Goal: Task Accomplishment & Management: Manage account settings

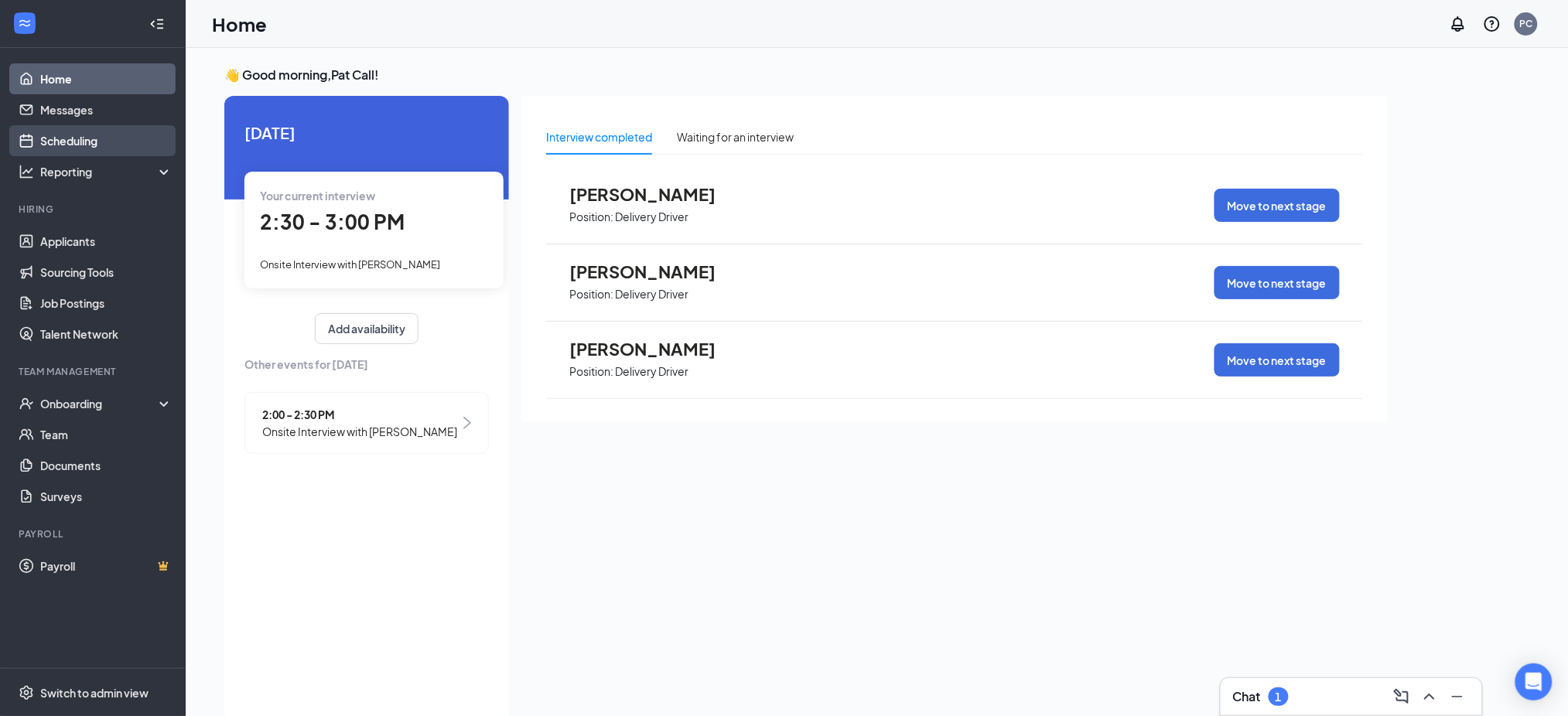
click at [74, 137] on link "Scheduling" at bounding box center [107, 141] width 132 height 31
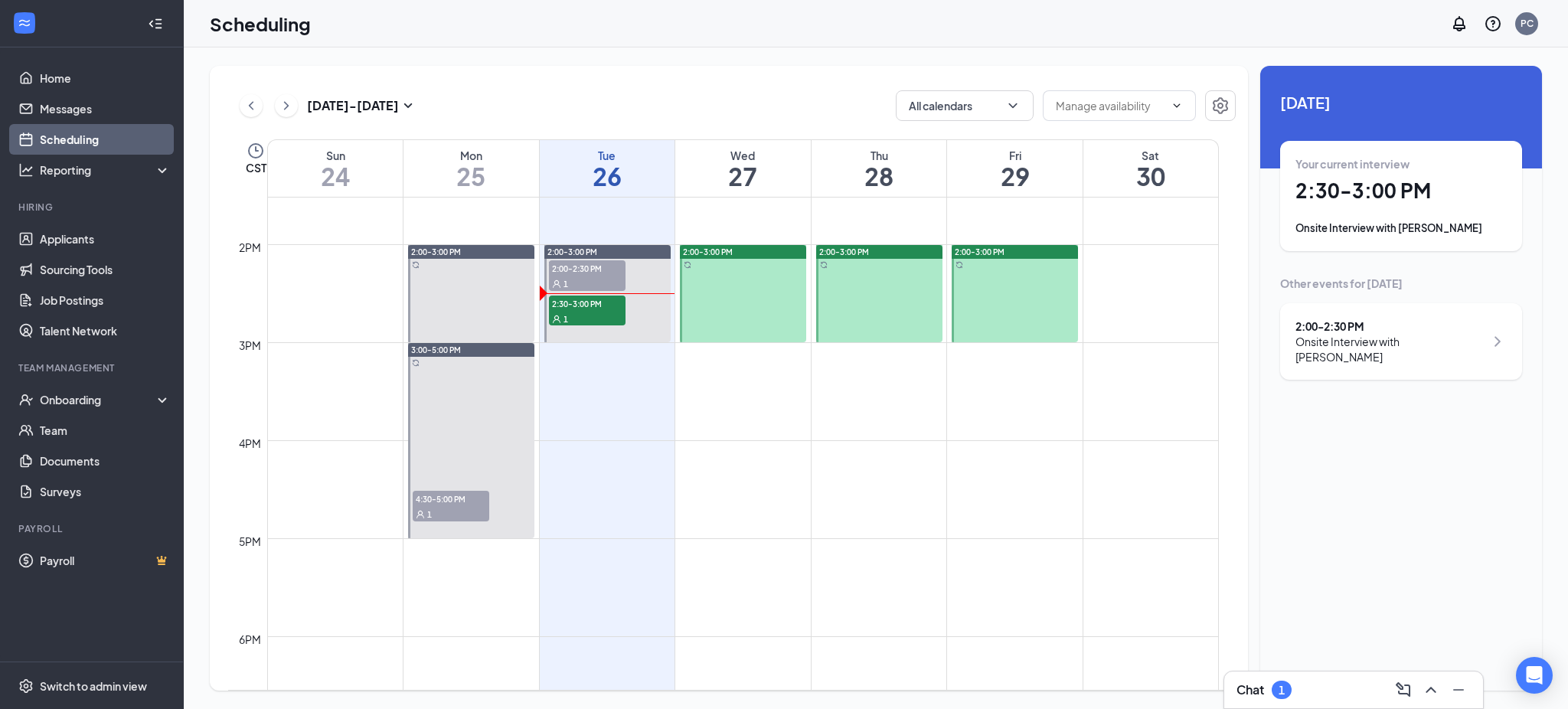
scroll to position [1366, 0]
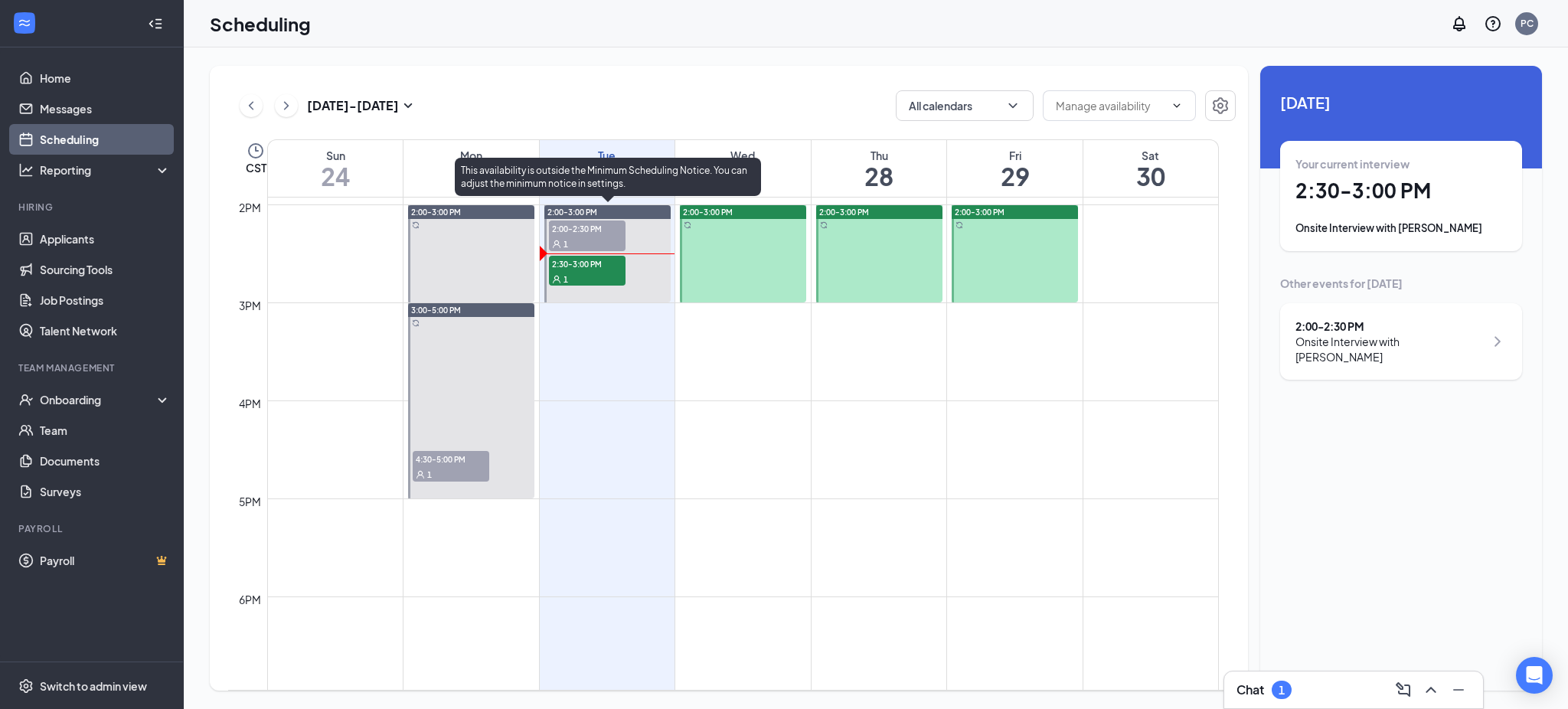
click at [610, 226] on span "2:00-2:30 PM" at bounding box center [587, 228] width 76 height 15
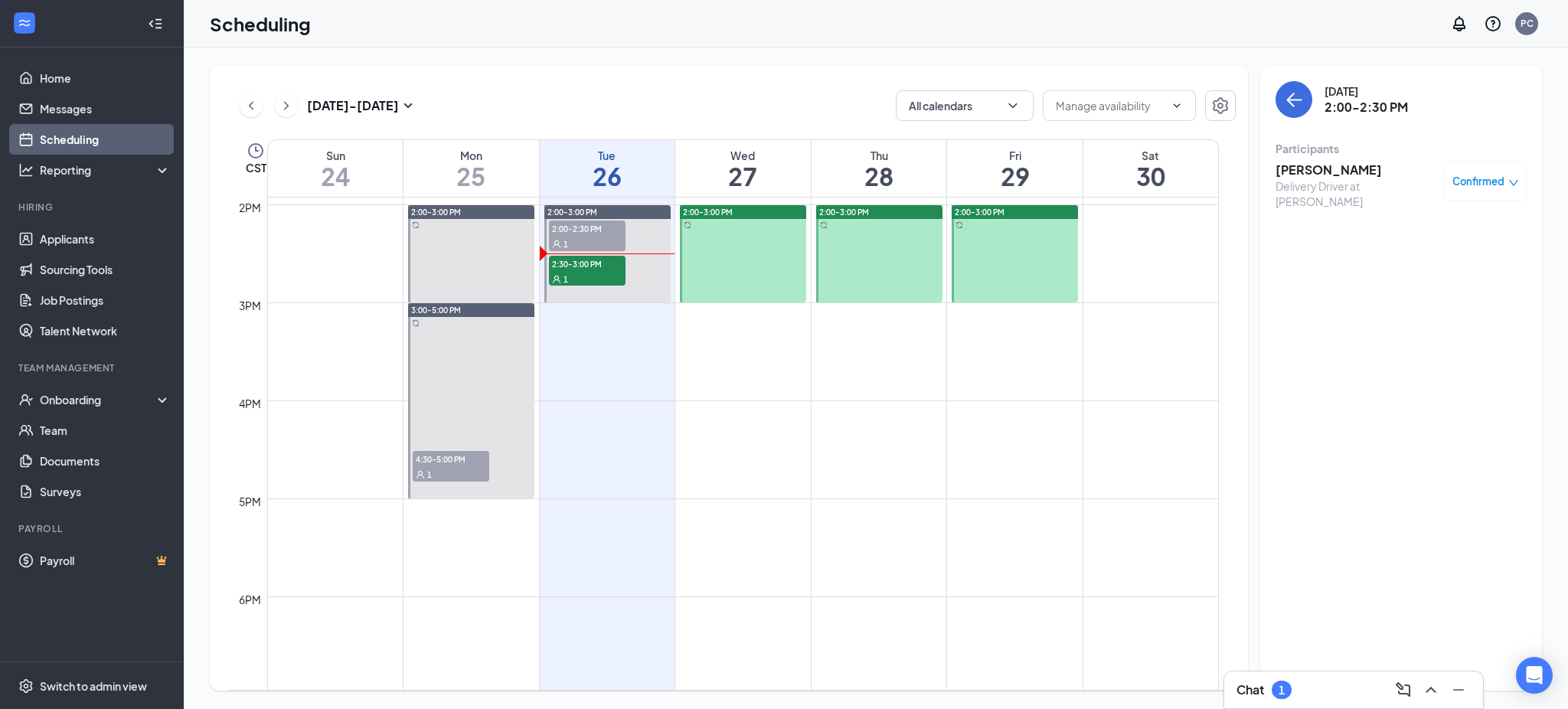
click at [1514, 187] on icon "down" at bounding box center [1514, 183] width 11 height 11
click at [1425, 285] on span "Mark as no-show" at bounding box center [1442, 284] width 85 height 17
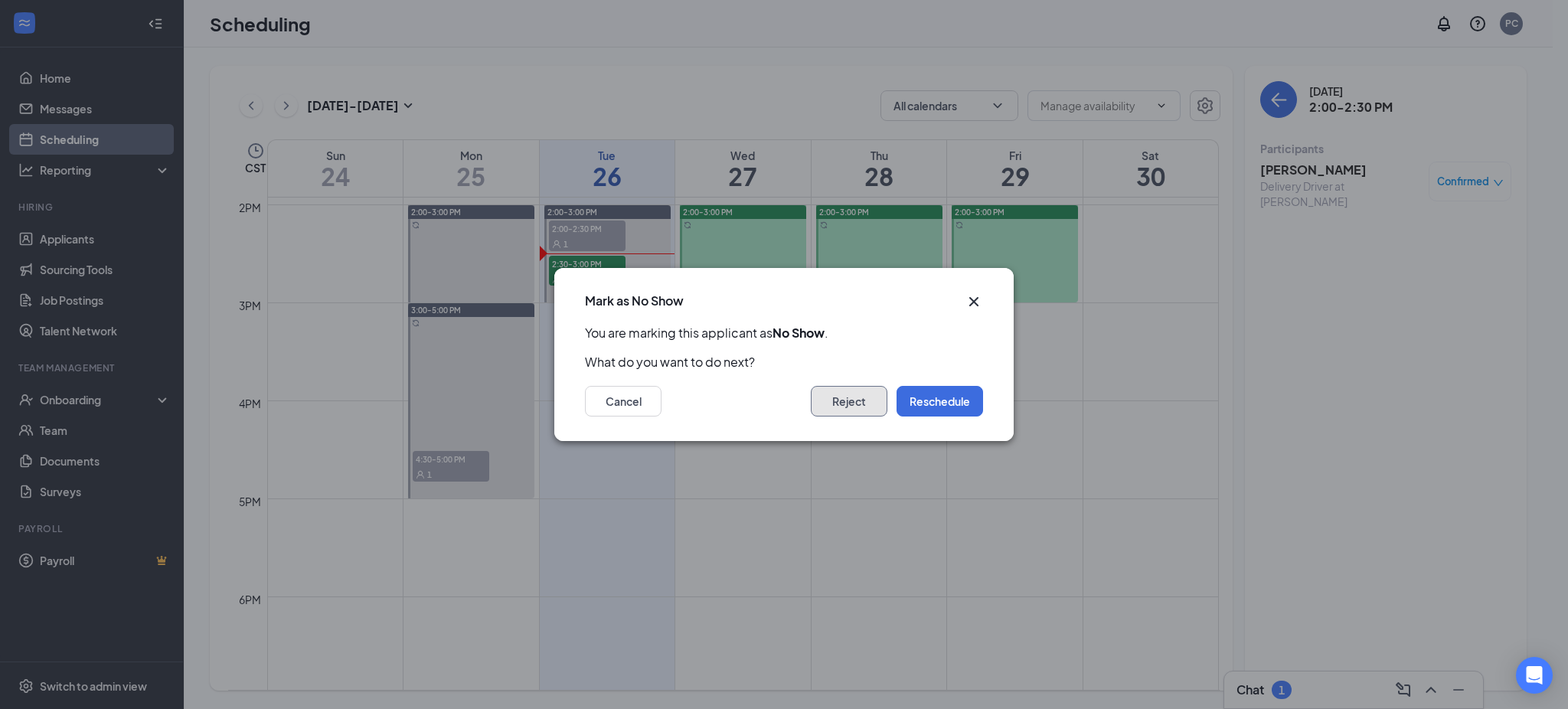
click at [844, 392] on button "Reject" at bounding box center [848, 401] width 76 height 31
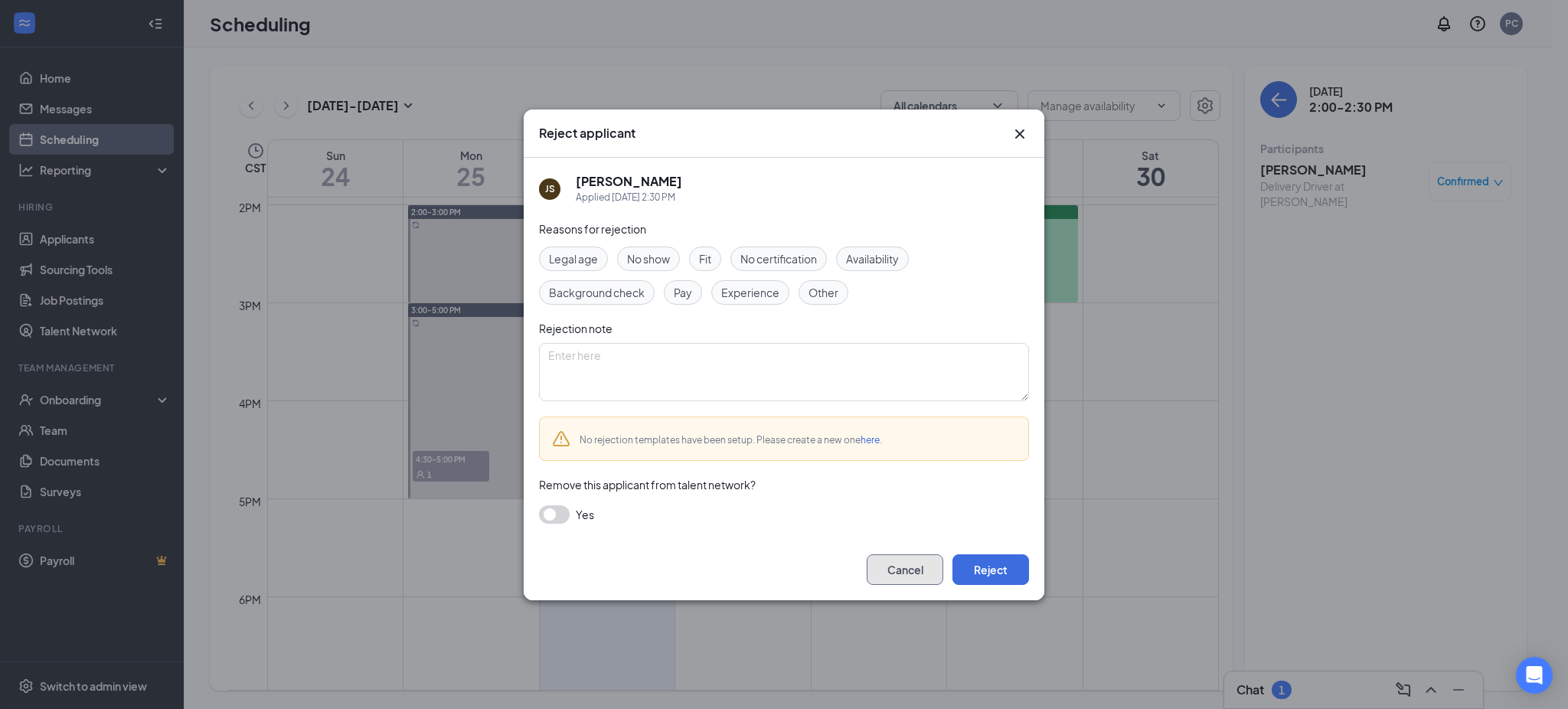
click at [909, 569] on button "Cancel" at bounding box center [905, 570] width 76 height 31
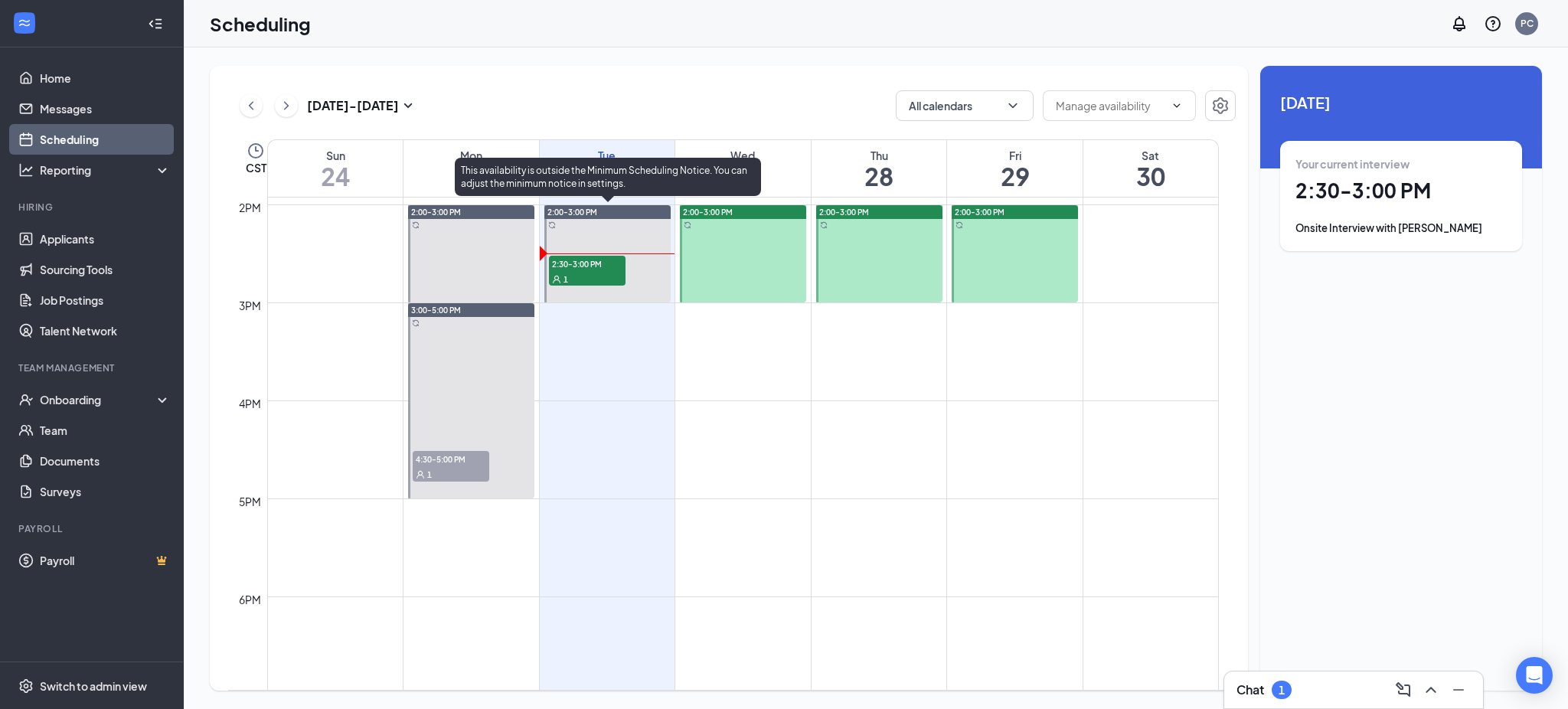
click at [603, 279] on div "1" at bounding box center [587, 279] width 76 height 15
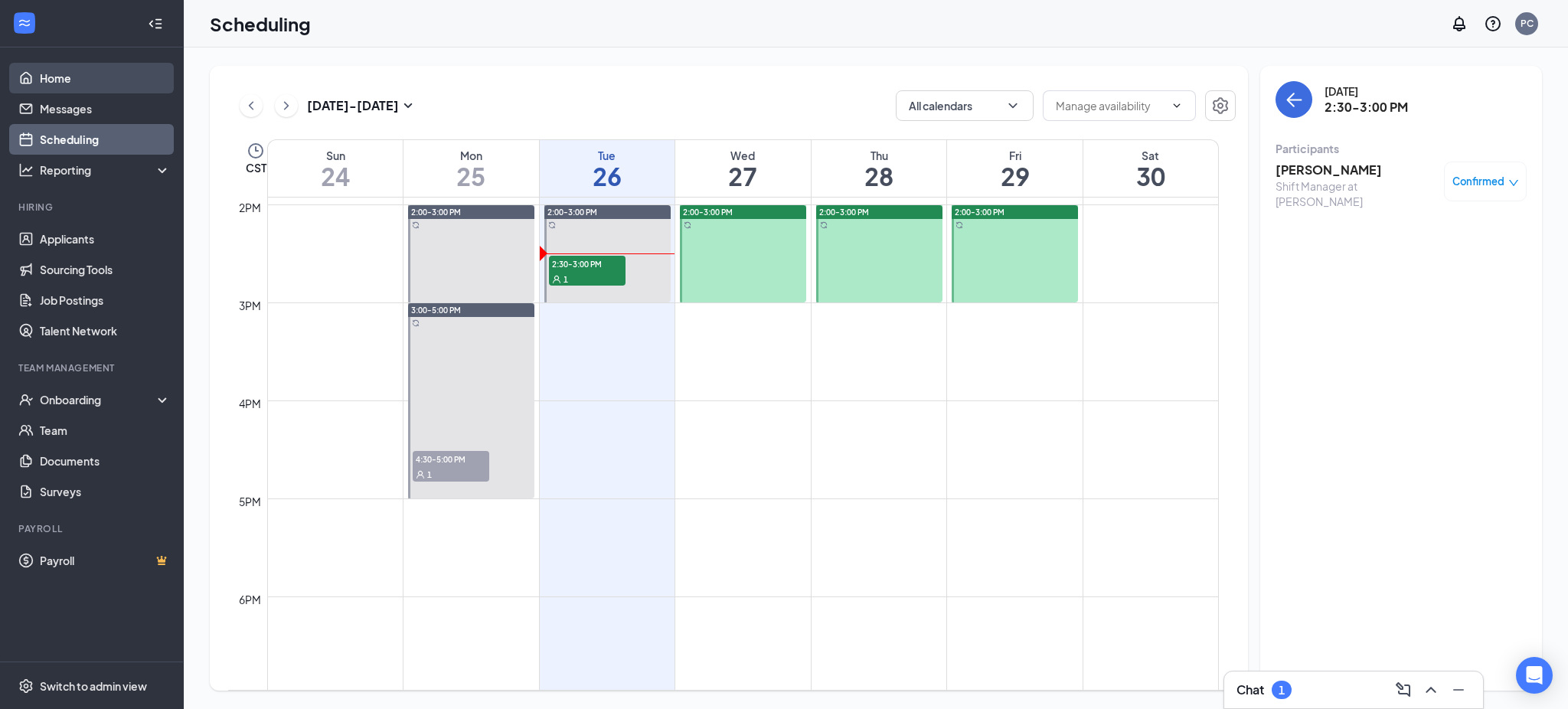
click at [61, 70] on link "Home" at bounding box center [106, 78] width 131 height 31
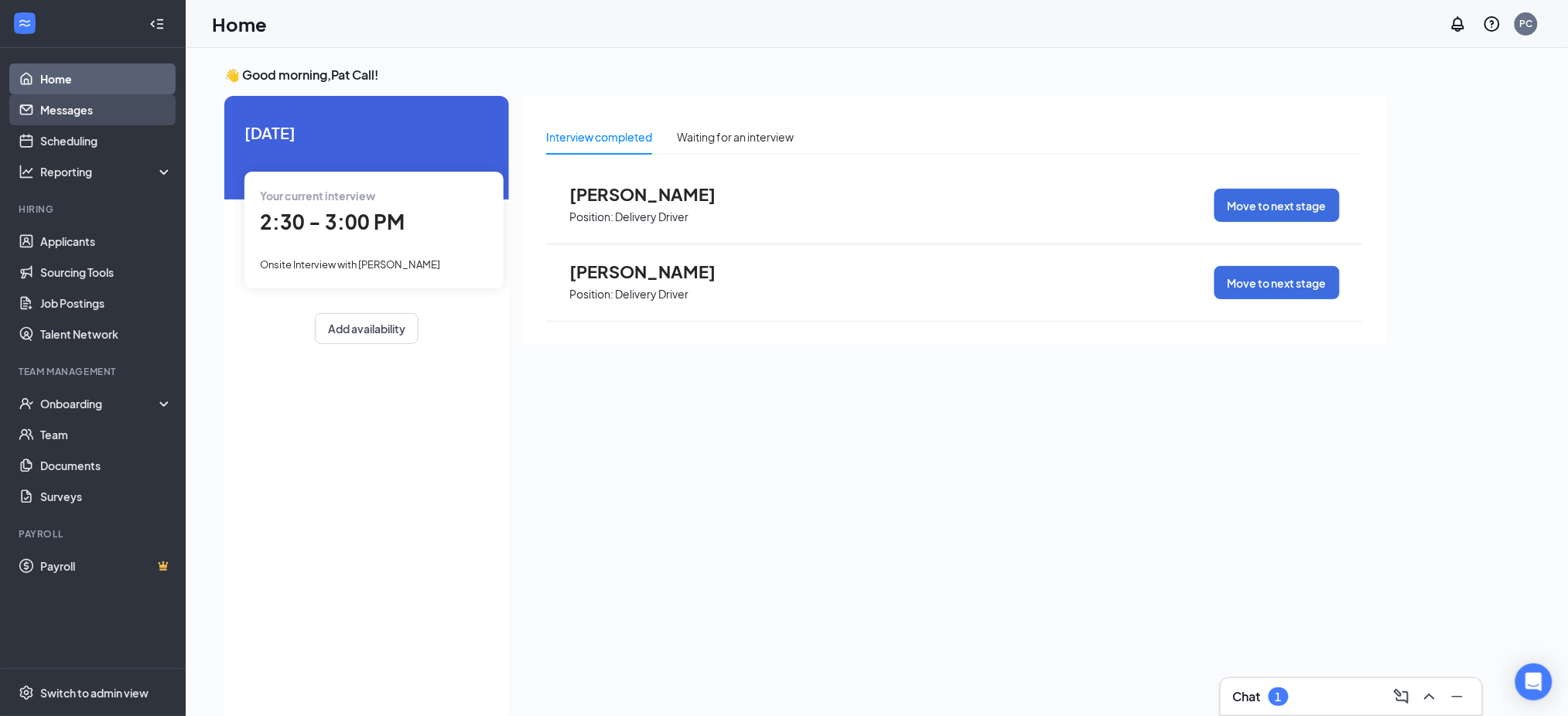
click at [75, 105] on link "Messages" at bounding box center [107, 110] width 132 height 31
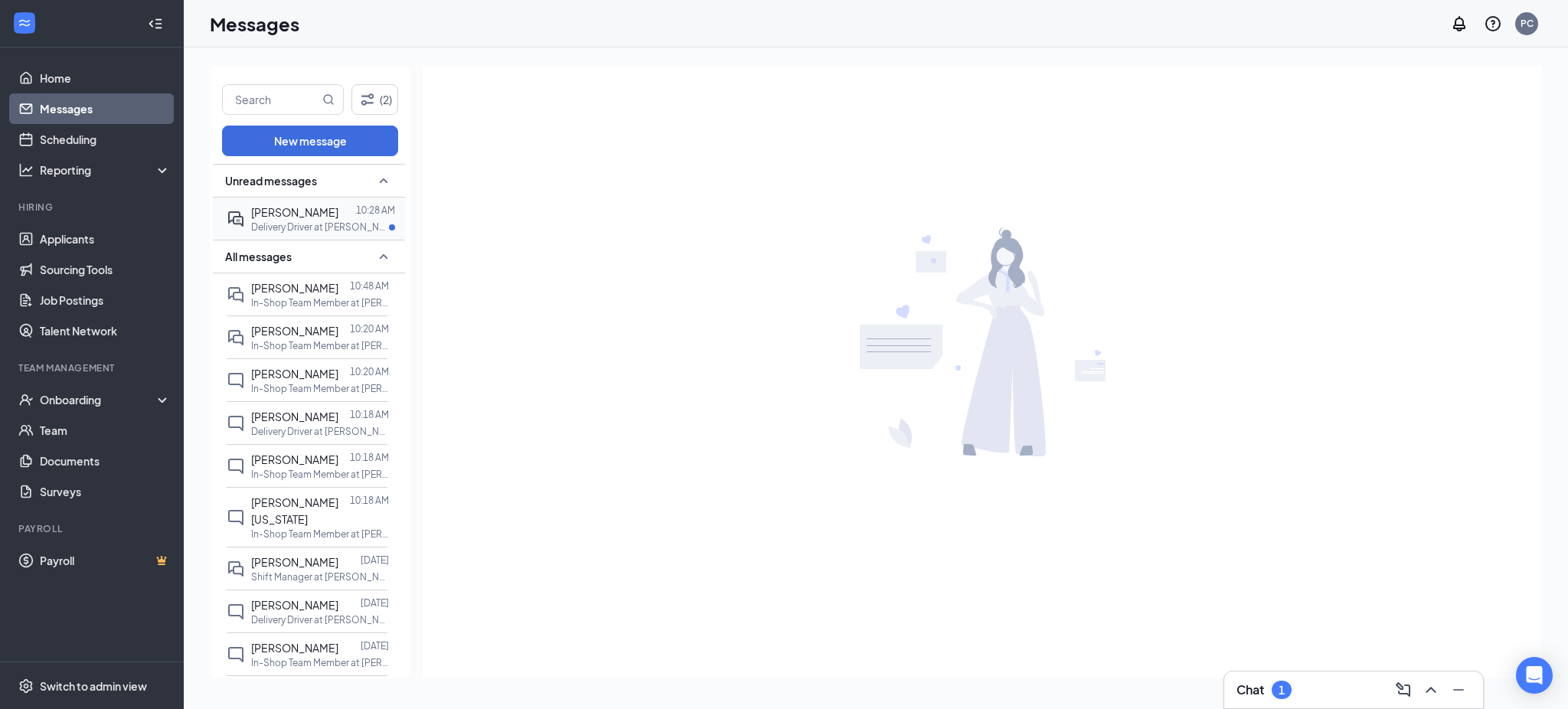
click at [339, 204] on div at bounding box center [347, 212] width 18 height 17
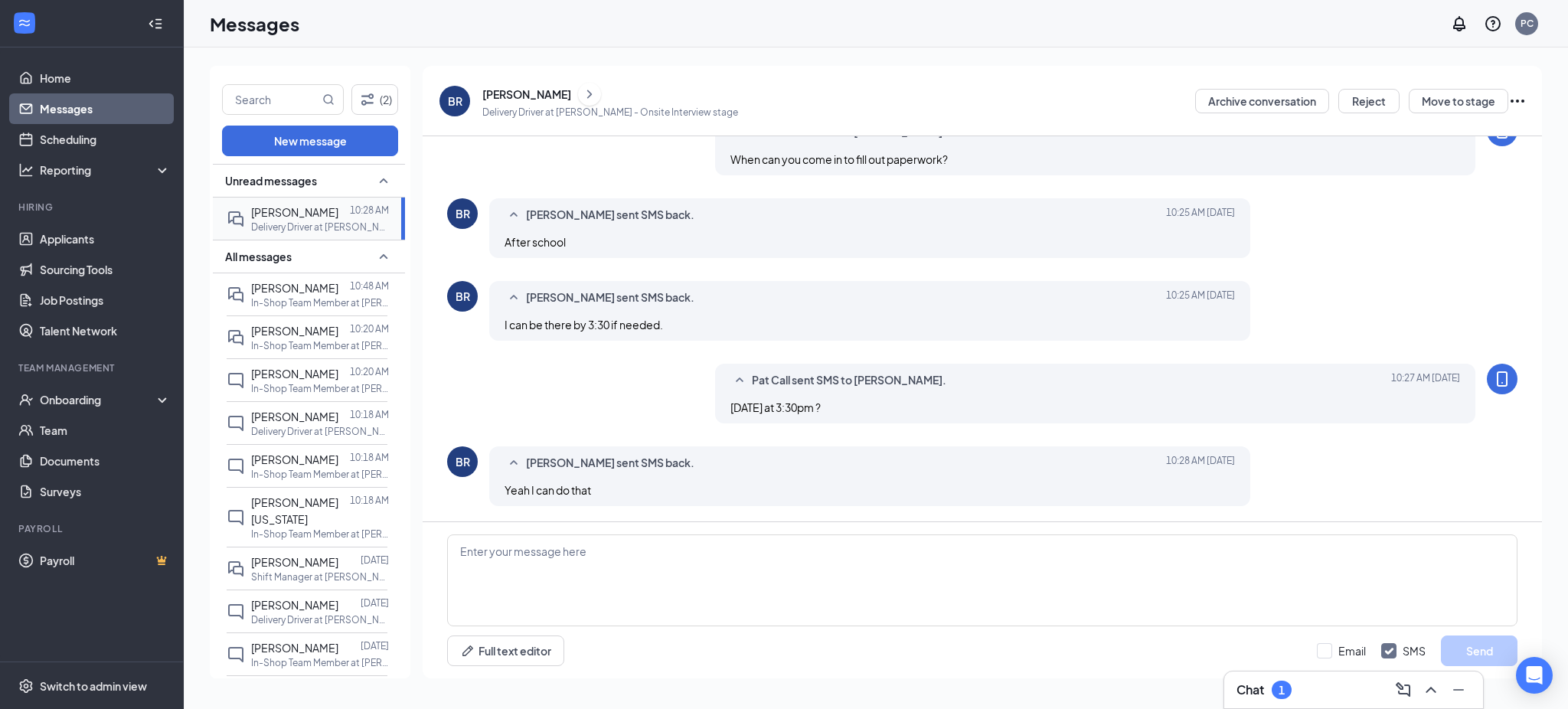
scroll to position [771, 0]
click at [302, 289] on span "[PERSON_NAME]" at bounding box center [295, 288] width 87 height 14
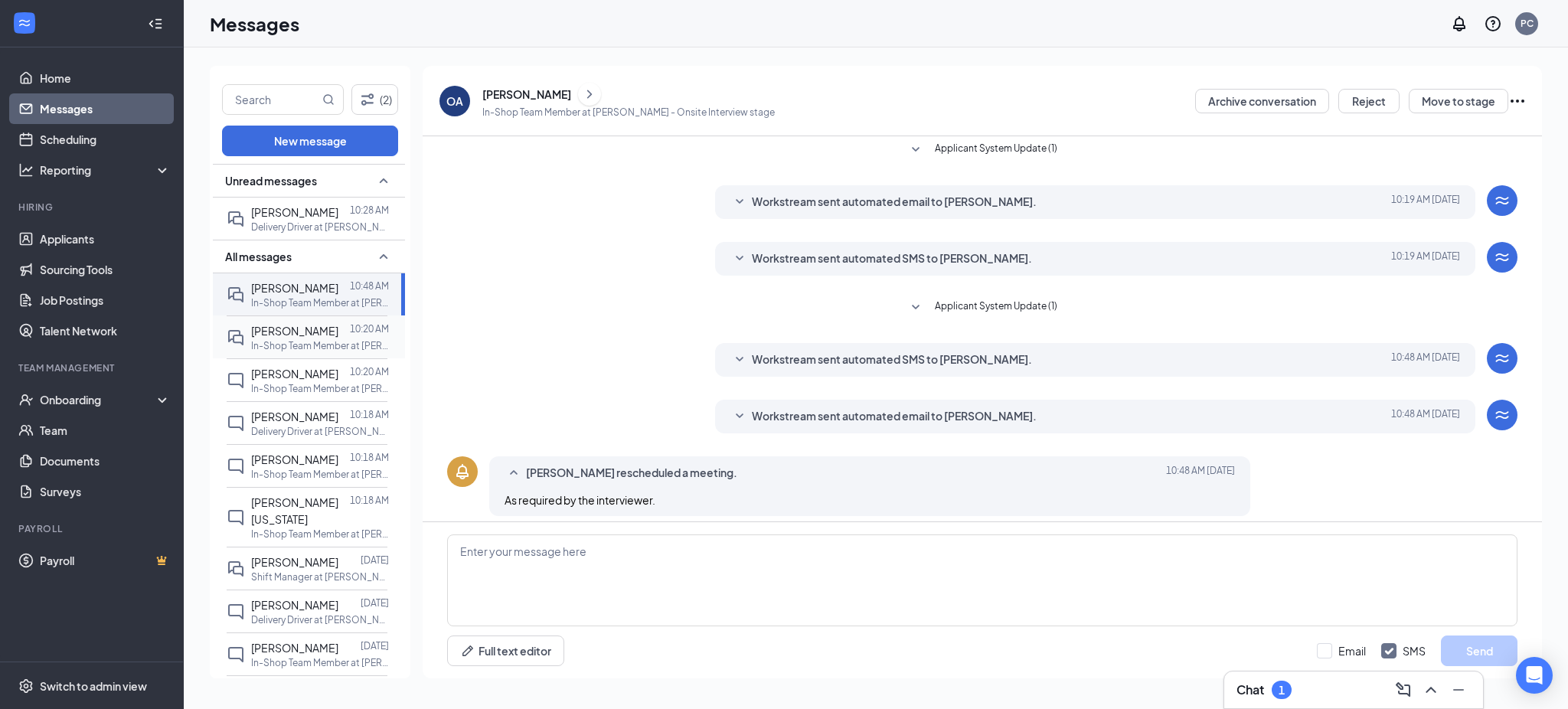
scroll to position [219, 0]
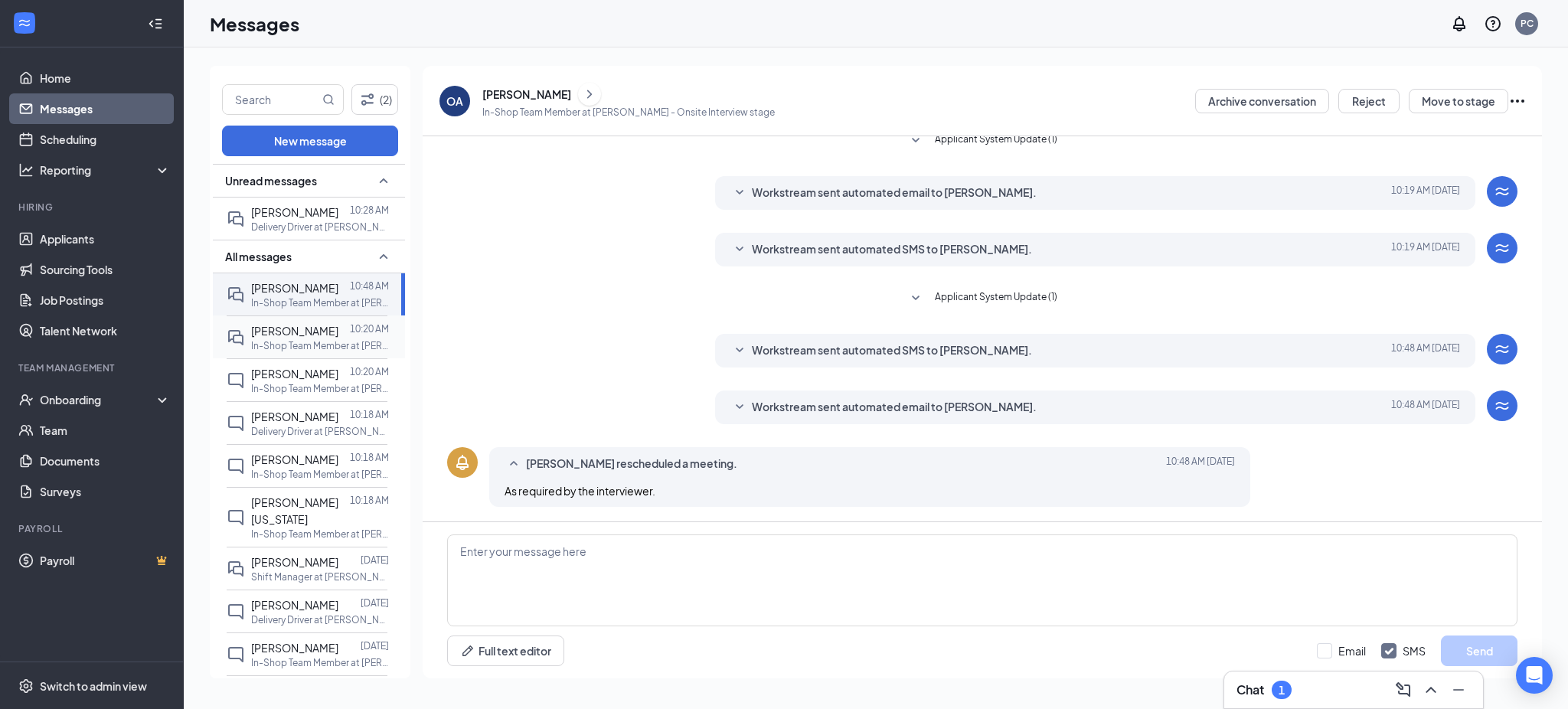
click at [301, 329] on span "[PERSON_NAME]" at bounding box center [295, 331] width 87 height 14
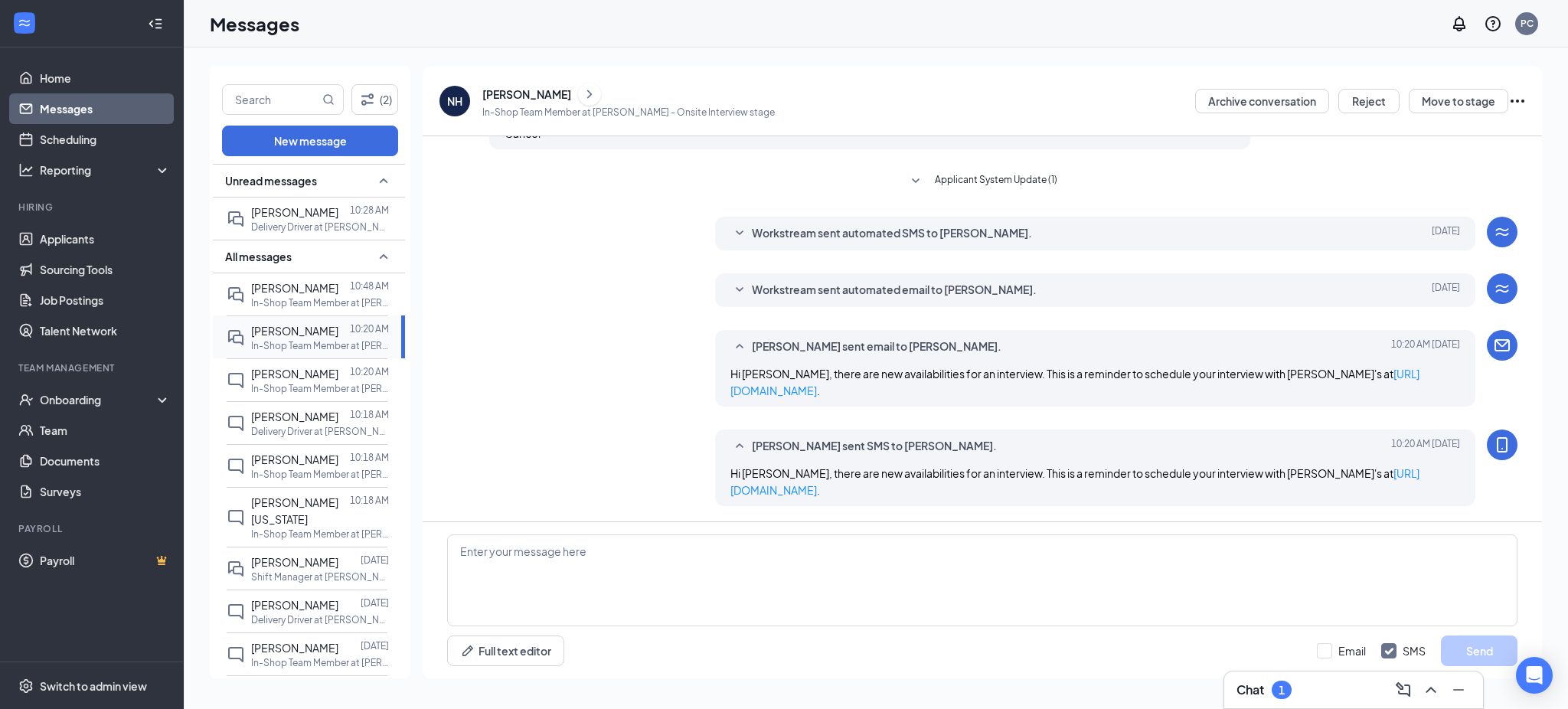
scroll to position [752, 0]
click at [298, 367] on span "[PERSON_NAME]" at bounding box center [295, 374] width 87 height 14
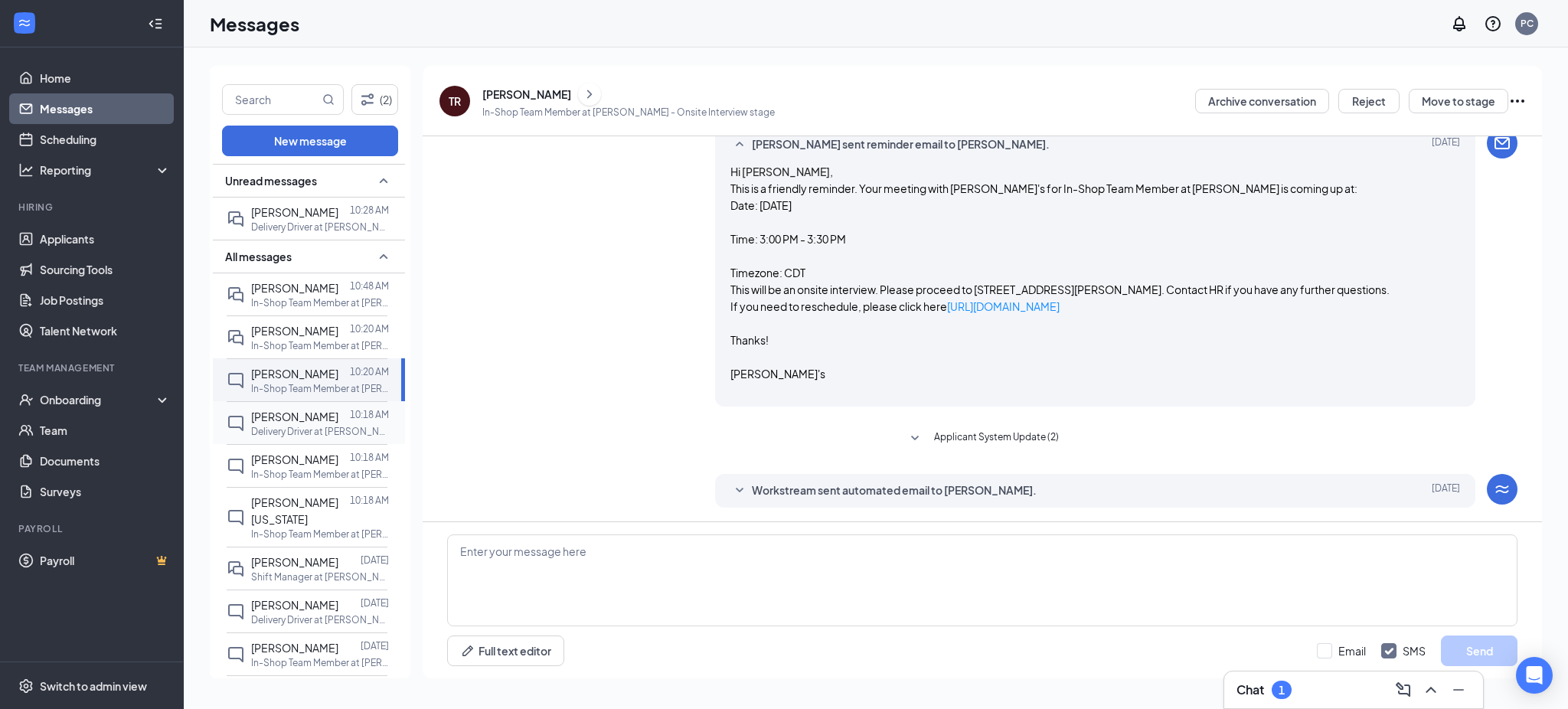
scroll to position [670, 0]
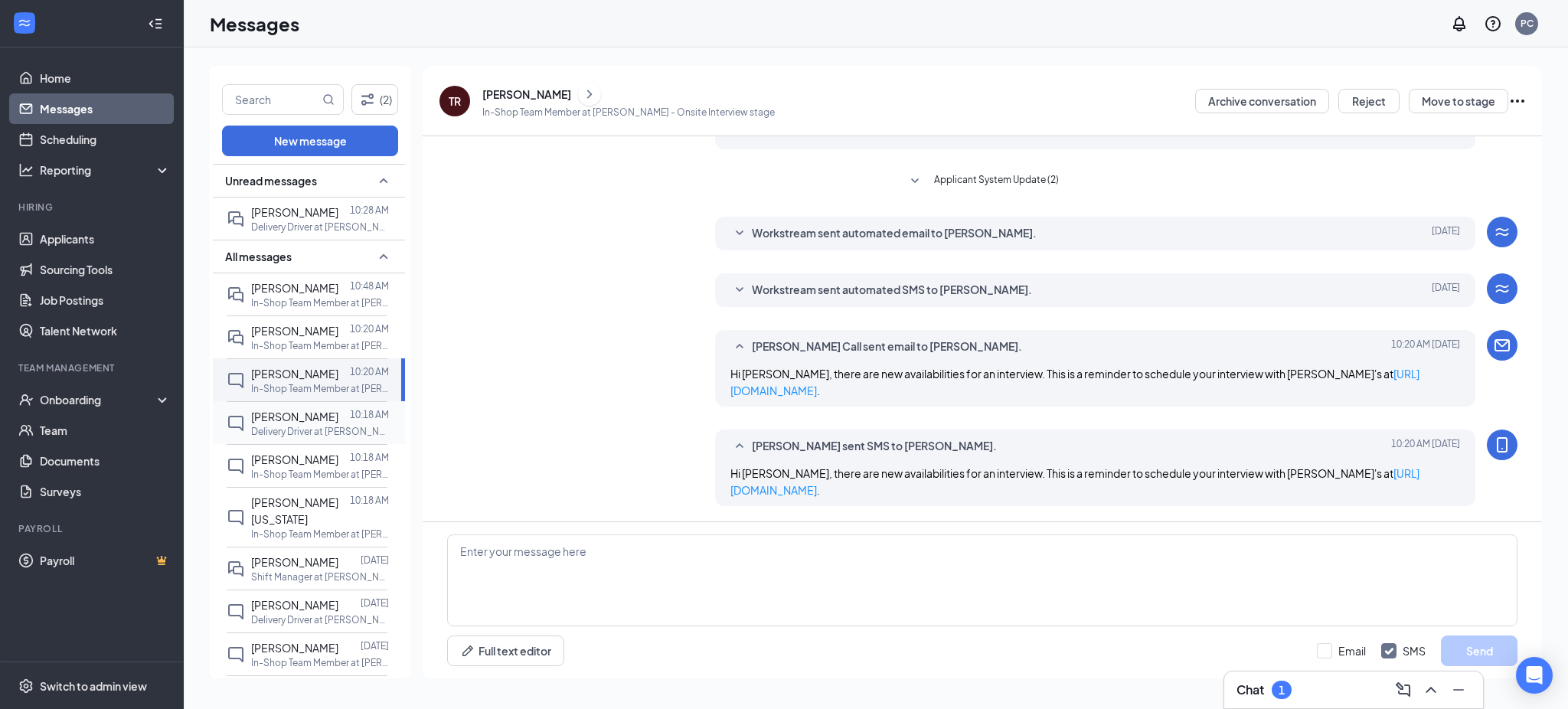
click at [309, 413] on span "[PERSON_NAME]" at bounding box center [295, 417] width 87 height 14
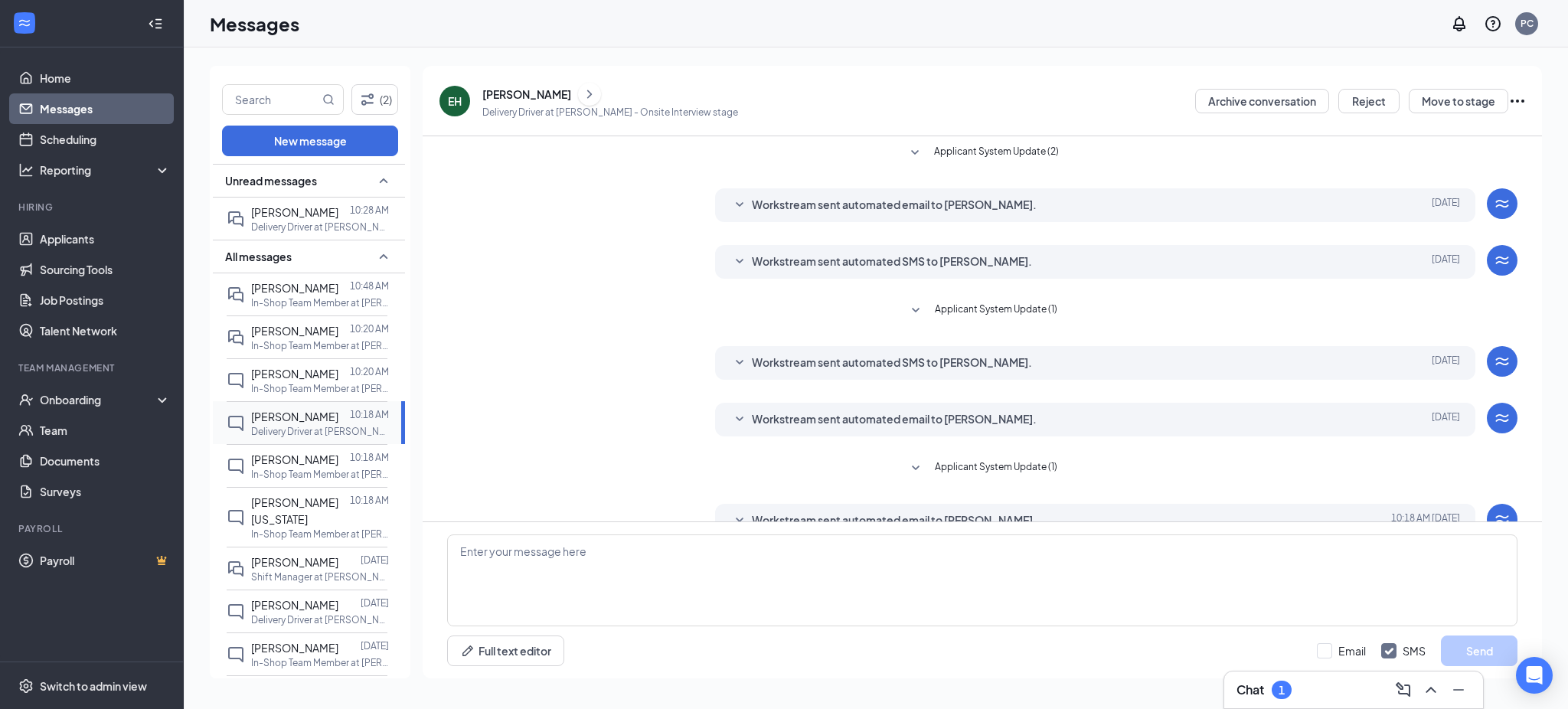
scroll to position [87, 0]
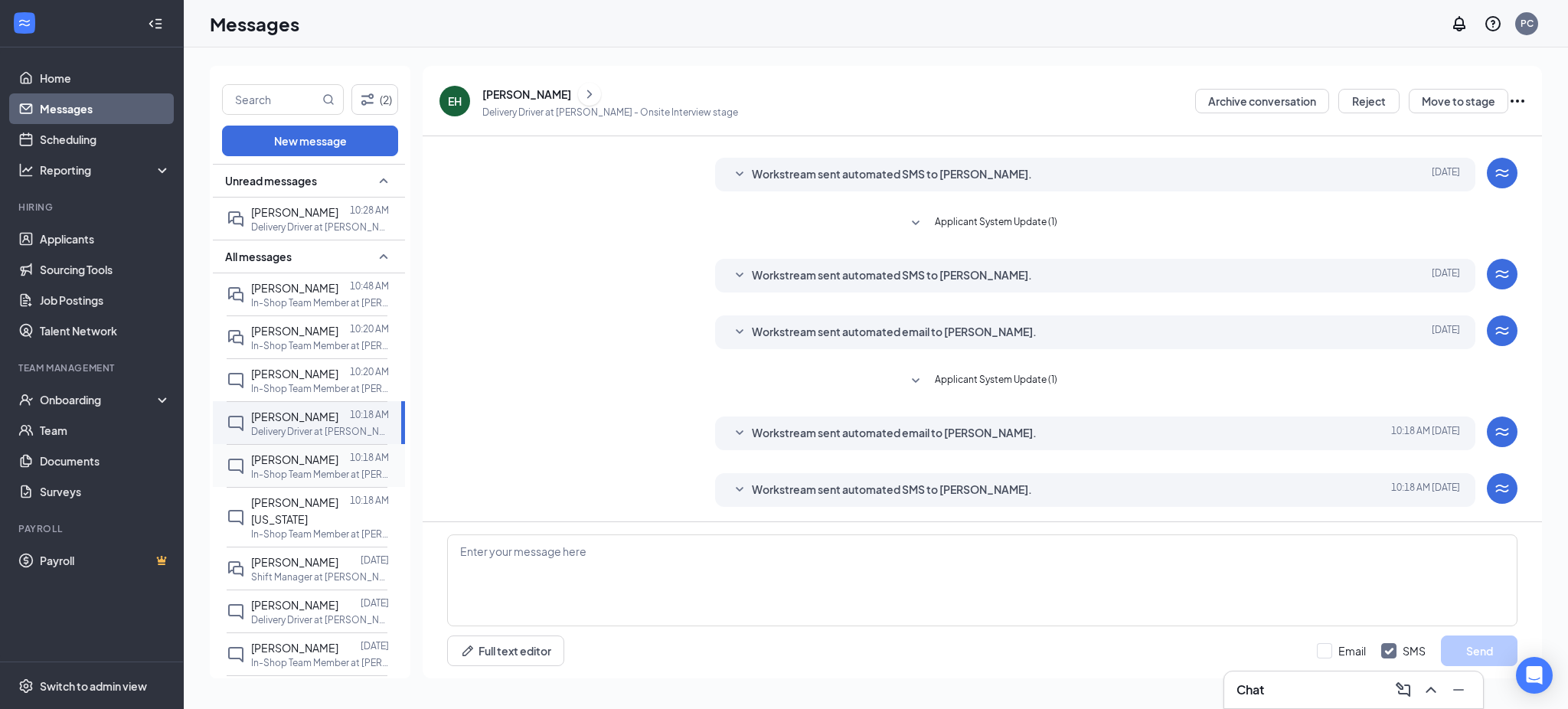
click at [298, 472] on p "In-Shop Team Member at [PERSON_NAME]" at bounding box center [320, 474] width 138 height 13
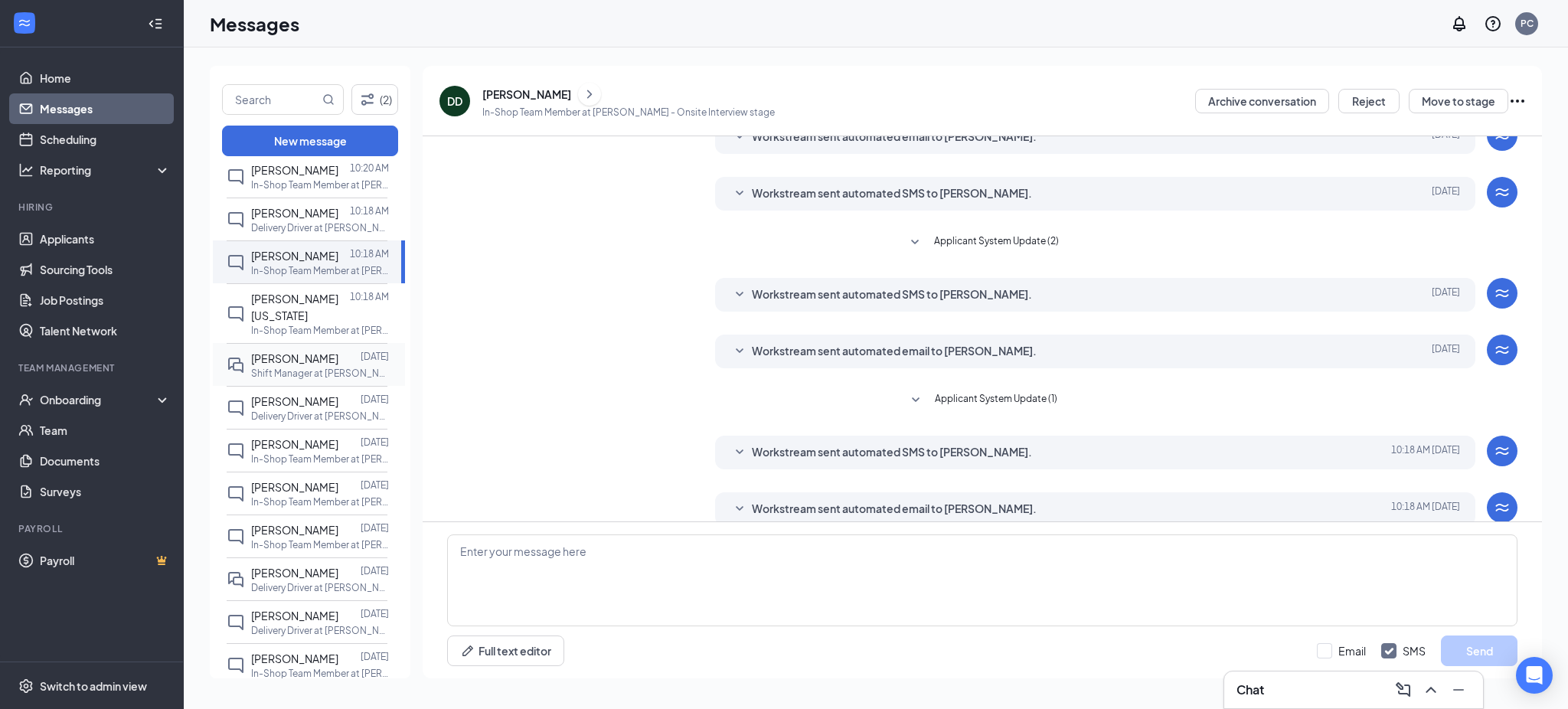
scroll to position [87, 0]
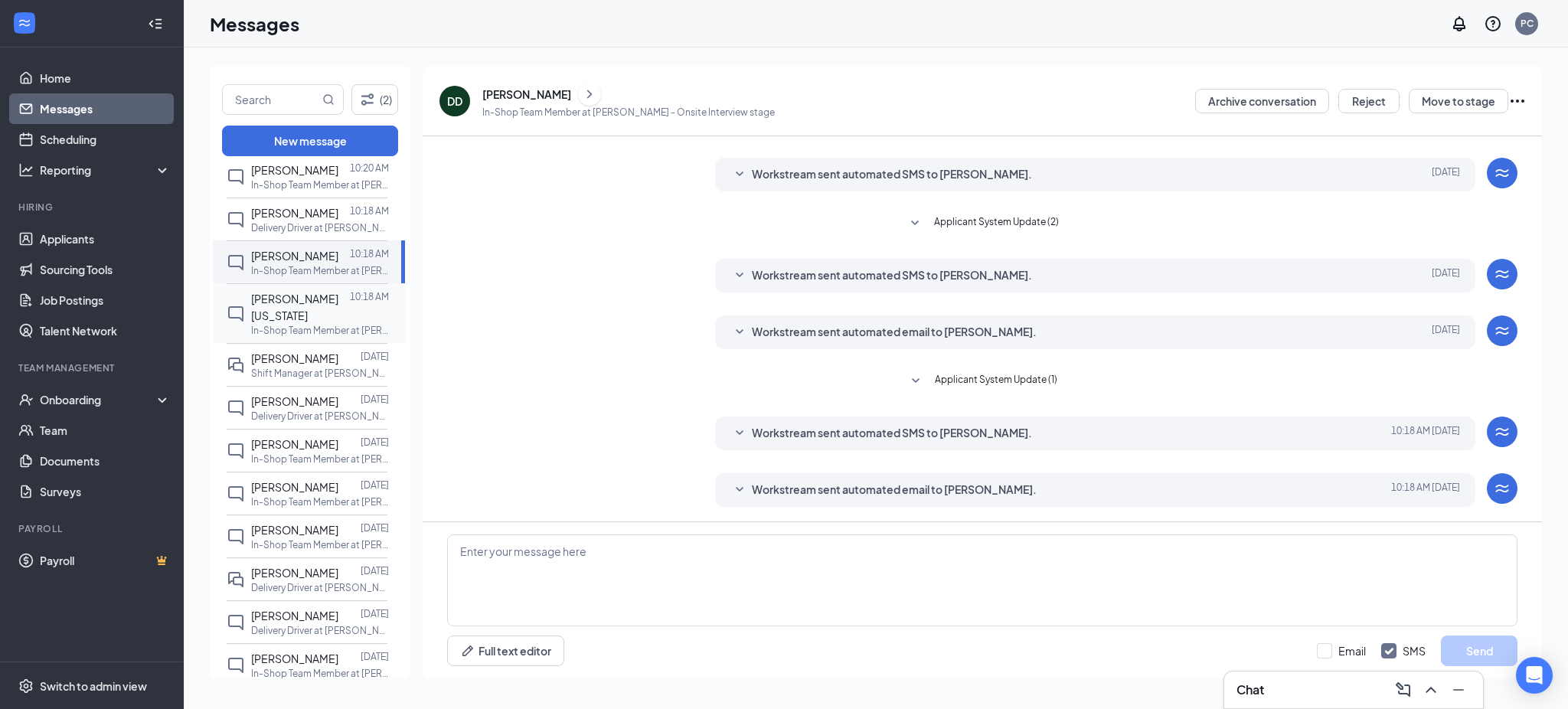
click at [309, 302] on span "[PERSON_NAME][US_STATE]" at bounding box center [295, 307] width 87 height 31
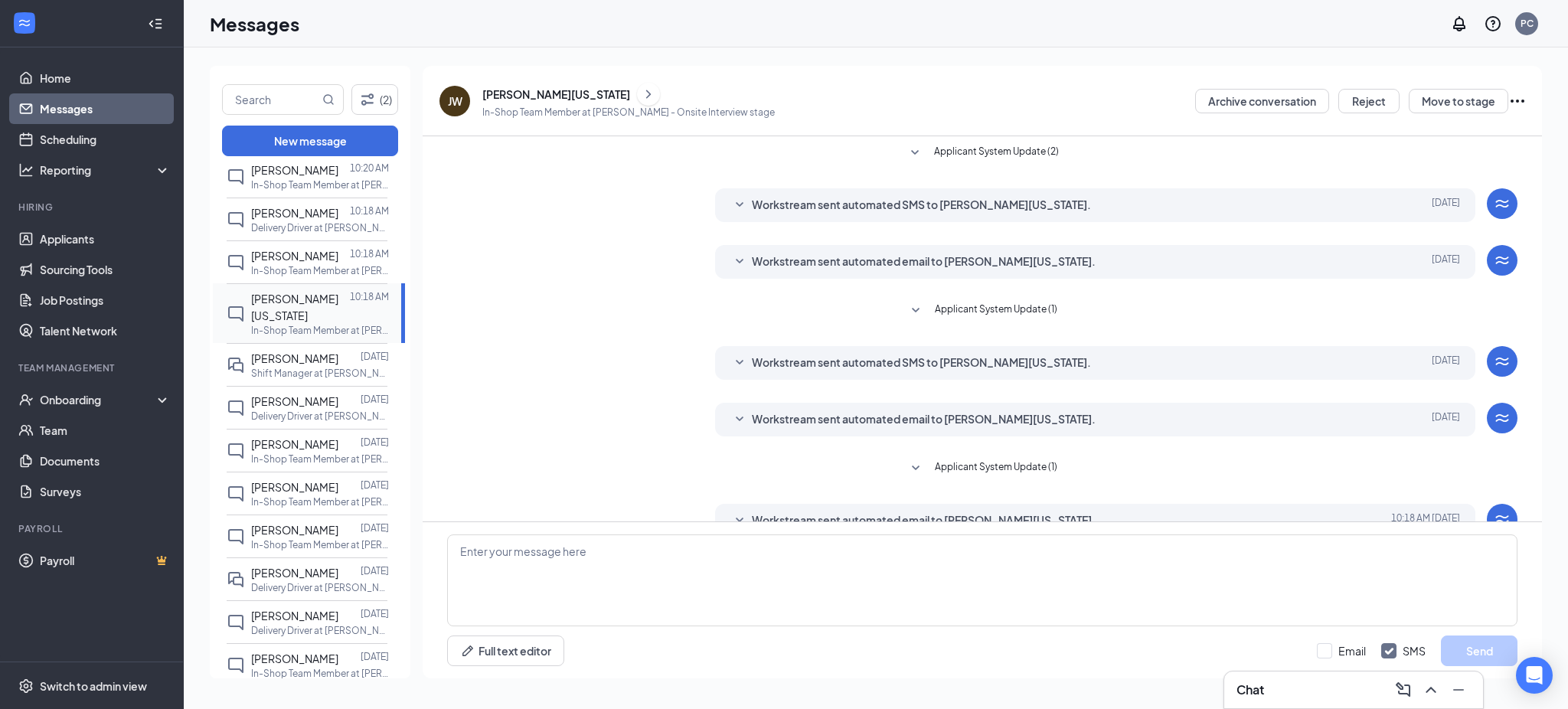
scroll to position [87, 0]
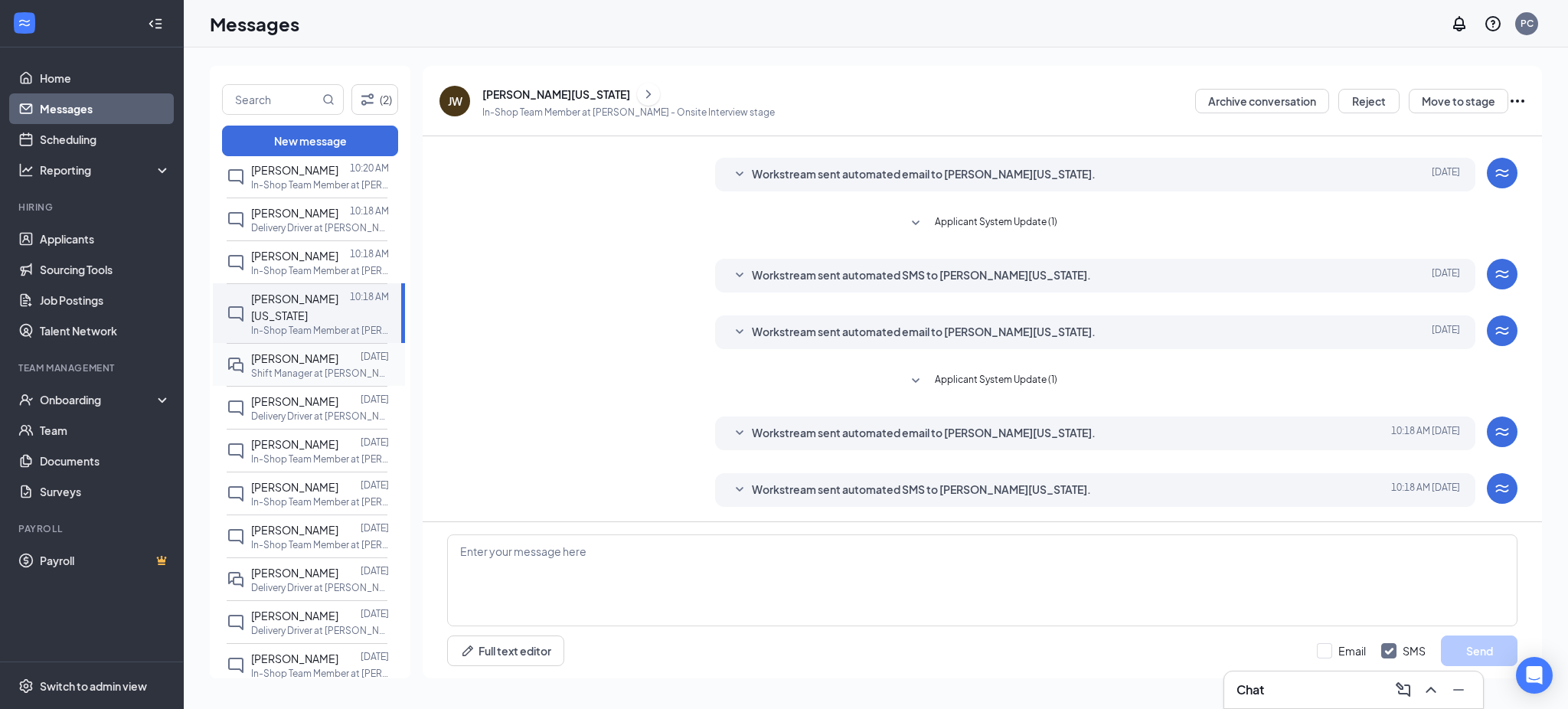
click at [305, 352] on span "[PERSON_NAME]" at bounding box center [295, 359] width 87 height 14
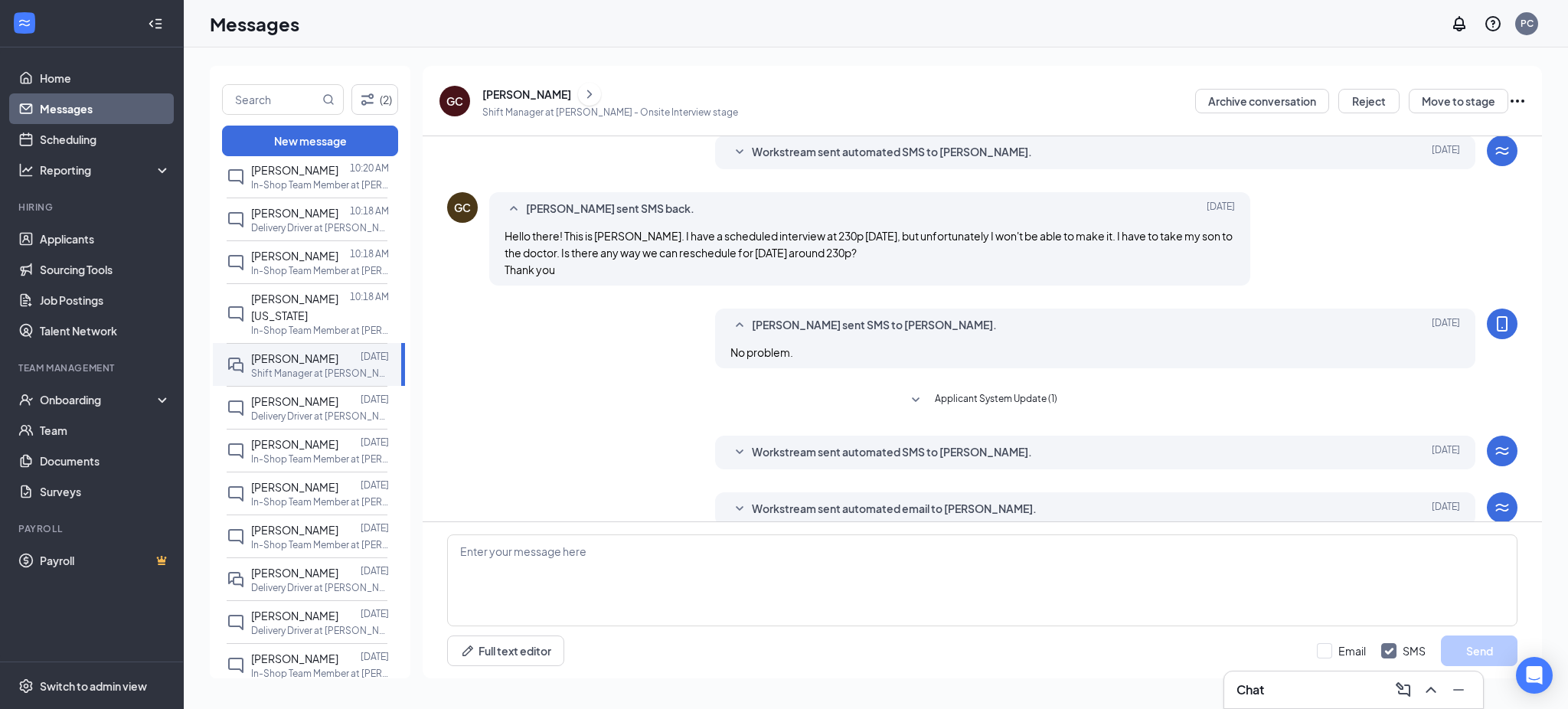
scroll to position [317, 0]
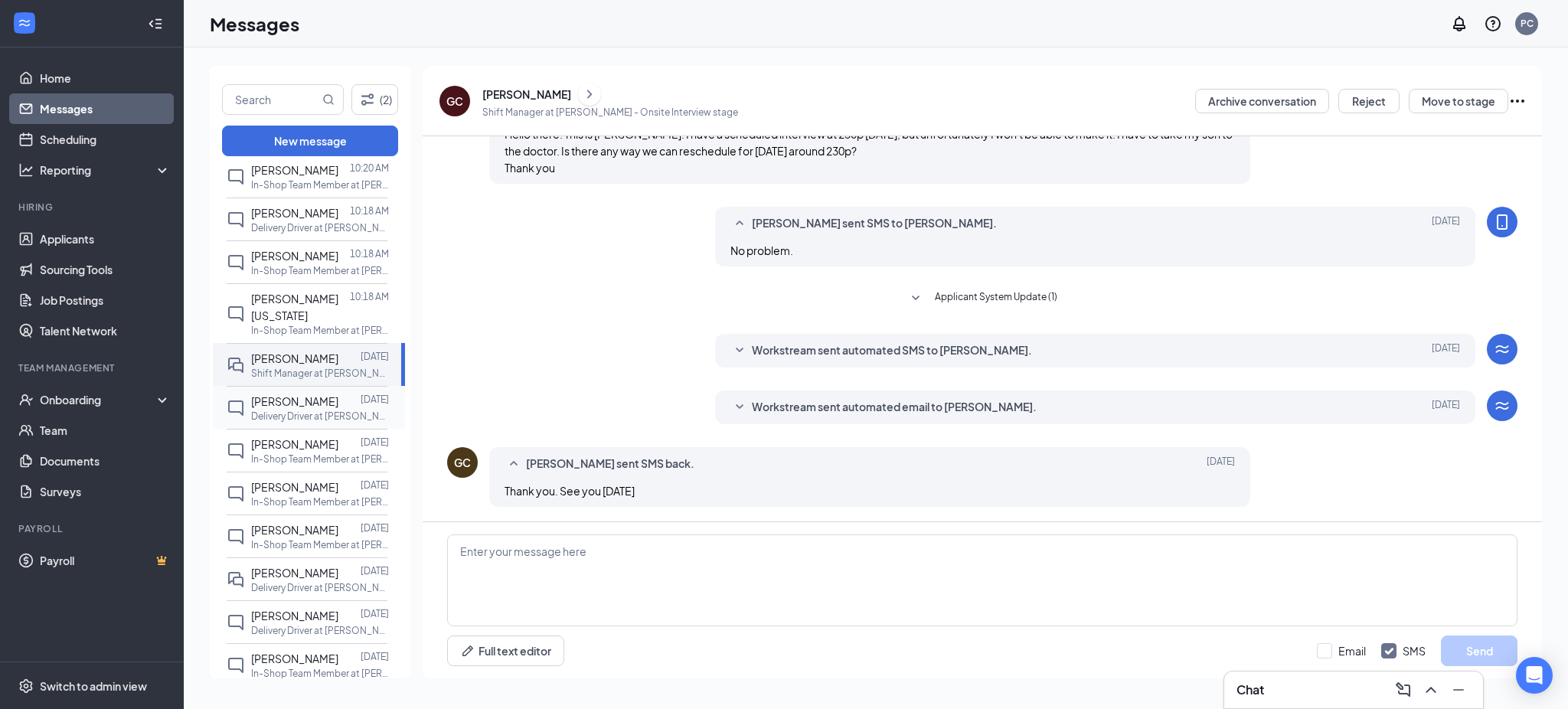
click at [285, 394] on span "[PERSON_NAME]" at bounding box center [295, 401] width 87 height 14
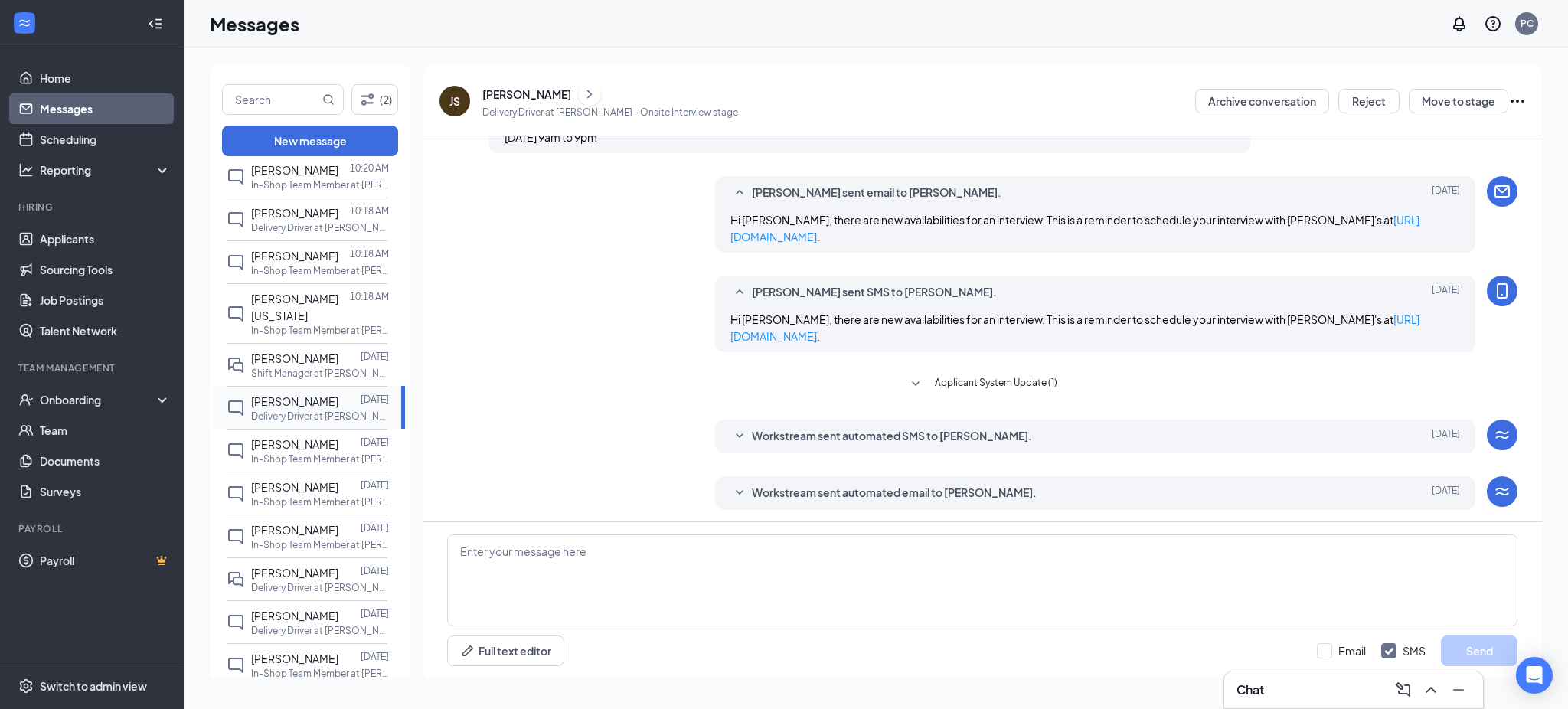
scroll to position [305, 0]
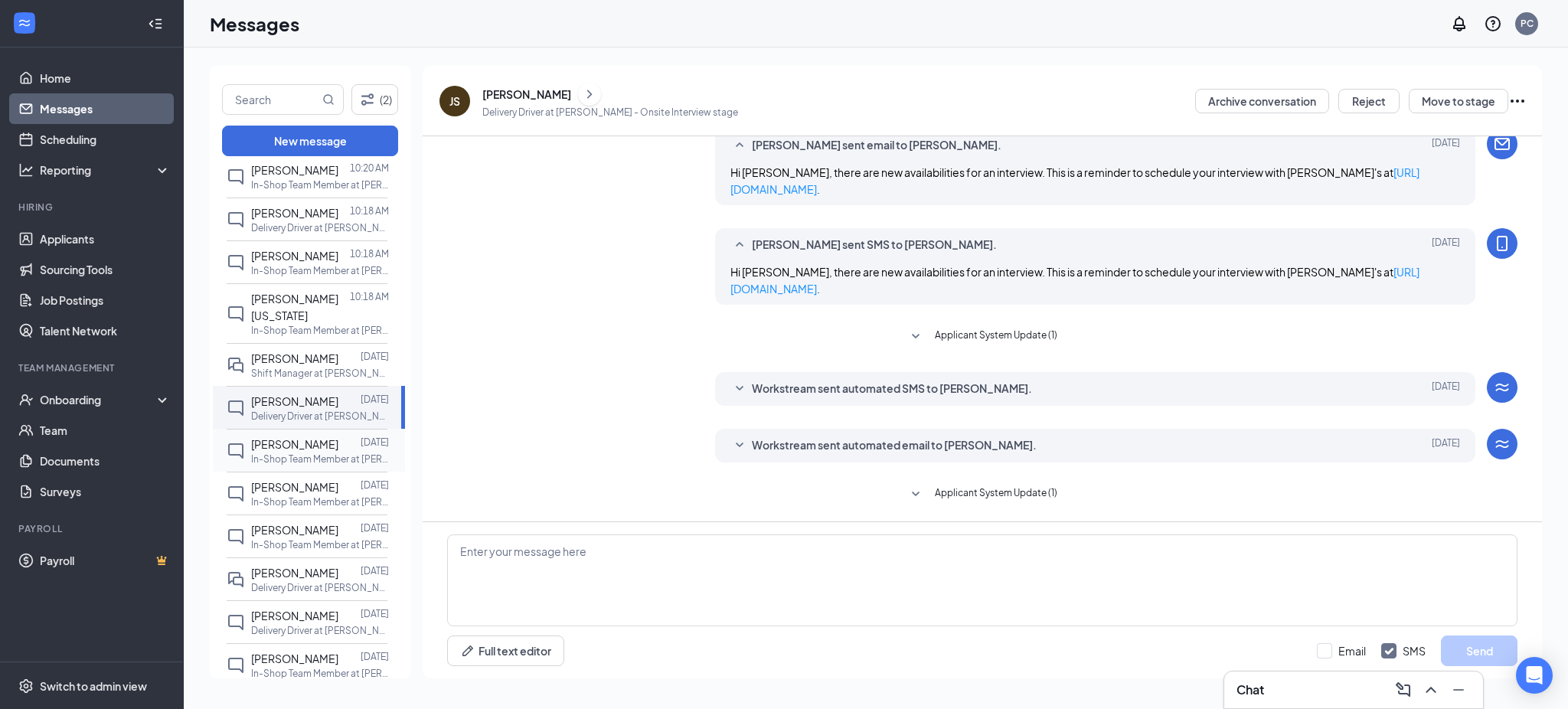
click at [288, 437] on span "[PERSON_NAME]" at bounding box center [295, 444] width 87 height 14
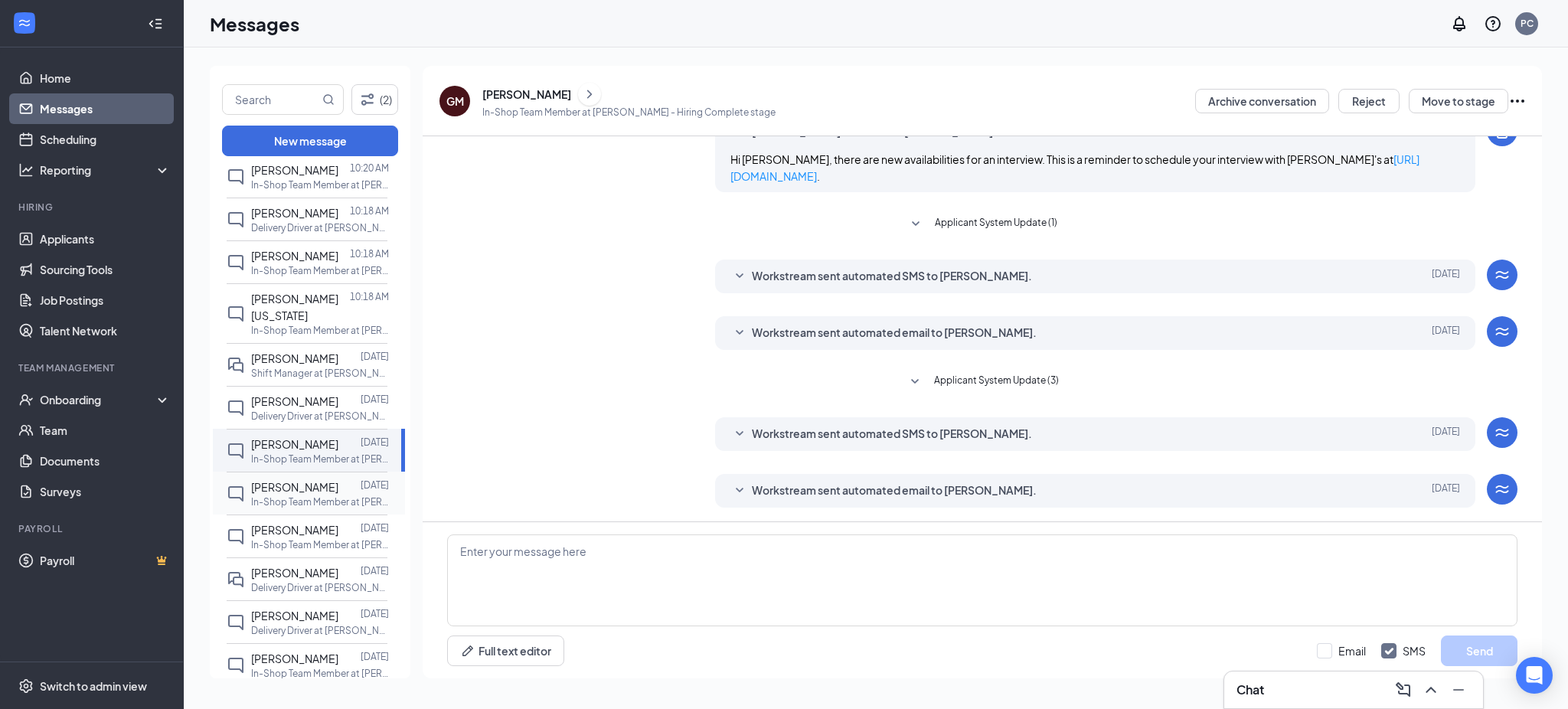
scroll to position [177, 0]
click at [286, 481] on span "[PERSON_NAME]" at bounding box center [295, 488] width 87 height 14
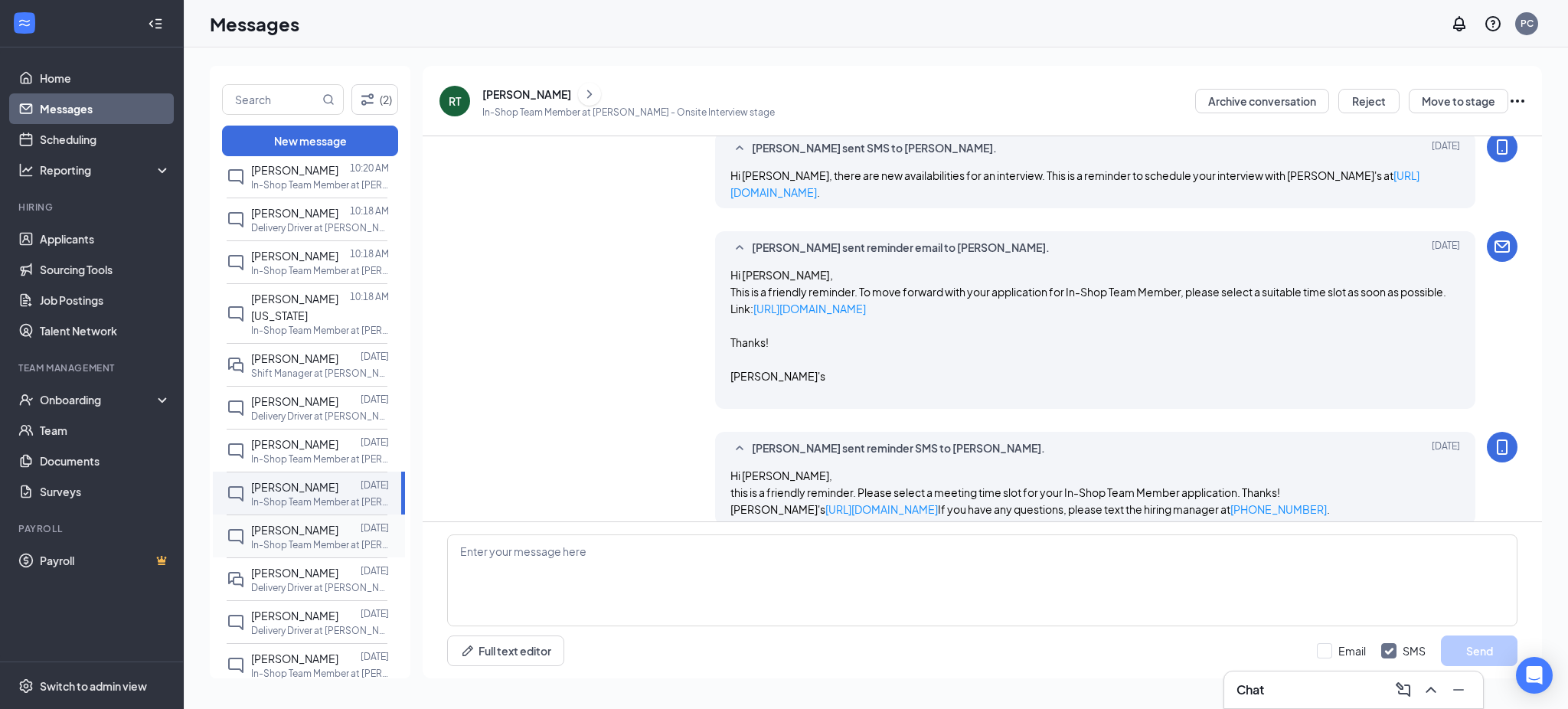
scroll to position [339, 0]
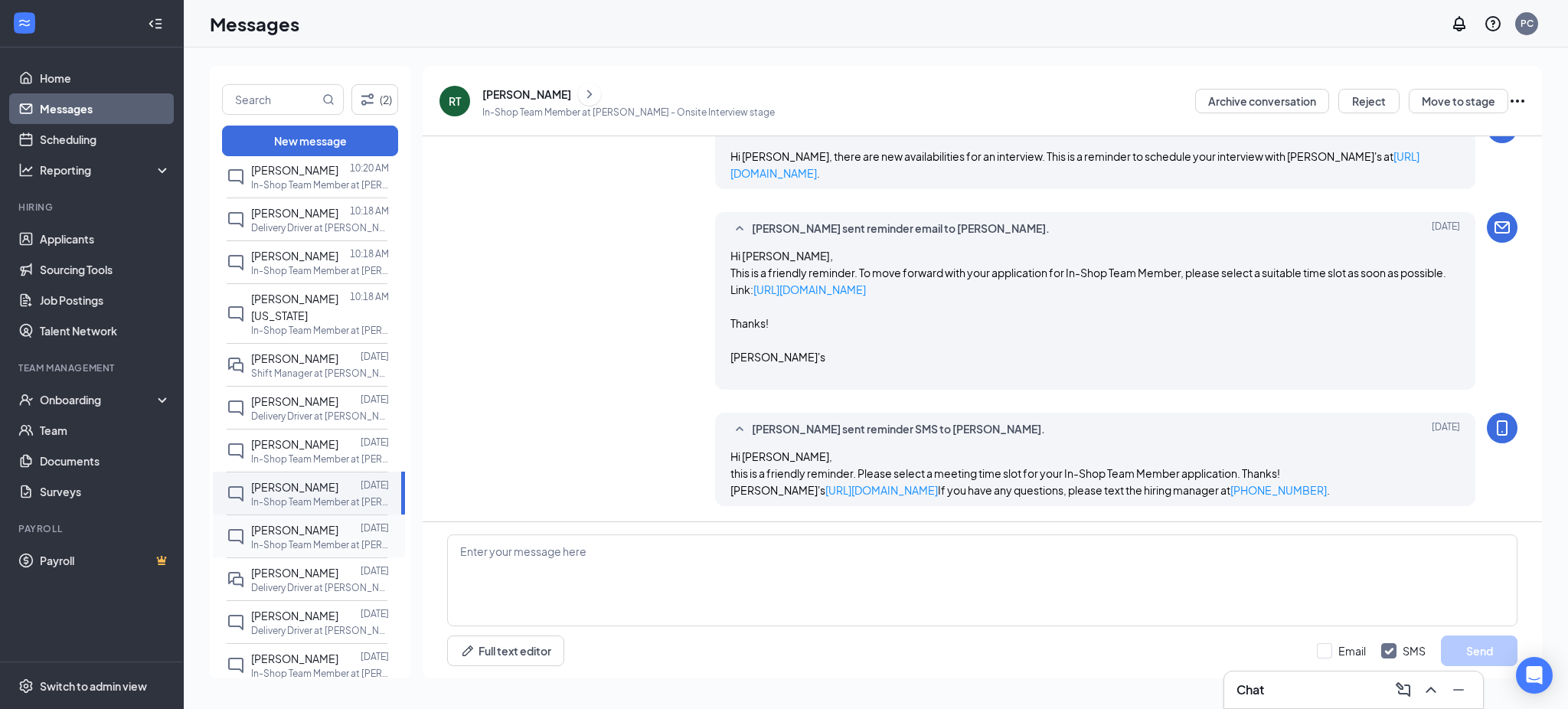
click at [289, 523] on span "[PERSON_NAME]" at bounding box center [295, 530] width 87 height 14
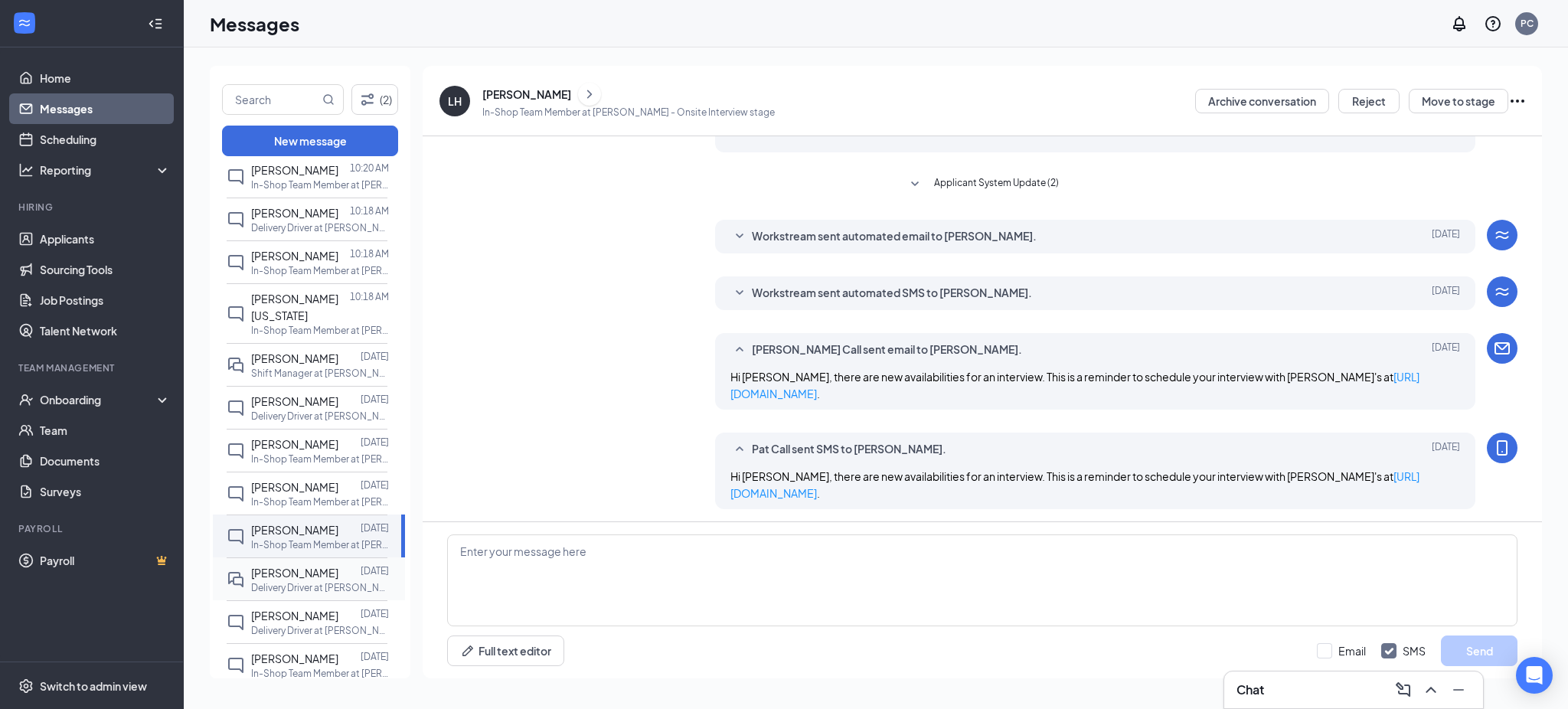
scroll to position [670, 0]
click at [295, 566] on span "[PERSON_NAME]" at bounding box center [295, 573] width 87 height 14
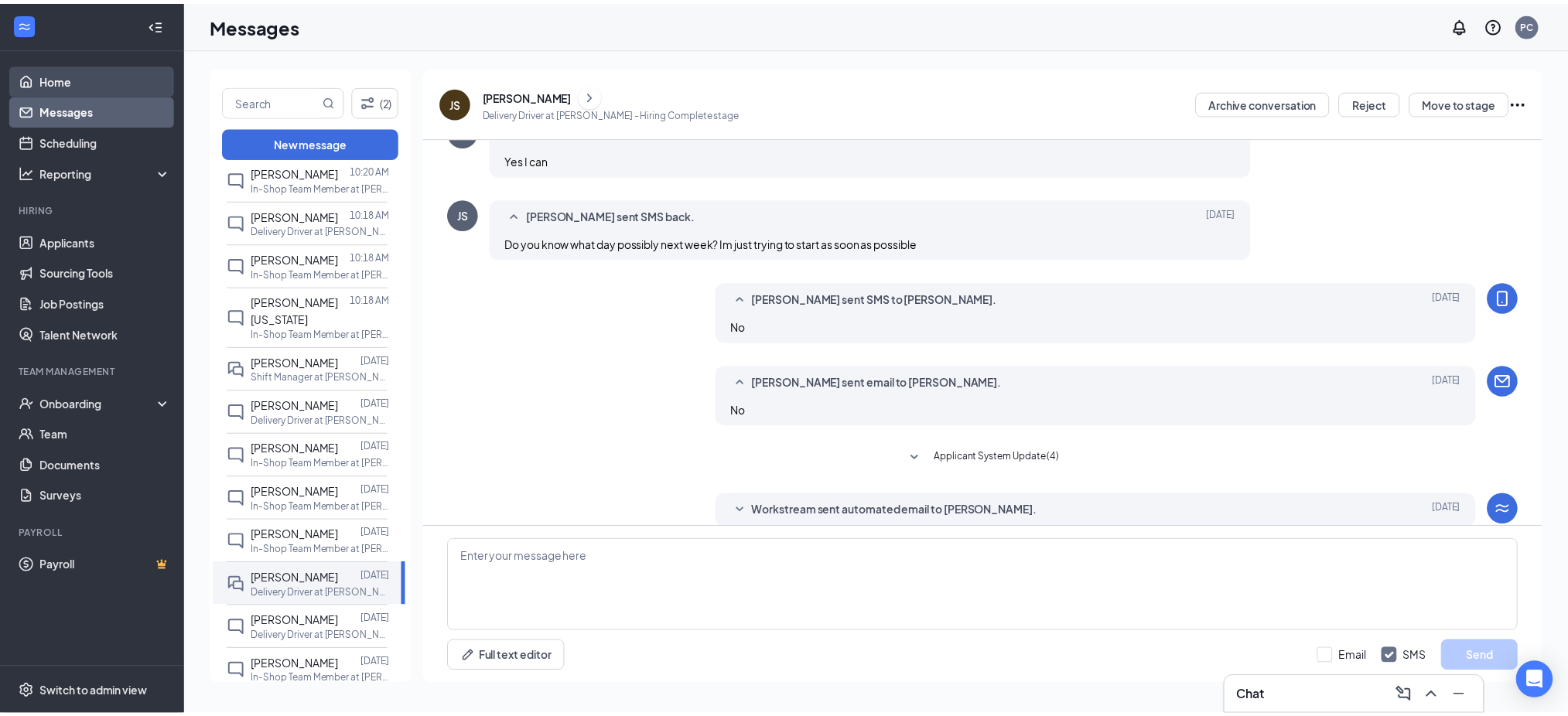
scroll to position [153, 0]
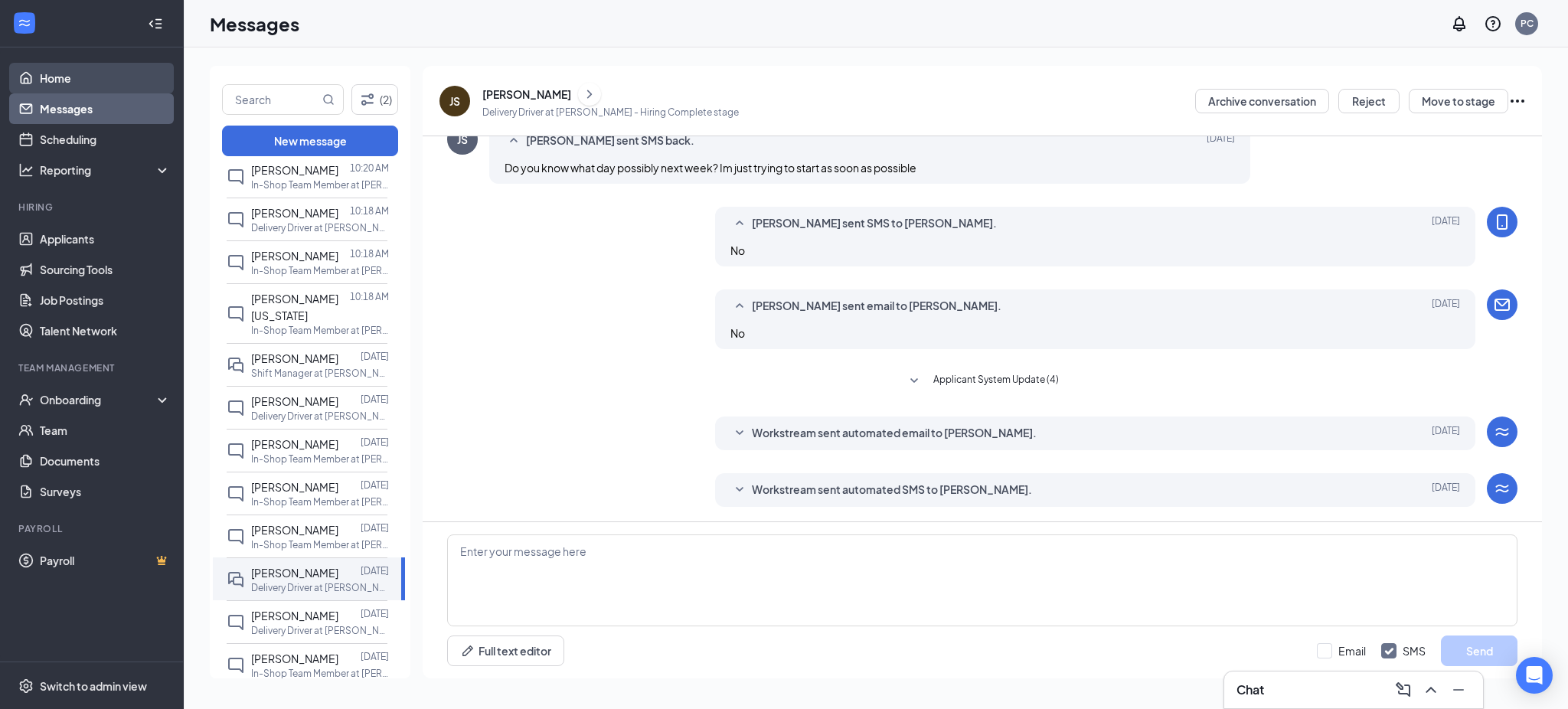
click at [61, 79] on link "Home" at bounding box center [106, 78] width 131 height 31
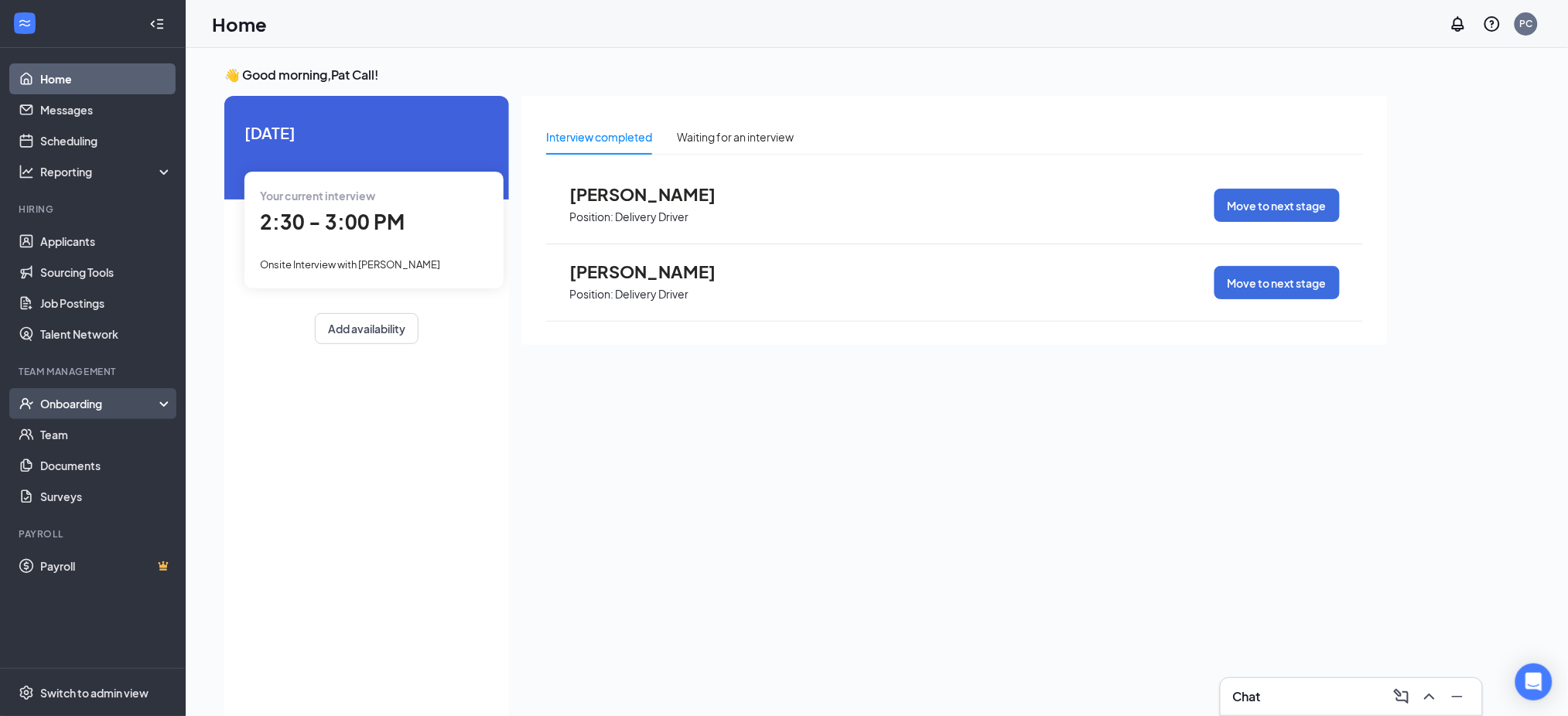
click at [69, 410] on div "Onboarding" at bounding box center [100, 404] width 119 height 16
click at [72, 441] on link "Overview" at bounding box center [107, 435] width 132 height 31
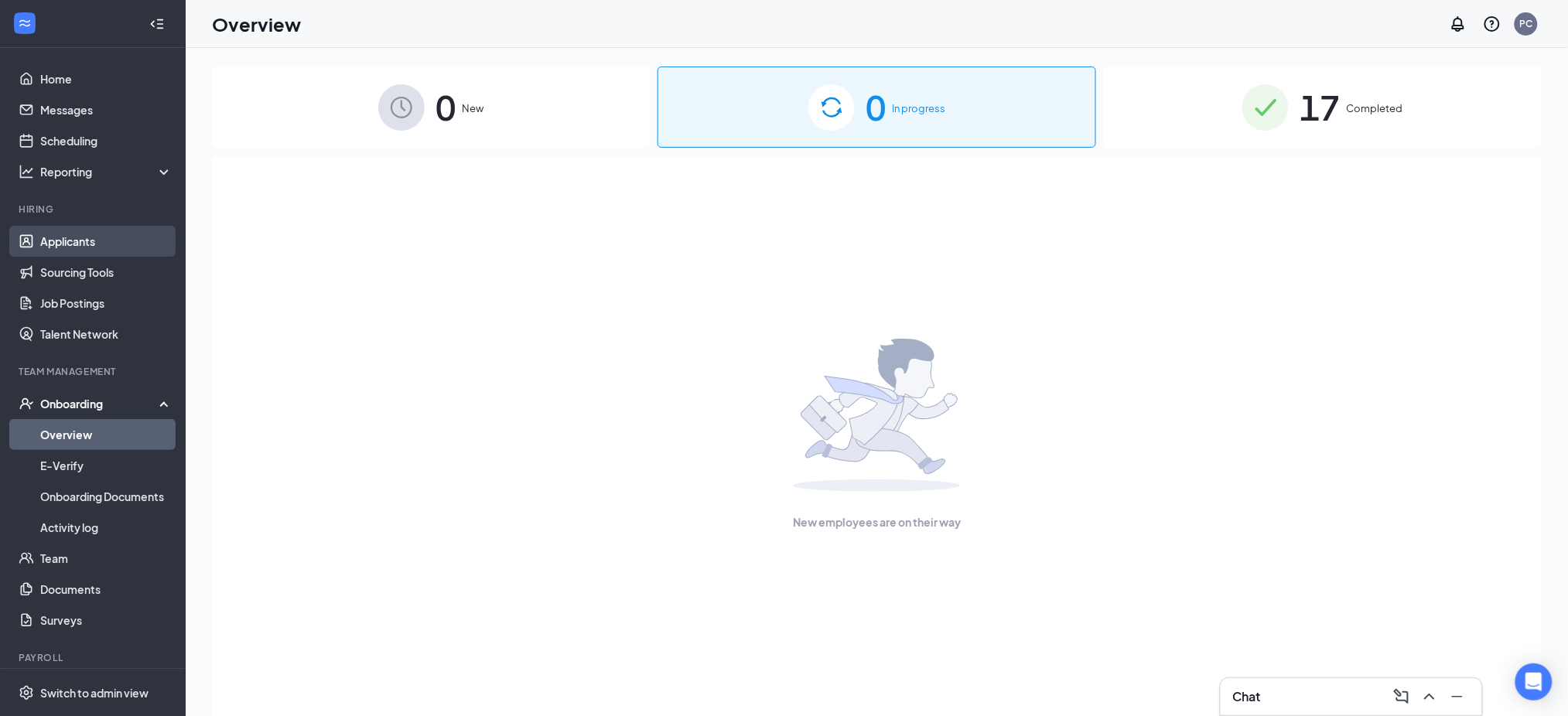
click at [55, 235] on link "Applicants" at bounding box center [107, 242] width 132 height 31
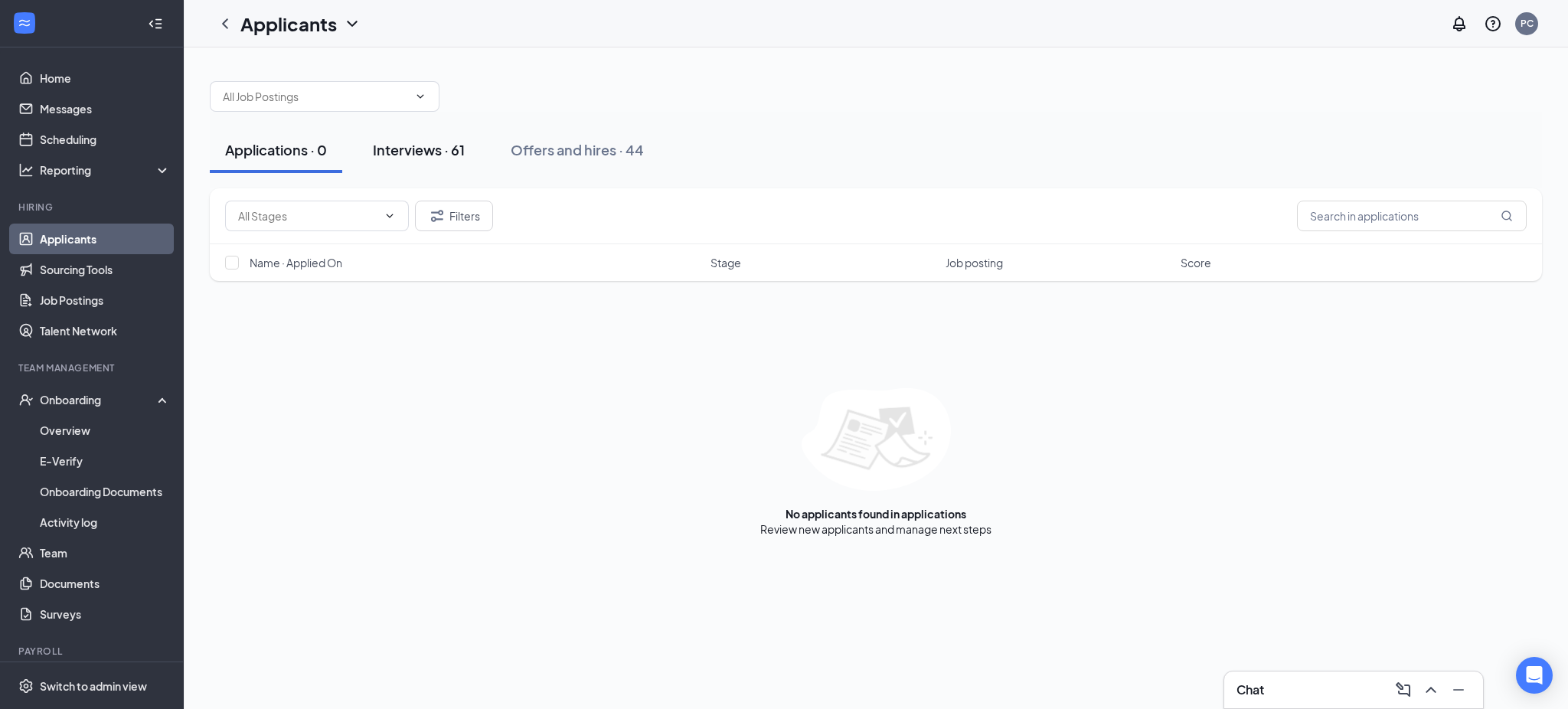
click at [454, 154] on div "Interviews · 61" at bounding box center [419, 150] width 92 height 19
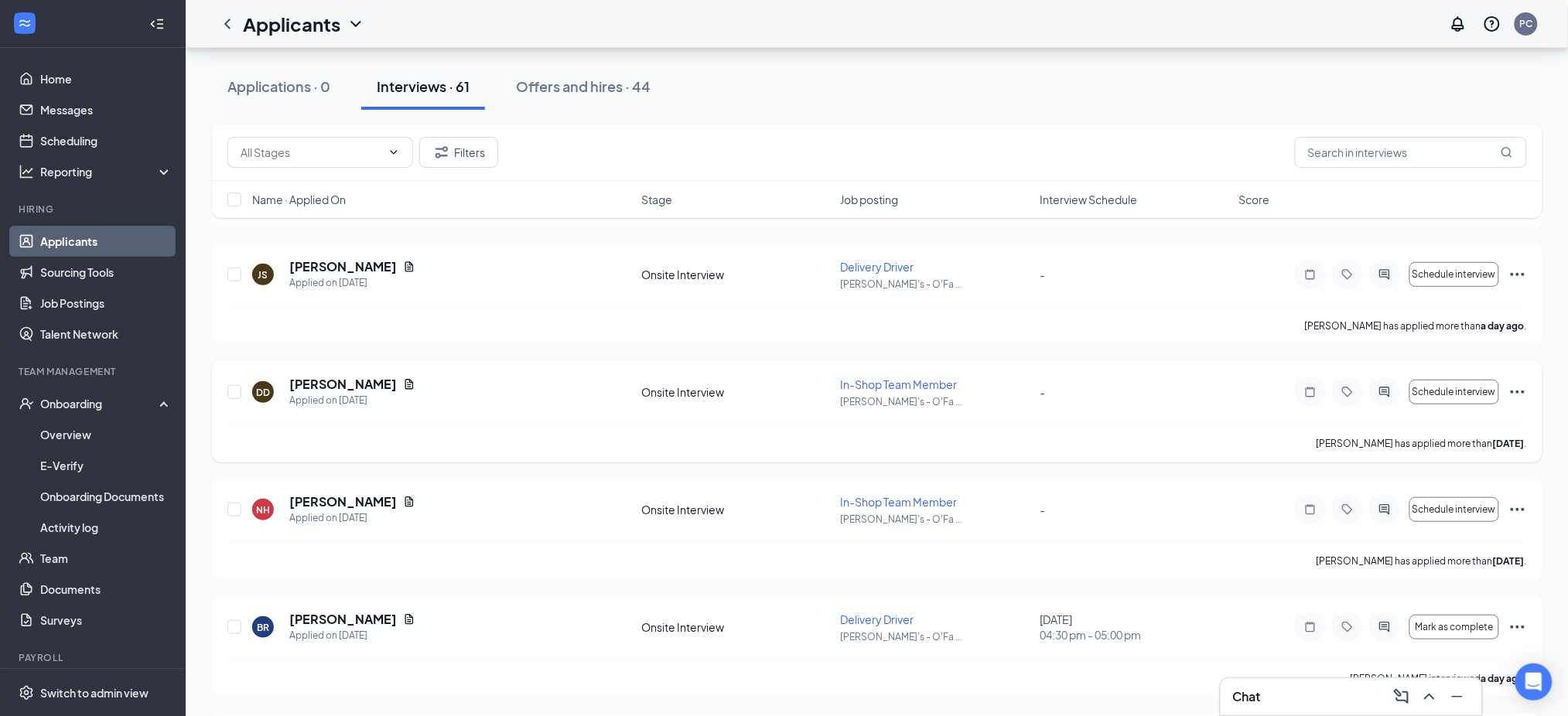
scroll to position [206, 0]
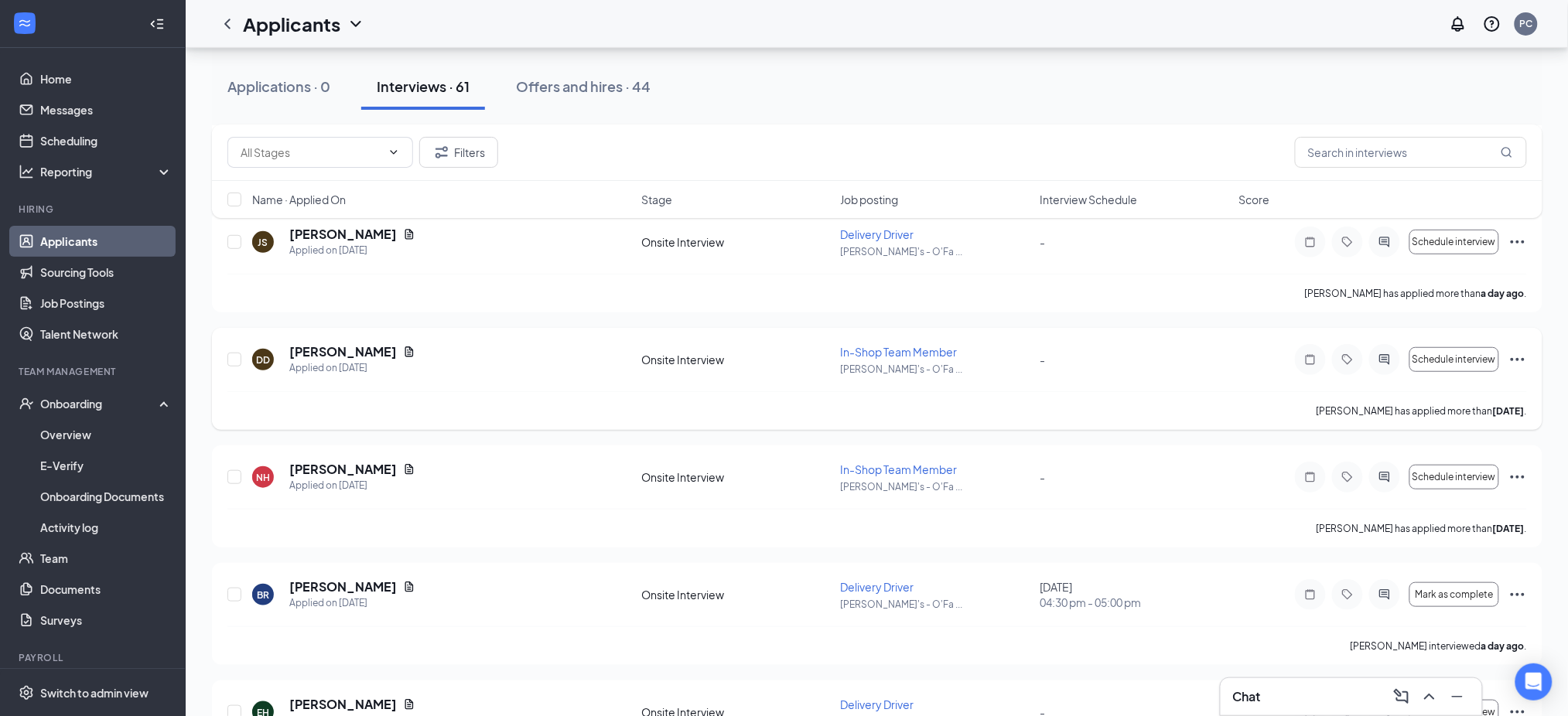
click at [1517, 358] on icon "Ellipses" at bounding box center [1517, 360] width 19 height 19
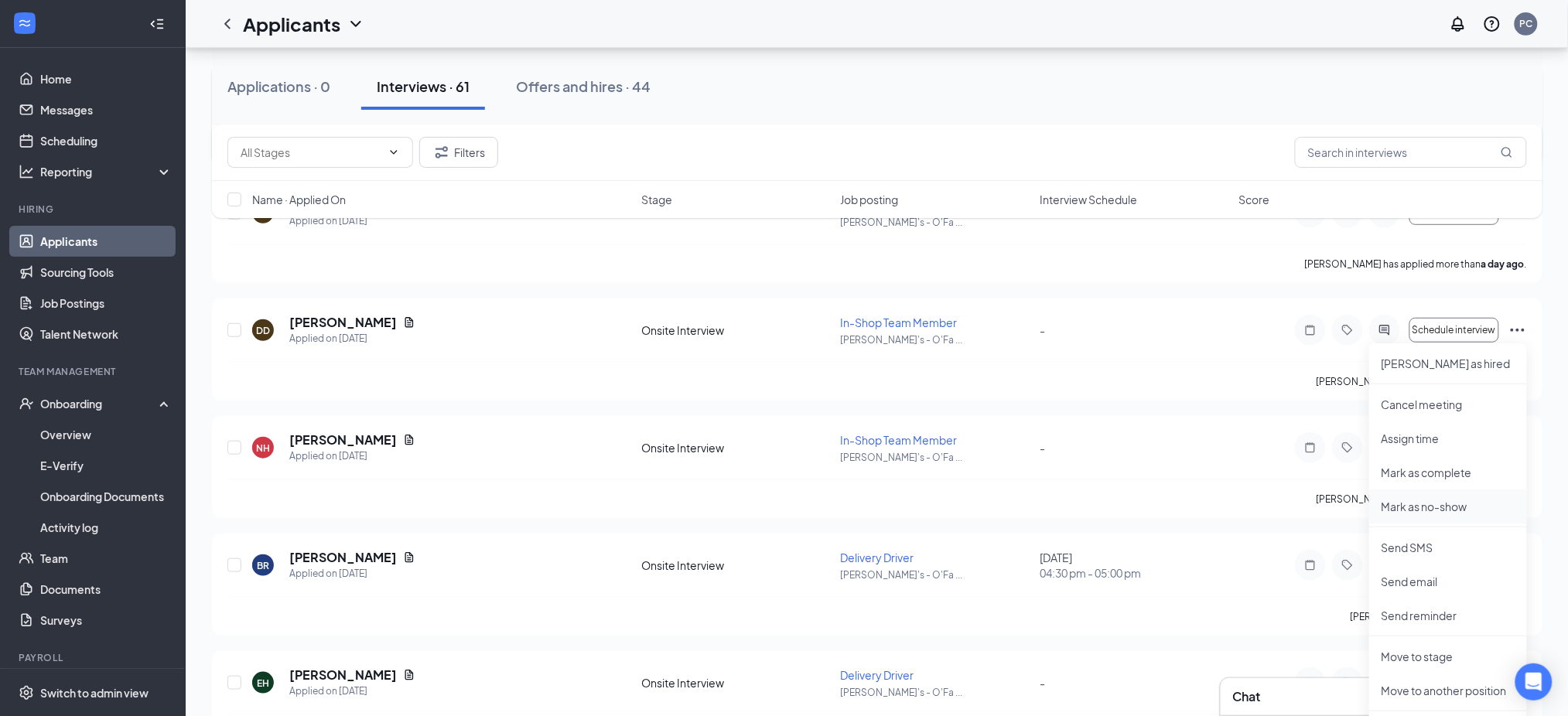
scroll to position [309, 0]
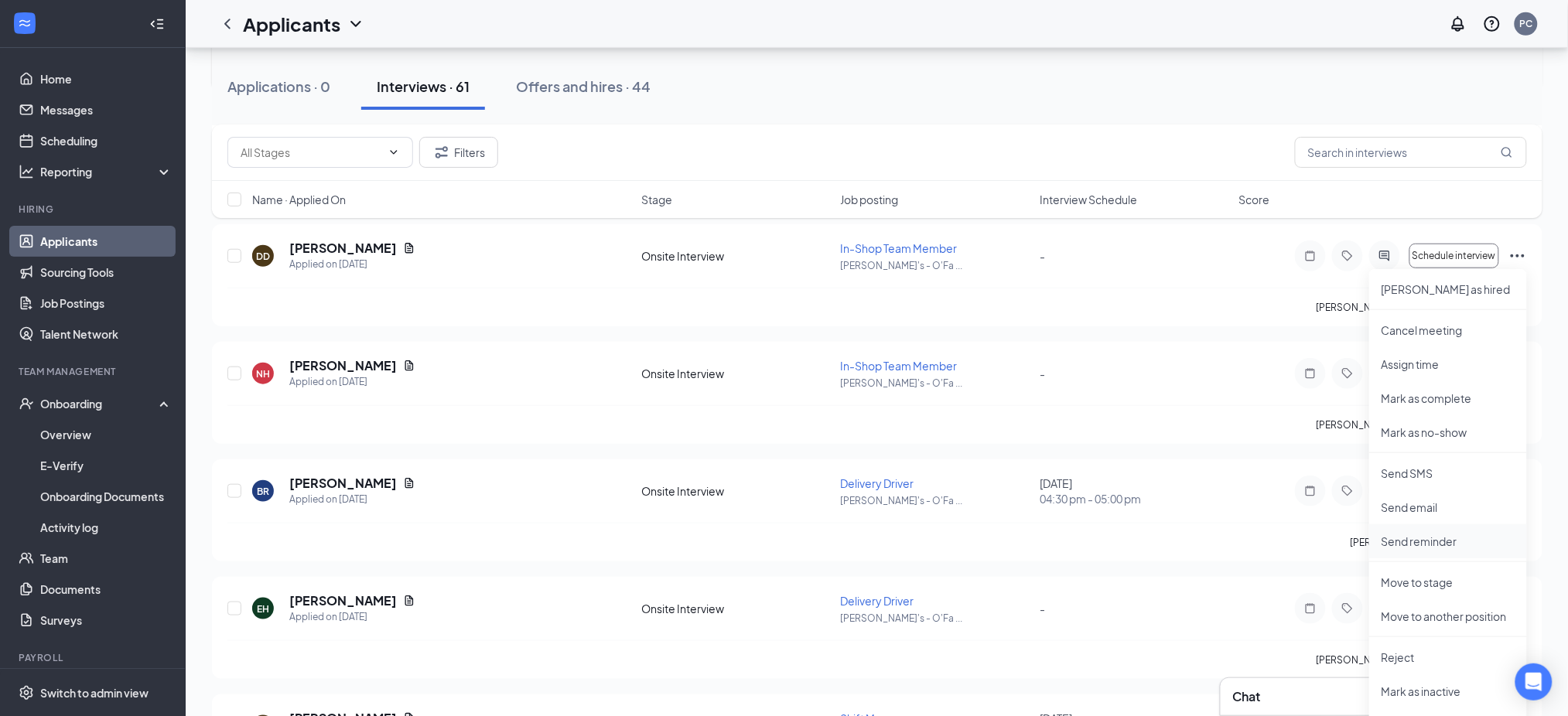
click at [1429, 545] on p "Send reminder" at bounding box center [1447, 541] width 133 height 16
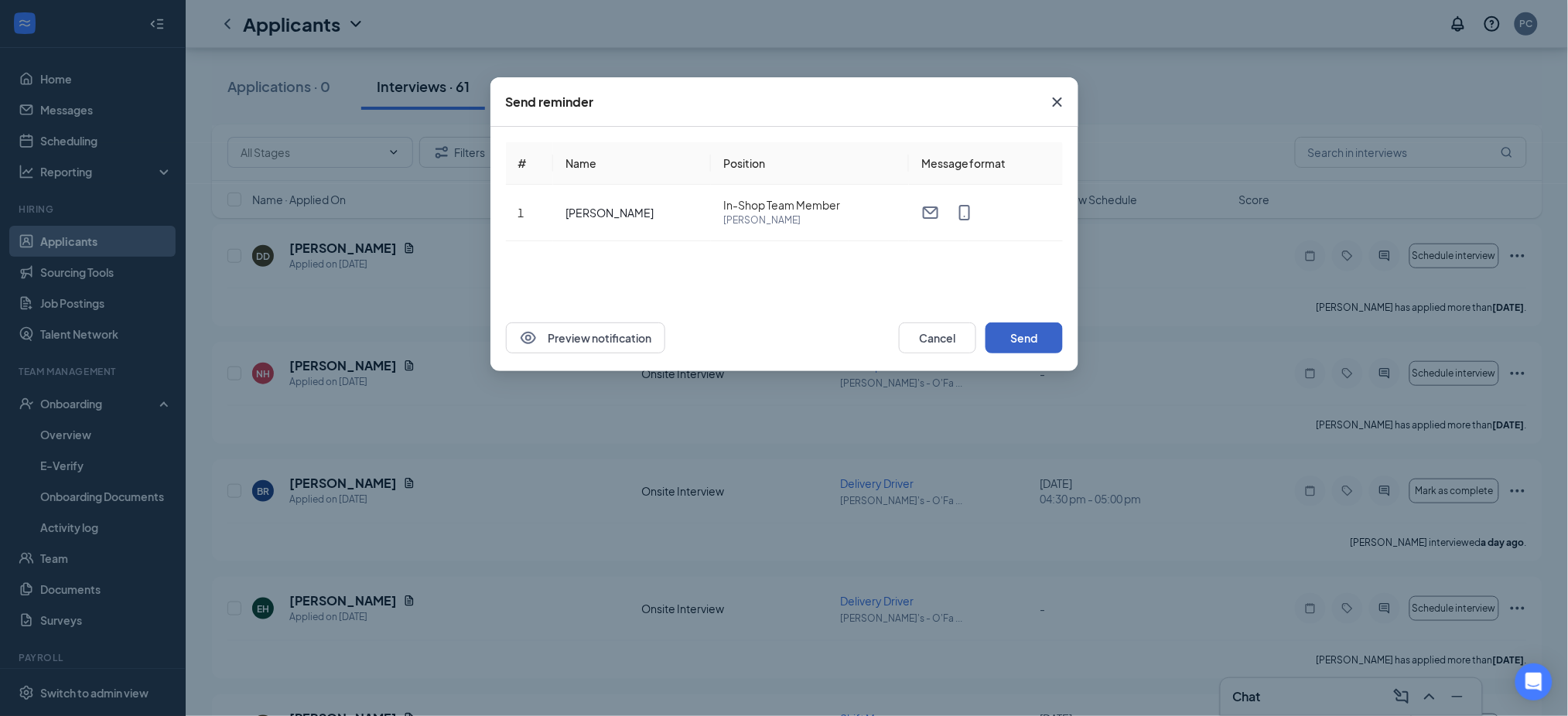
click at [1027, 337] on button "Send" at bounding box center [1024, 338] width 77 height 31
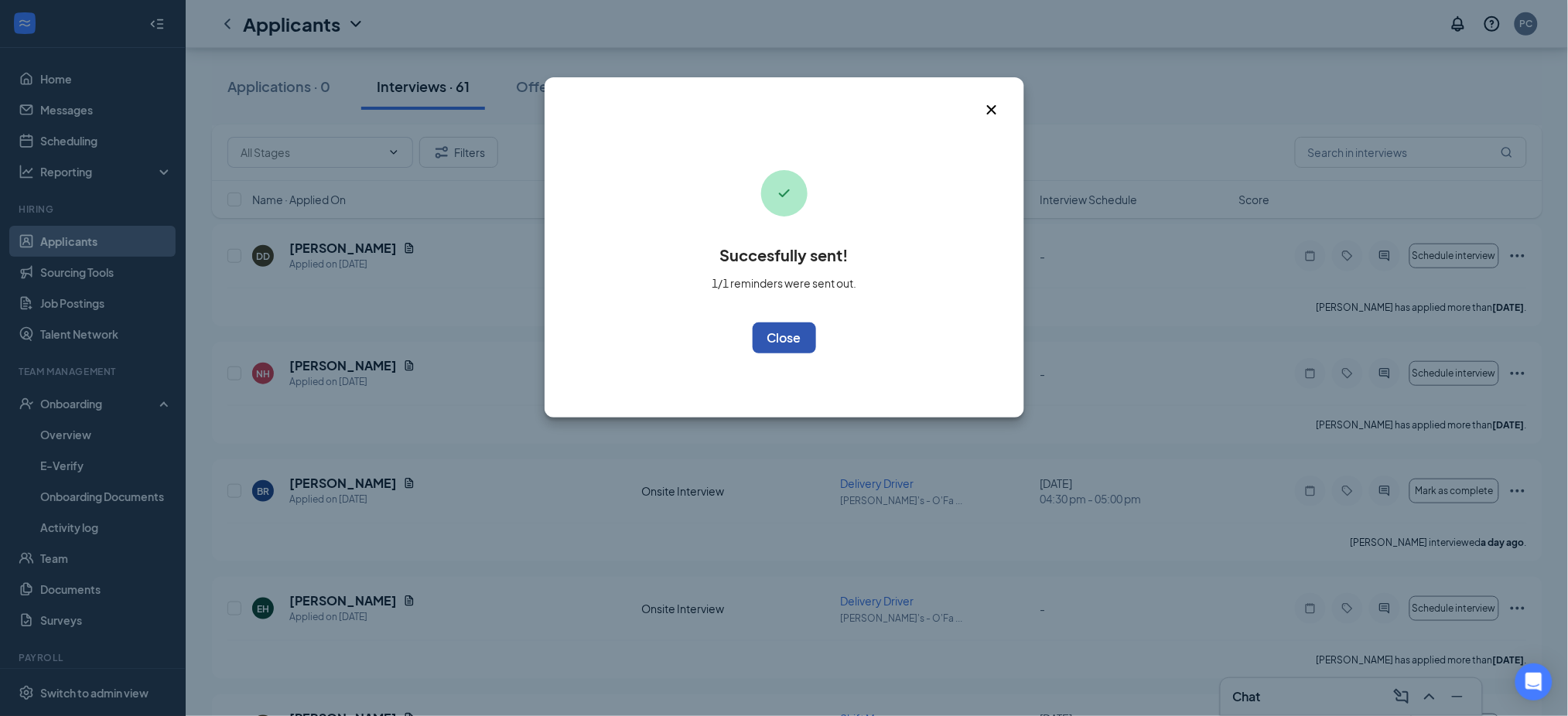
click at [798, 347] on button "OK" at bounding box center [784, 338] width 63 height 31
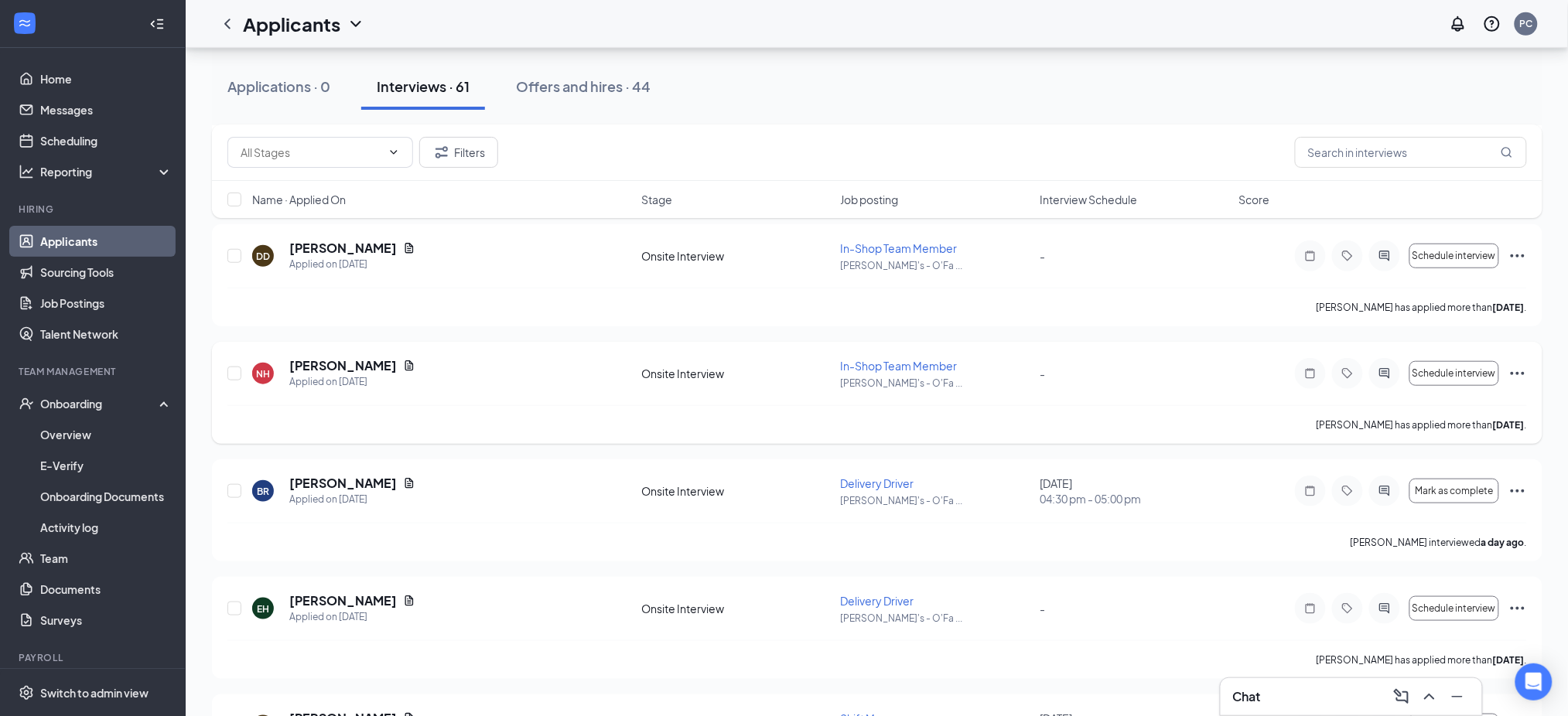
click at [1520, 377] on icon "Ellipses" at bounding box center [1517, 374] width 19 height 19
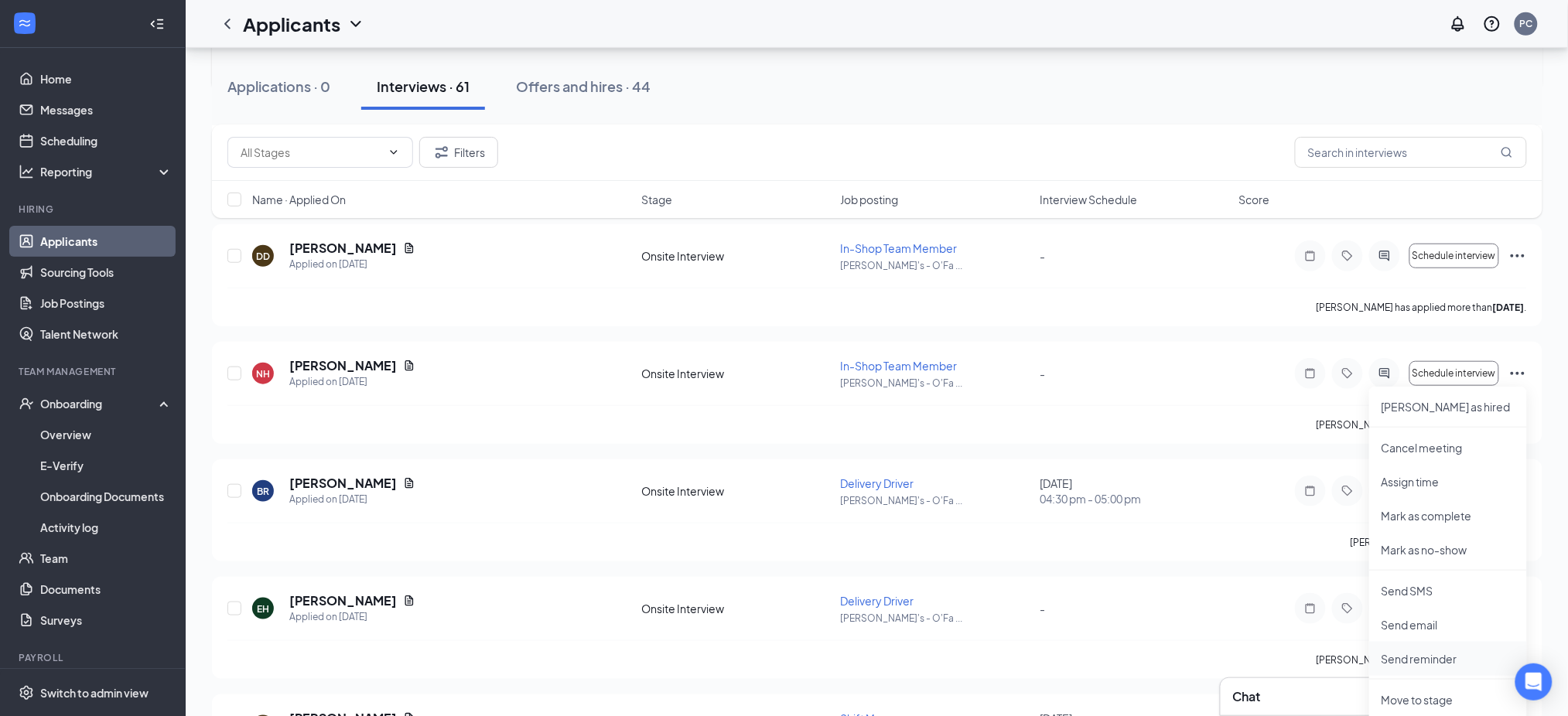
click at [1429, 657] on p "Send reminder" at bounding box center [1447, 659] width 133 height 16
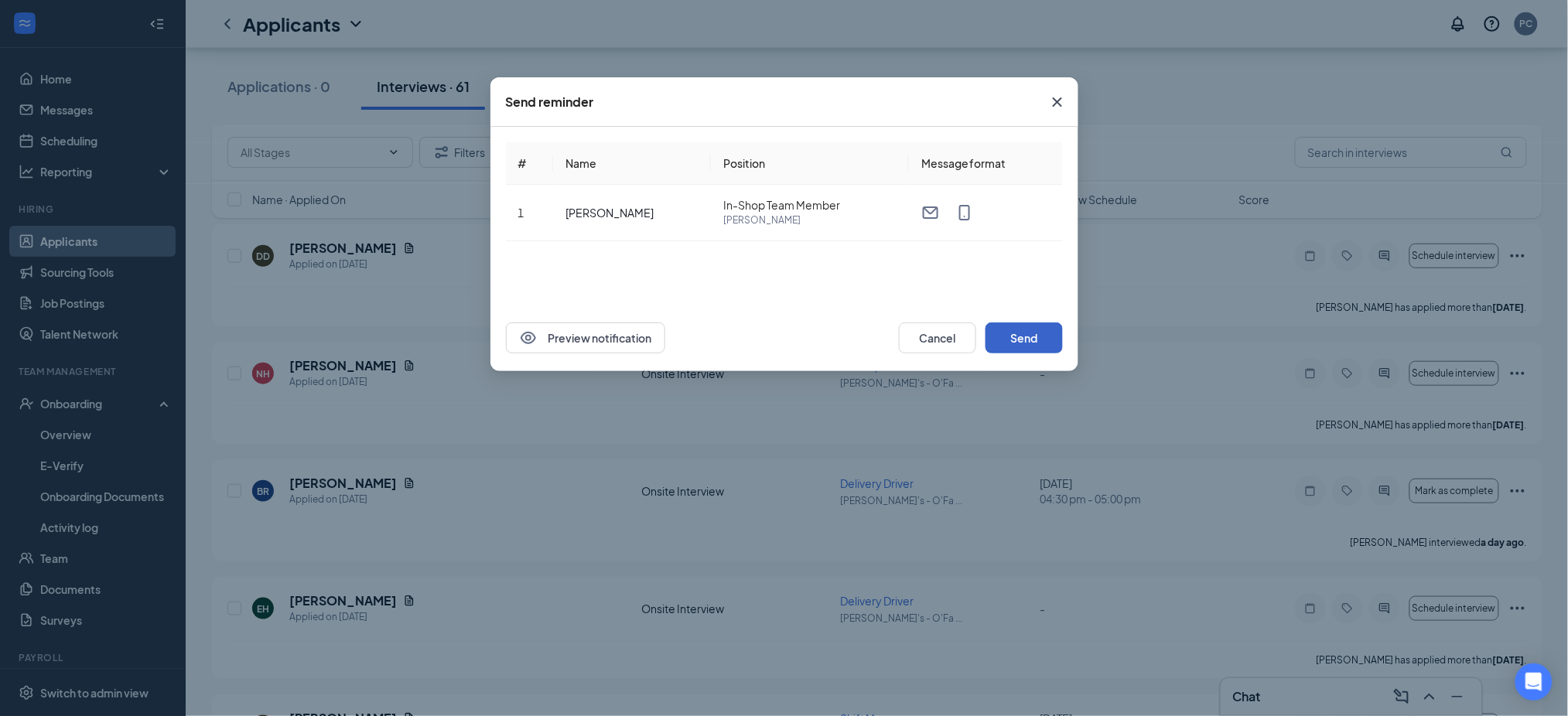
click at [1030, 331] on button "Send" at bounding box center [1024, 338] width 77 height 31
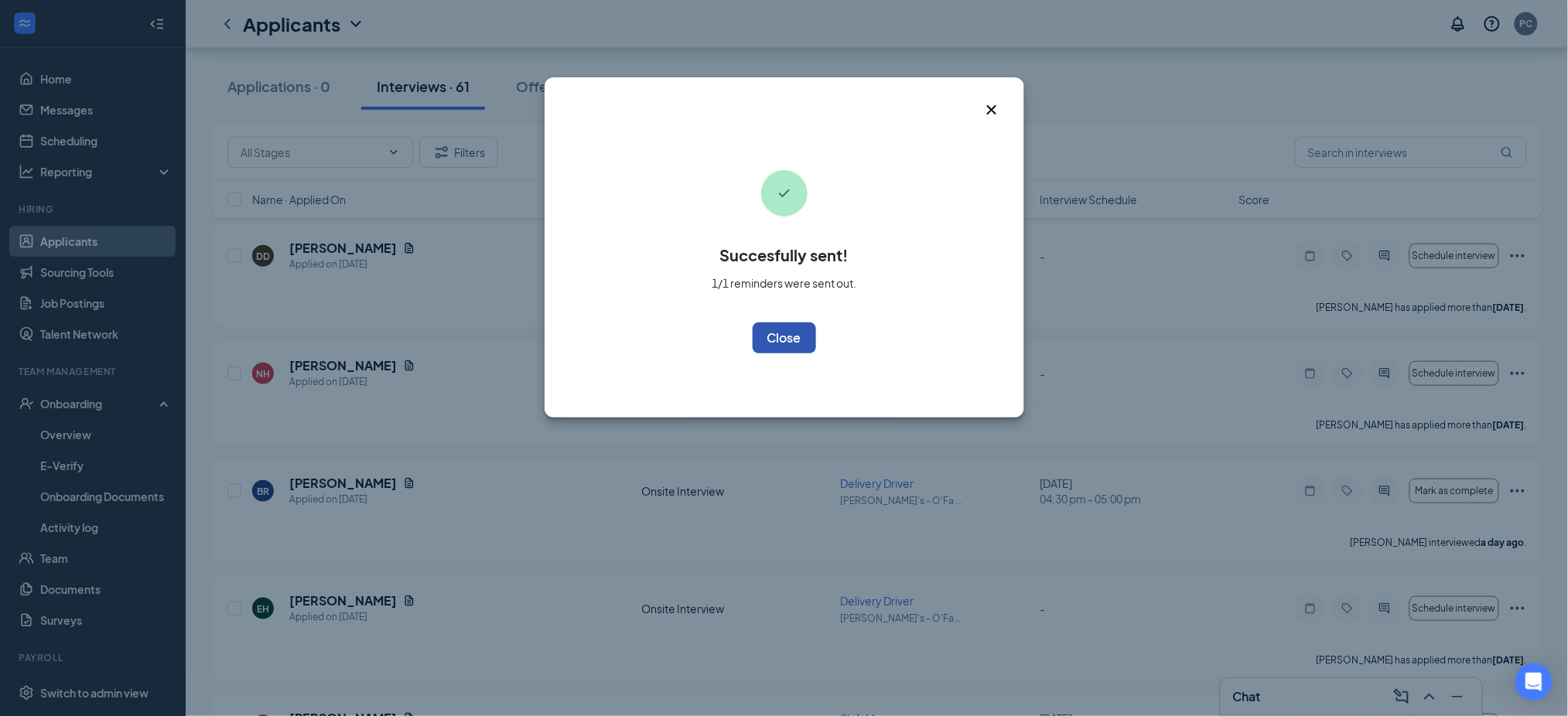
click at [809, 335] on button "OK" at bounding box center [784, 338] width 63 height 31
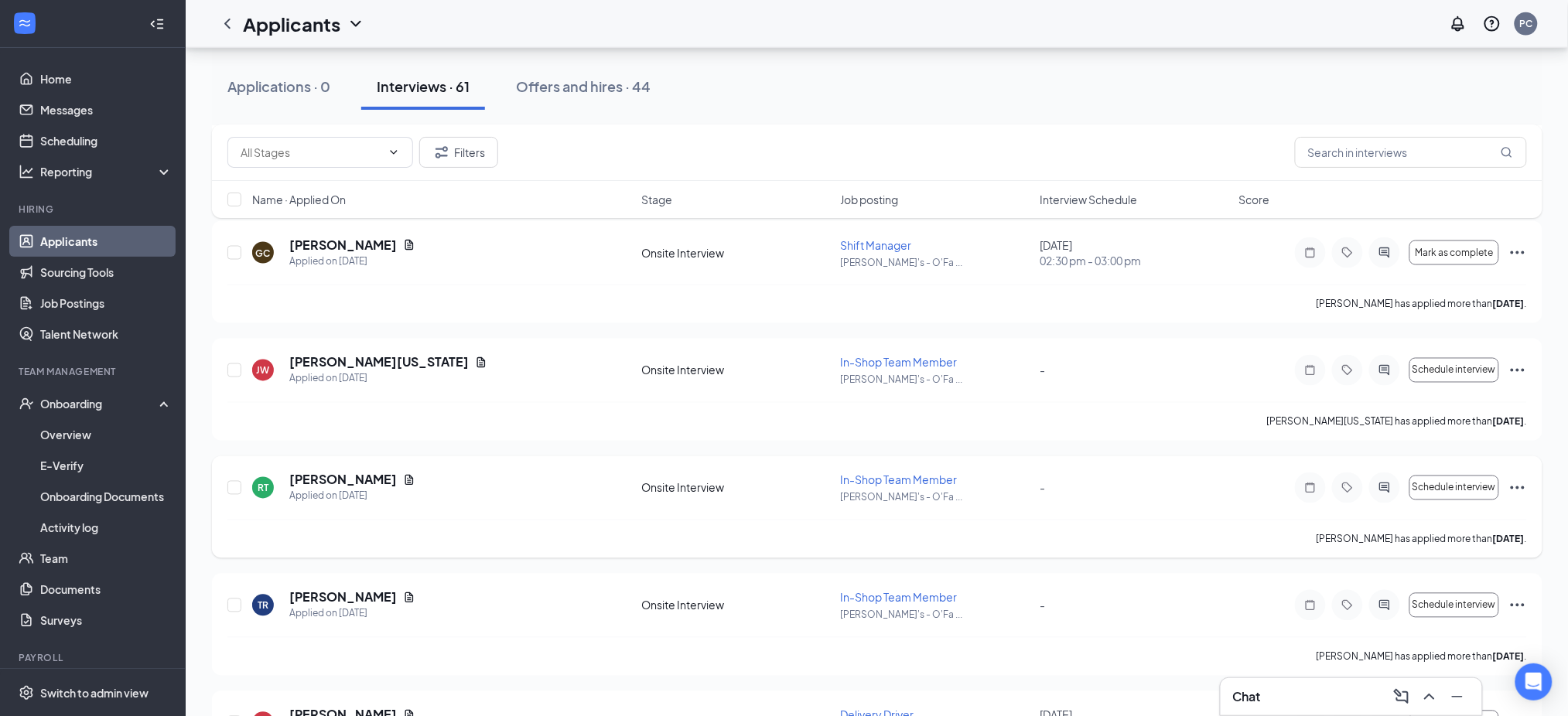
scroll to position [824, 0]
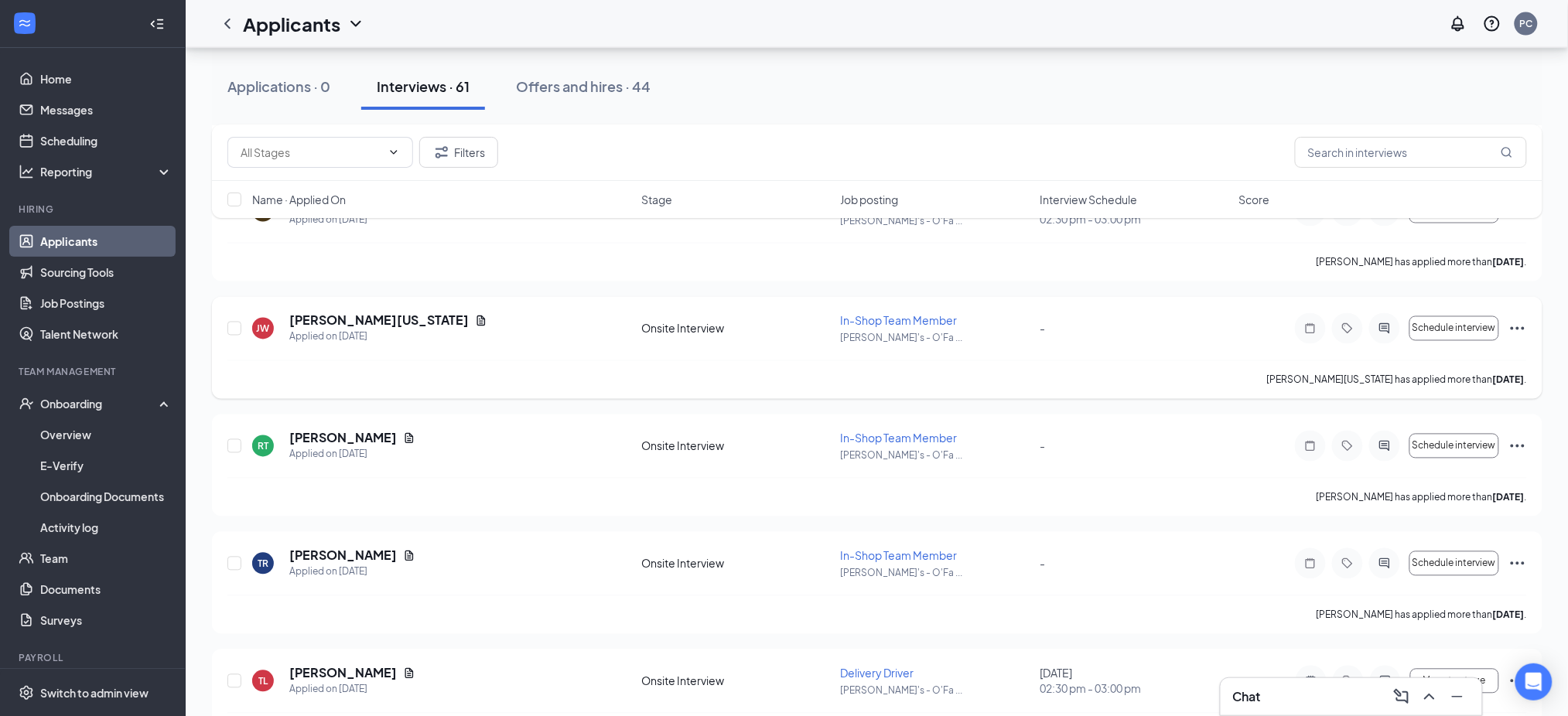
click at [1519, 325] on icon "Ellipses" at bounding box center [1517, 329] width 19 height 19
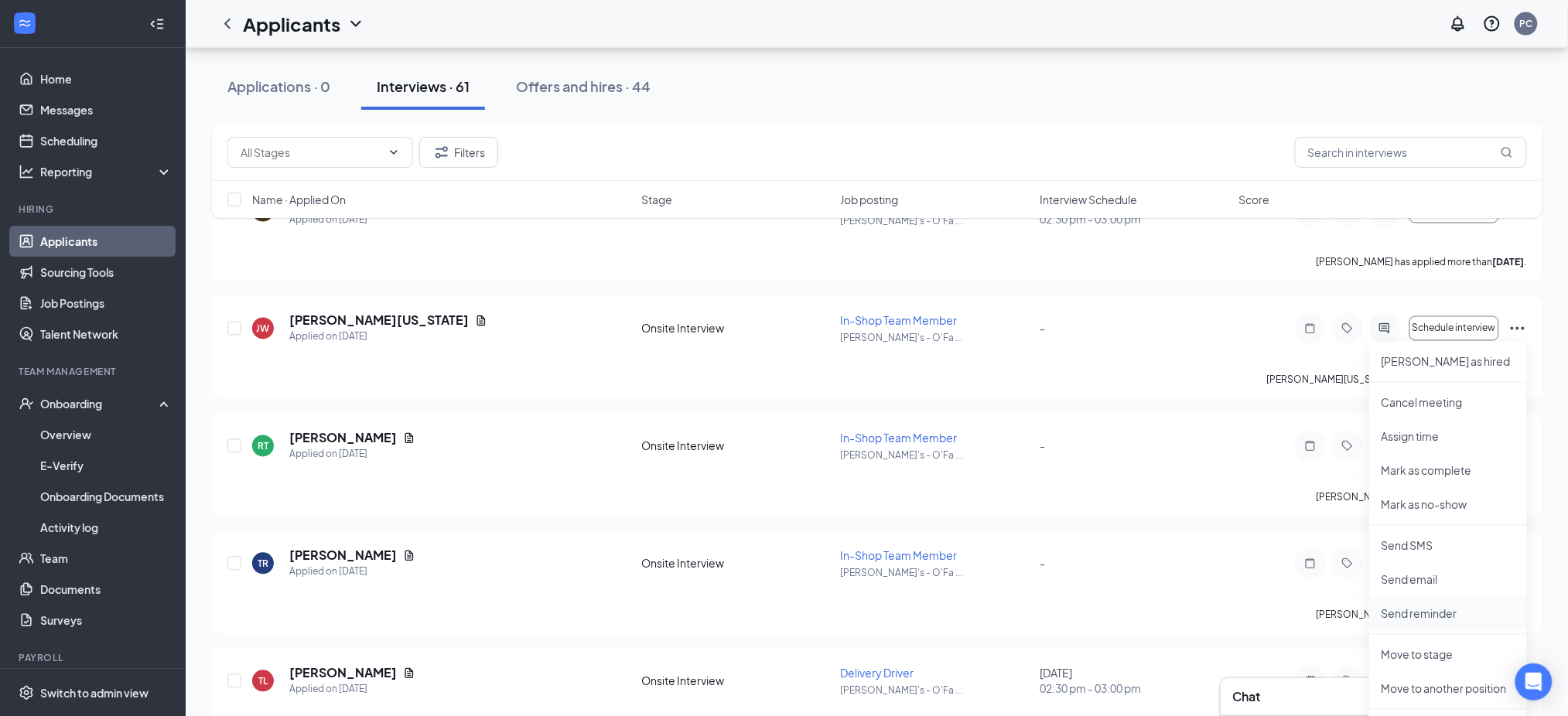
click at [1413, 617] on p "Send reminder" at bounding box center [1447, 614] width 133 height 16
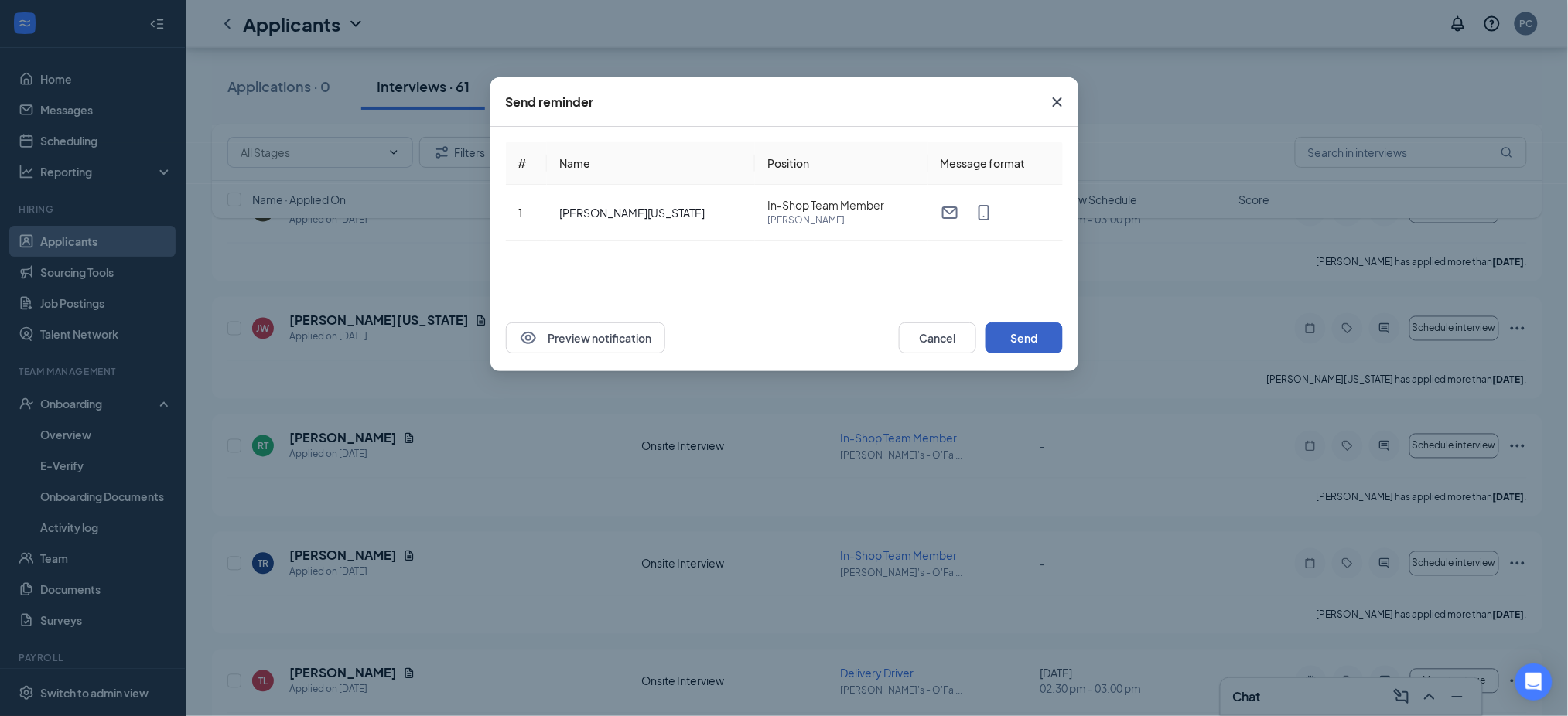
click at [1026, 333] on button "Send" at bounding box center [1024, 338] width 77 height 31
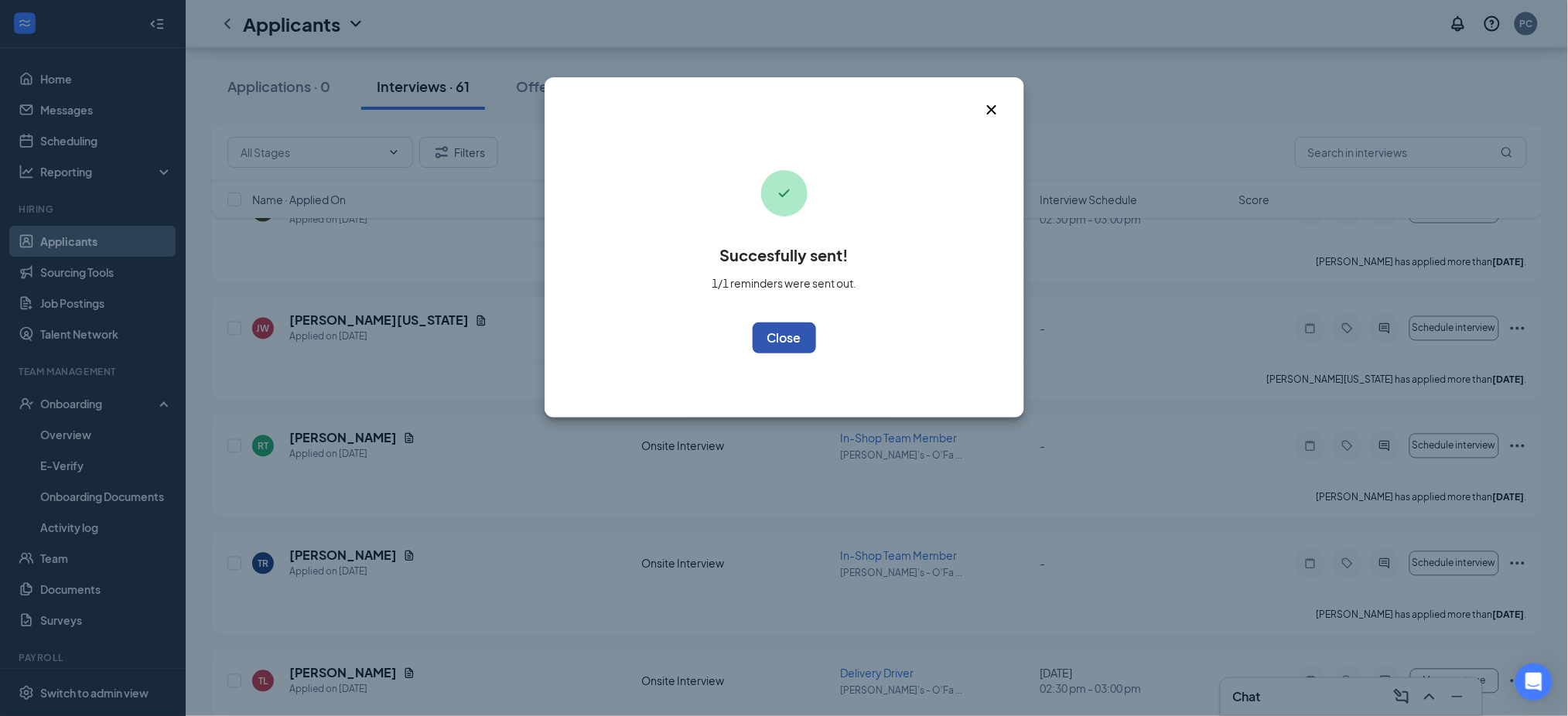
click at [800, 334] on button "OK" at bounding box center [784, 338] width 63 height 31
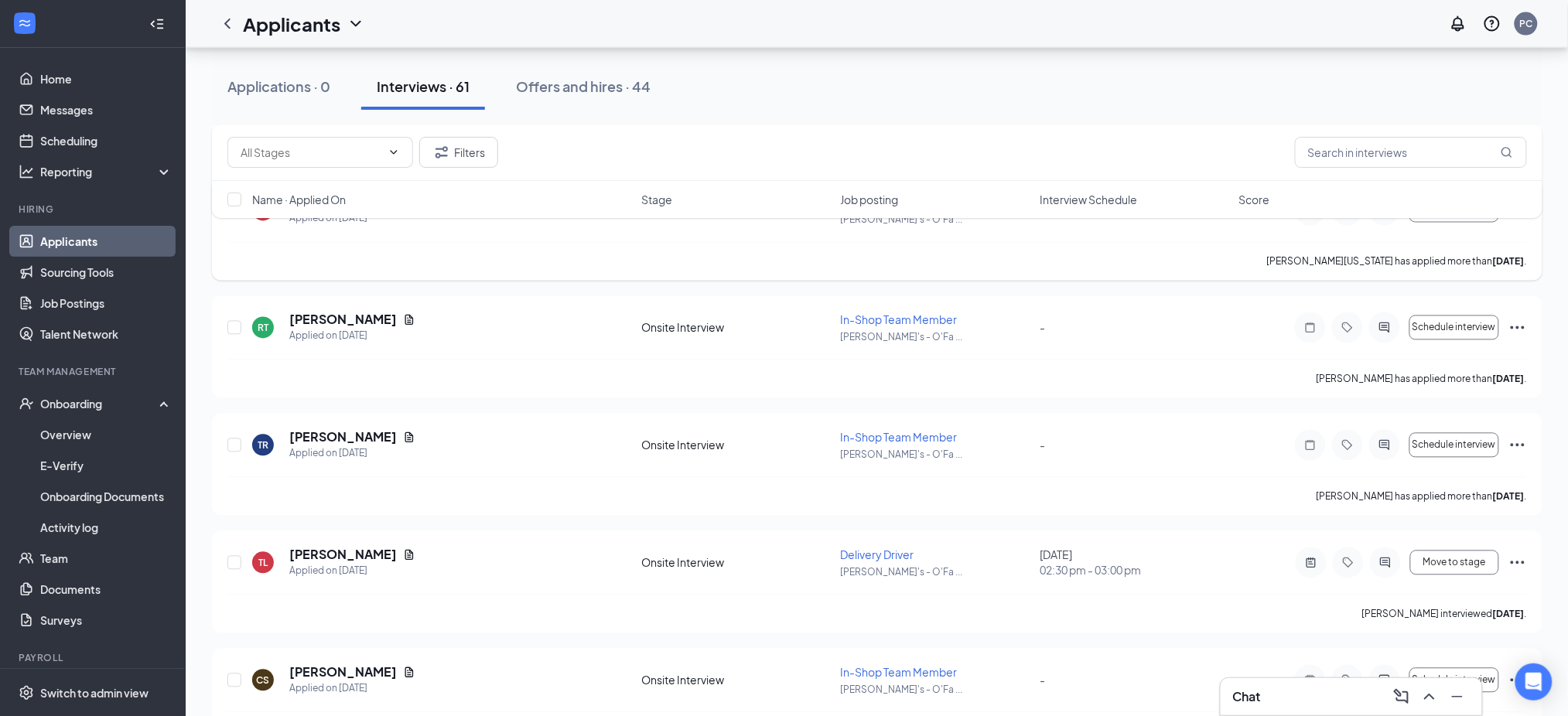
scroll to position [1134, 0]
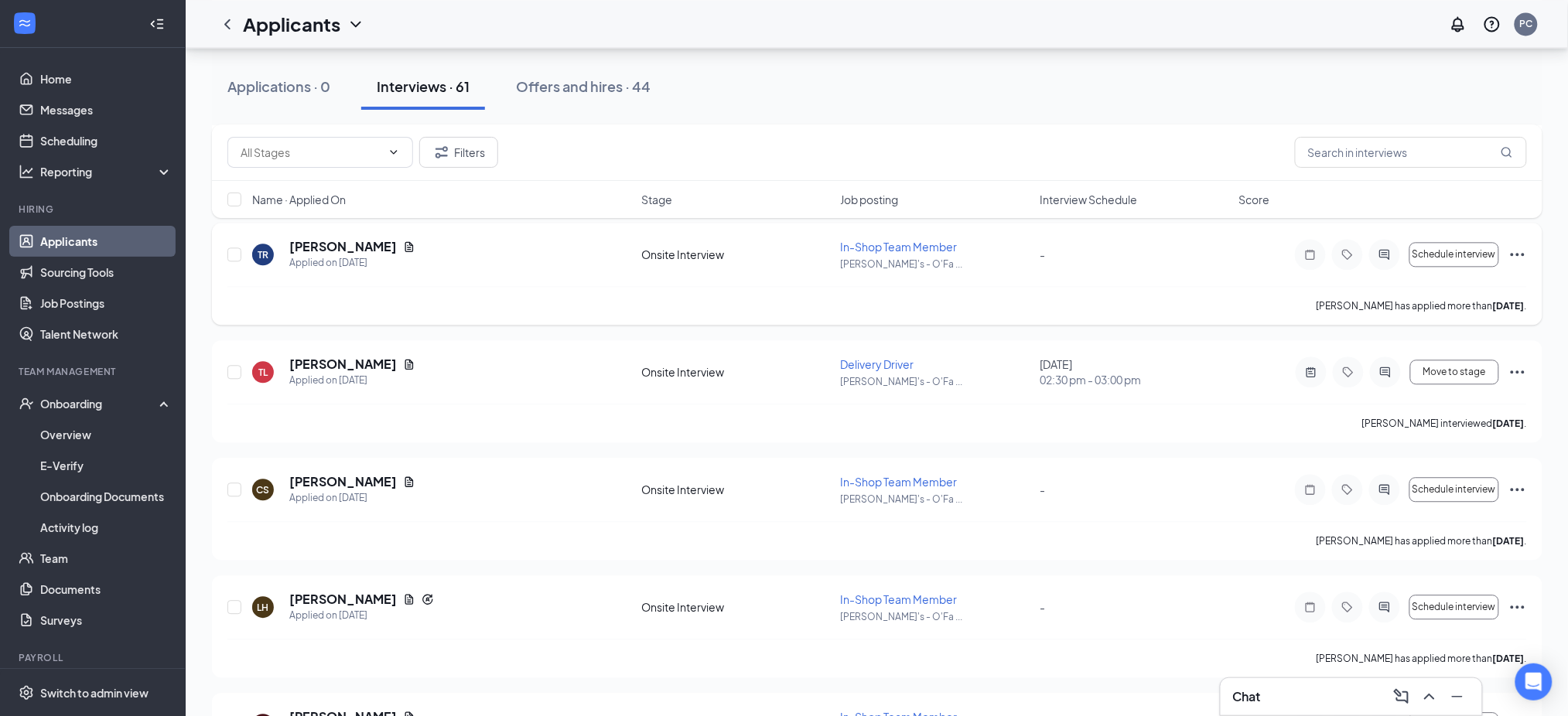
click at [1508, 254] on icon "Ellipses" at bounding box center [1517, 255] width 19 height 19
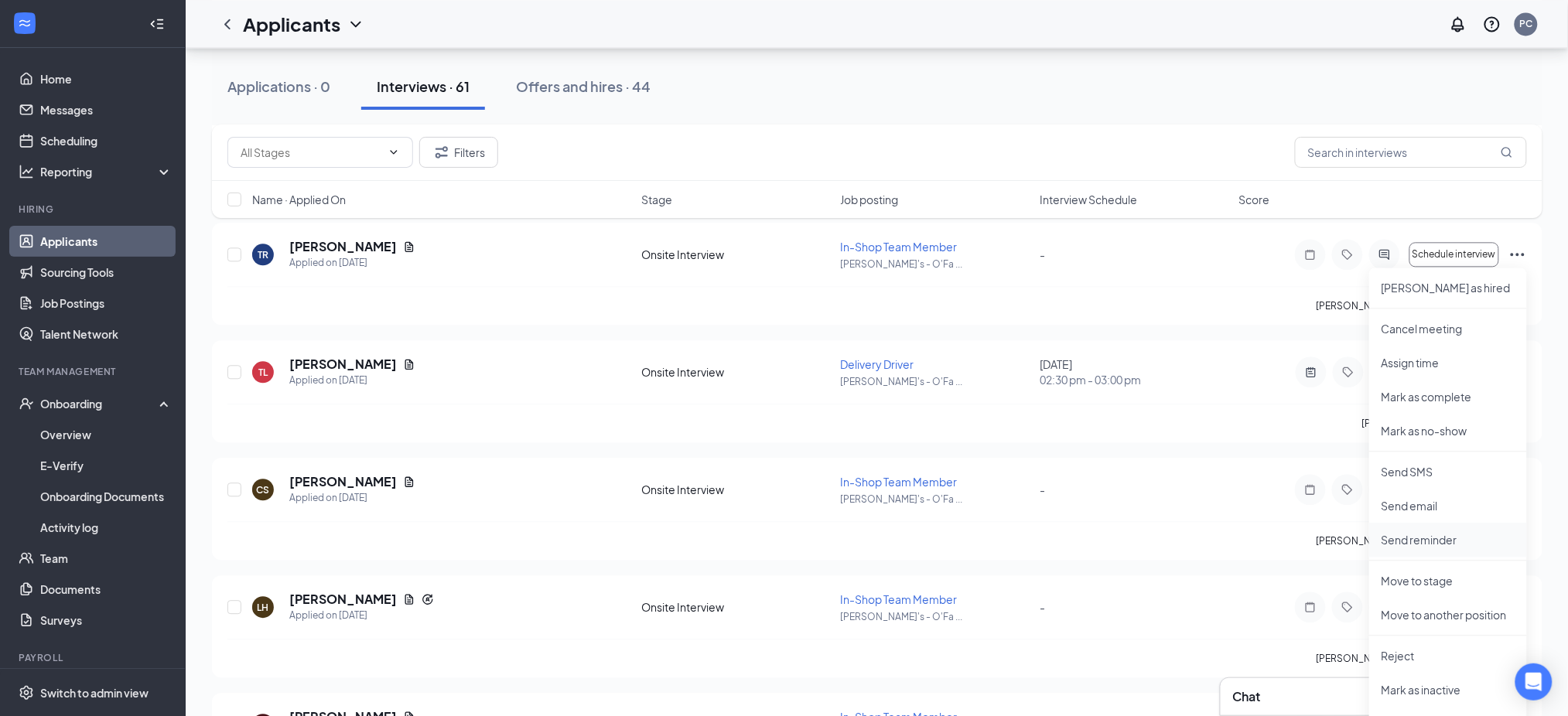
click at [1415, 541] on p "Send reminder" at bounding box center [1447, 540] width 133 height 16
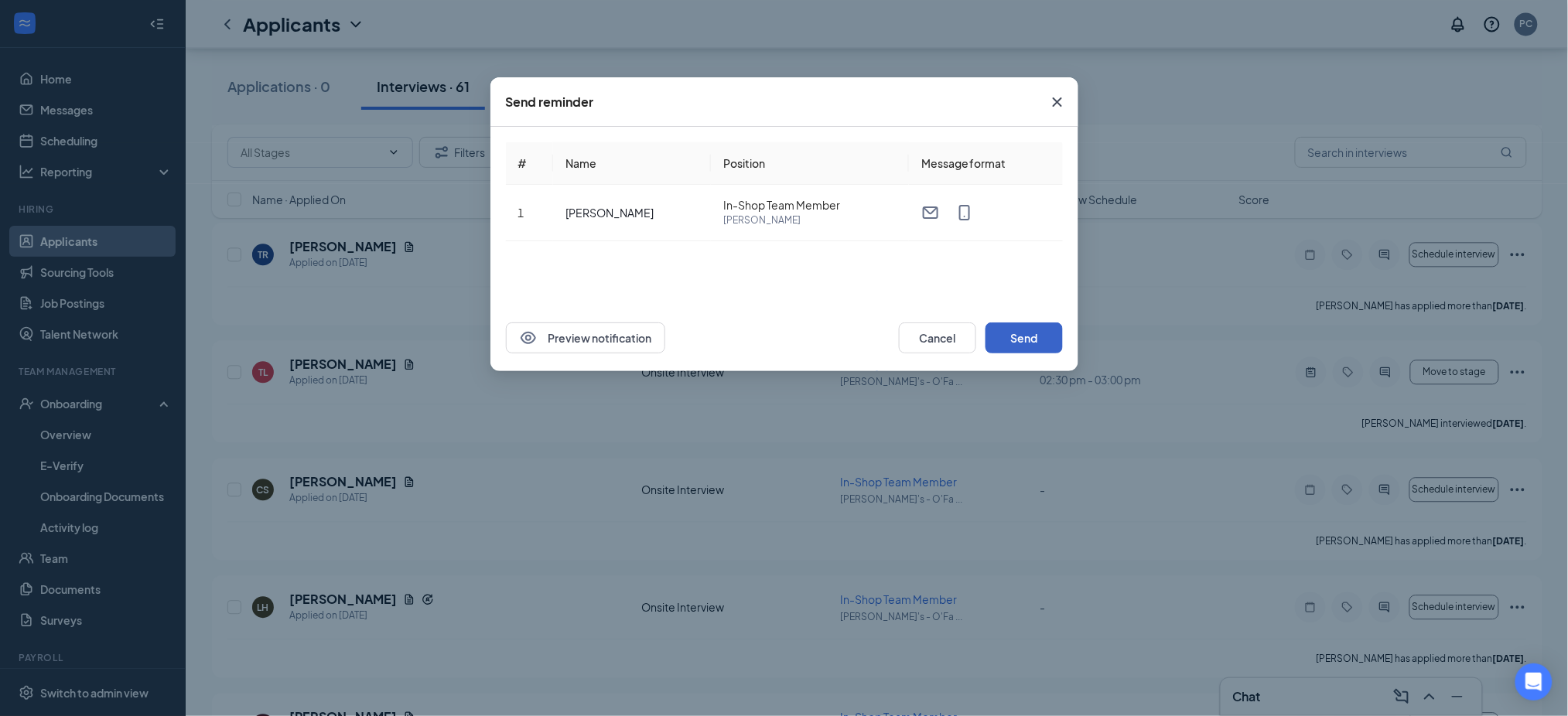
click at [1027, 333] on button "Send" at bounding box center [1024, 338] width 77 height 31
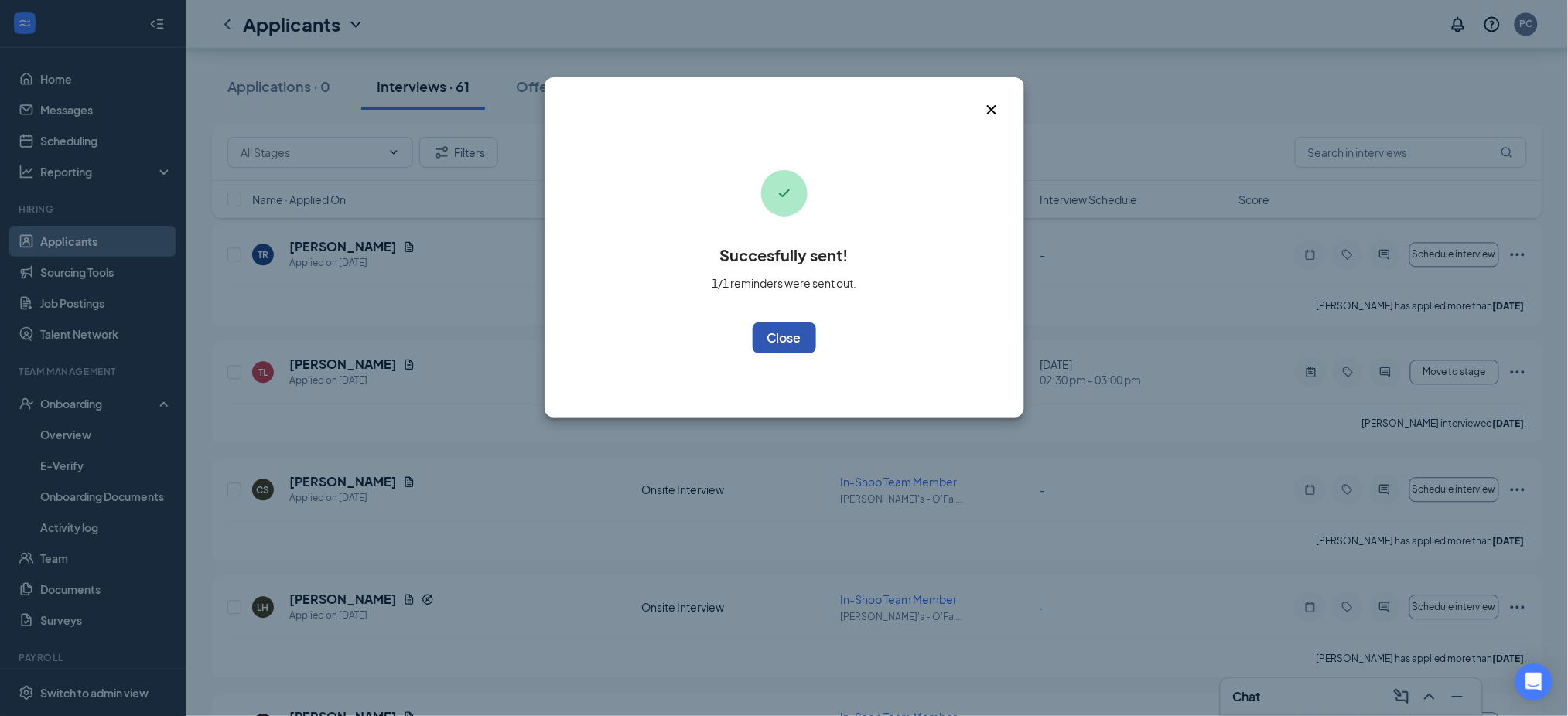
click at [798, 331] on button "OK" at bounding box center [784, 338] width 63 height 31
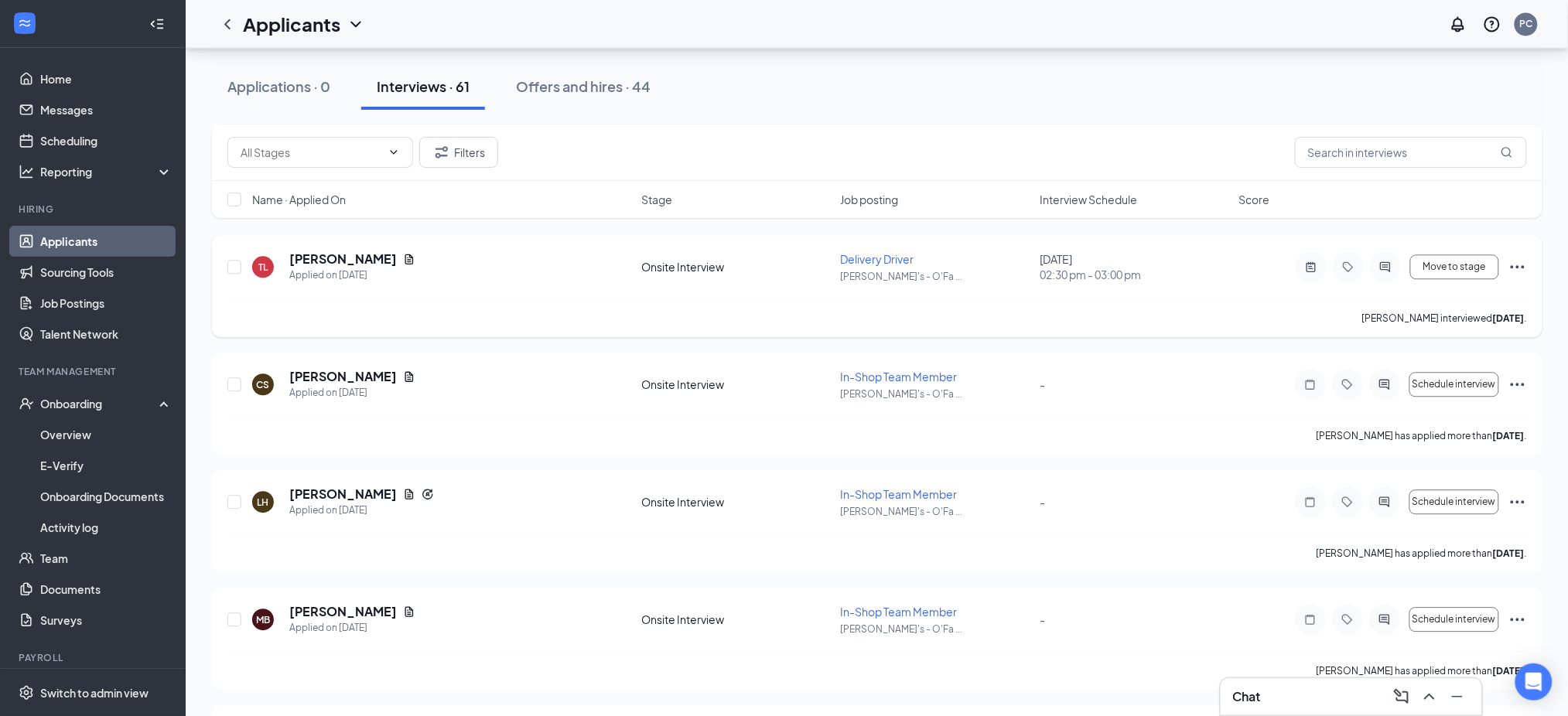
scroll to position [1341, 0]
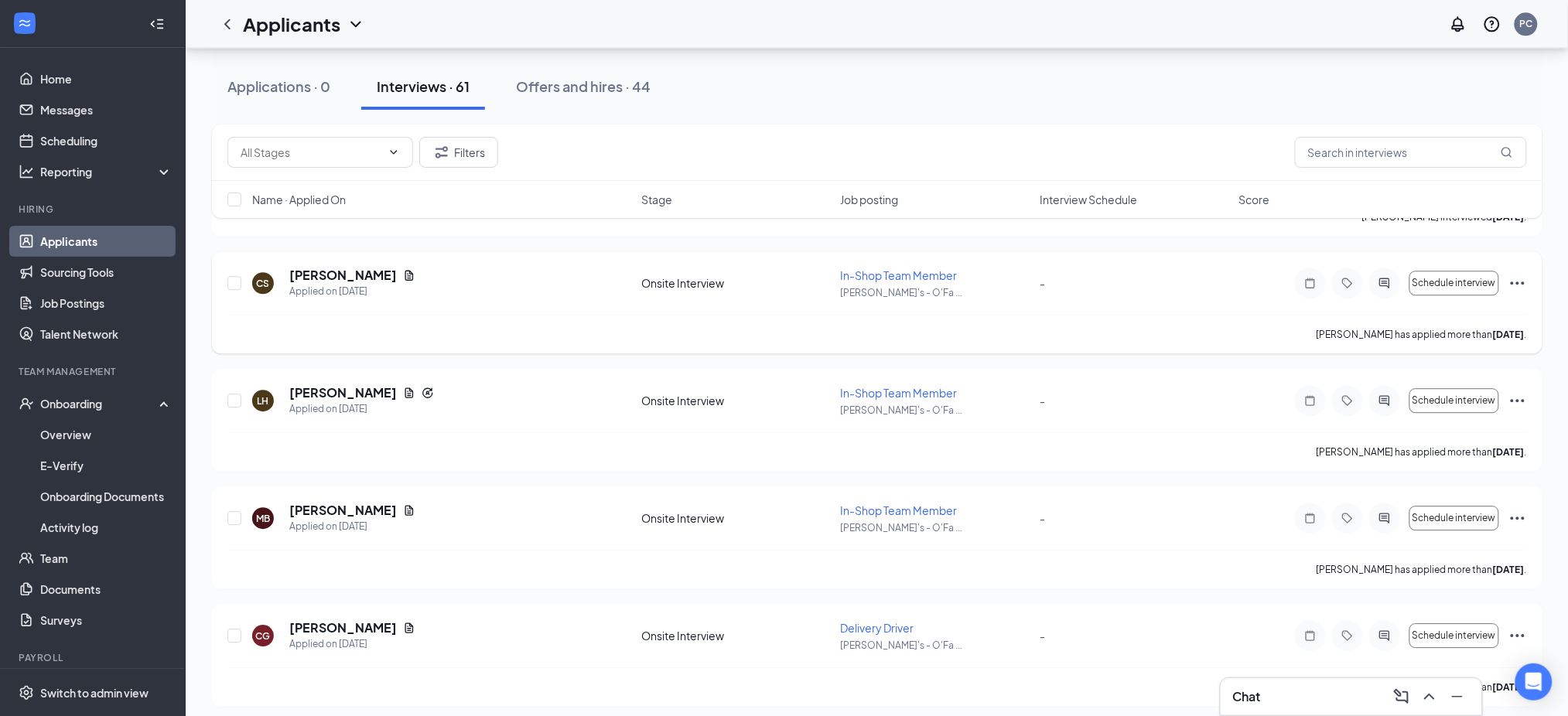
click at [1512, 284] on icon "Ellipses" at bounding box center [1517, 283] width 14 height 3
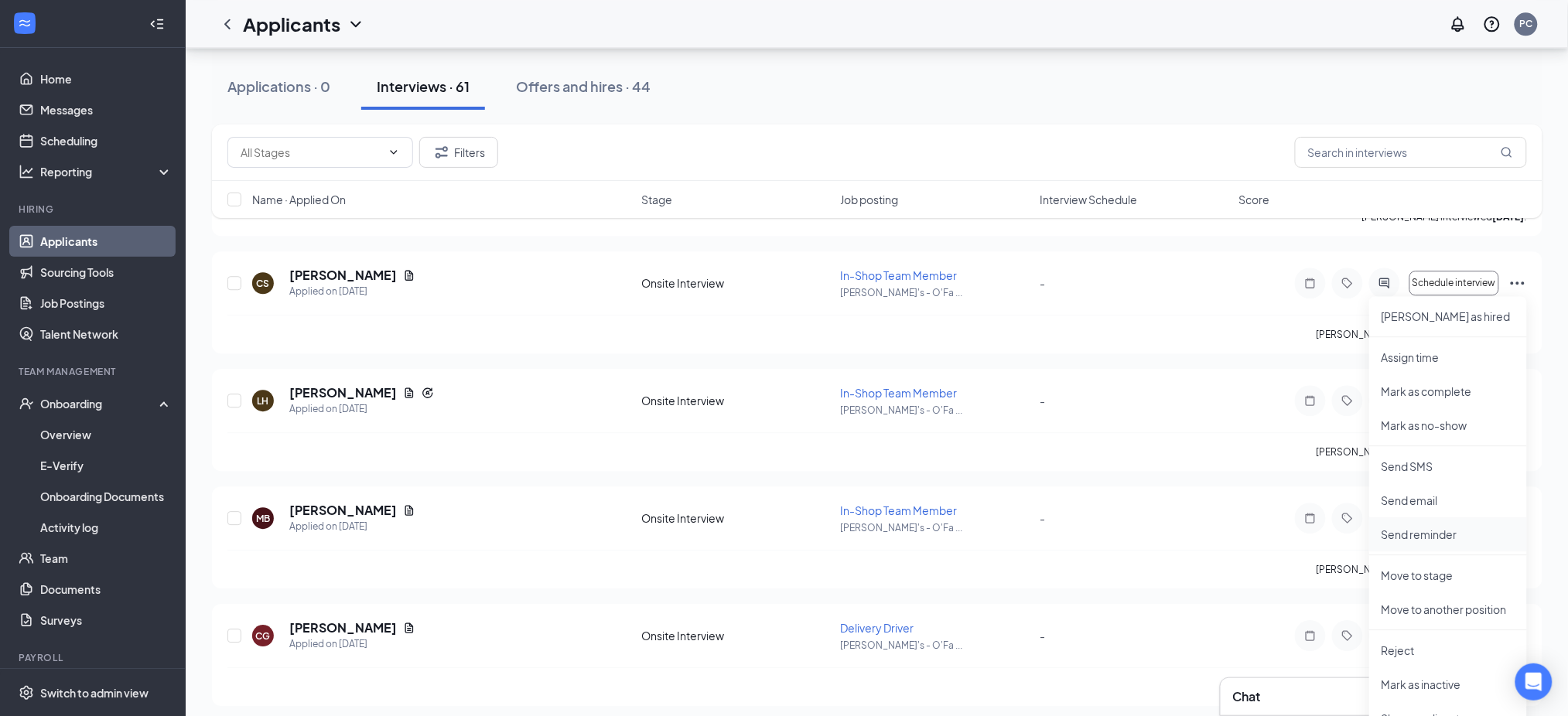
click at [1419, 539] on p "Send reminder" at bounding box center [1447, 534] width 133 height 16
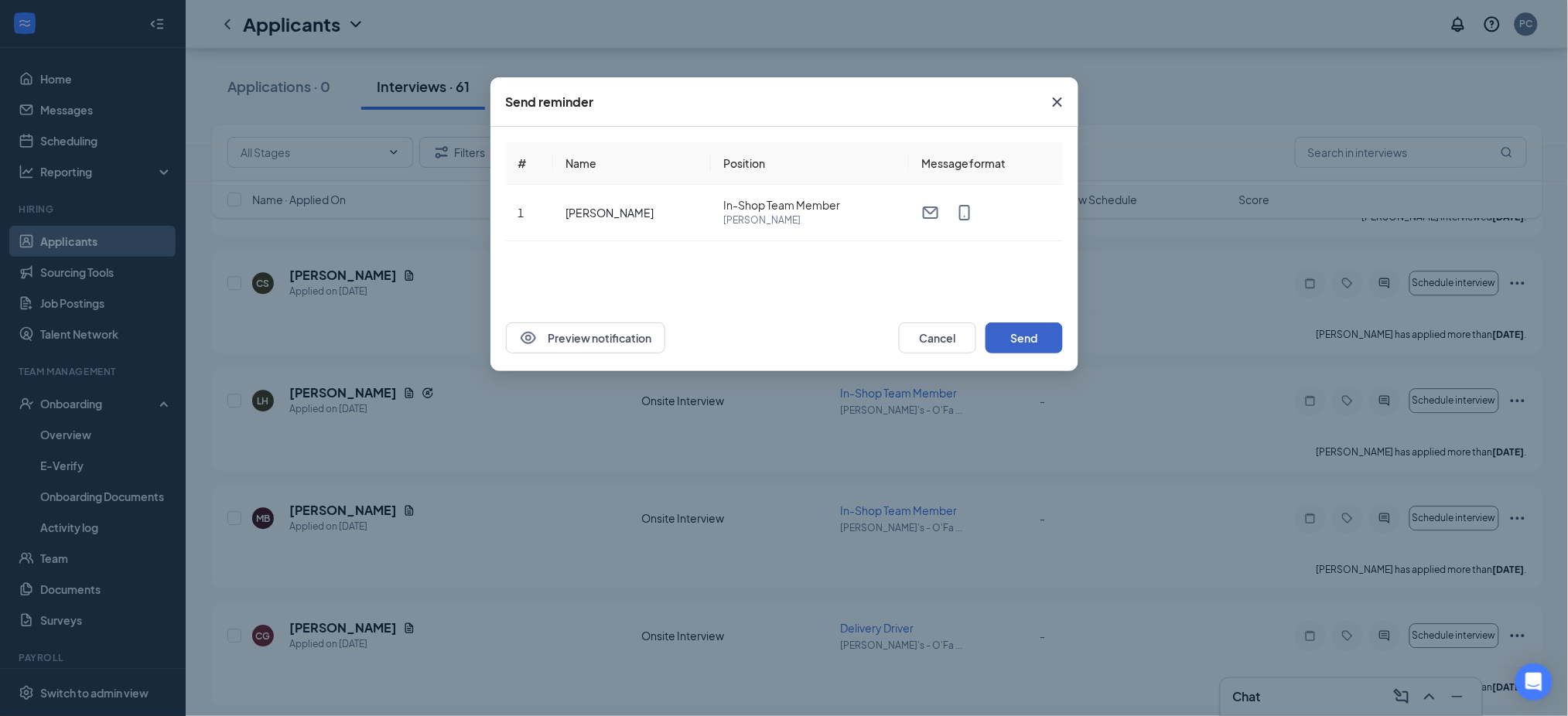
click at [1013, 338] on button "Send" at bounding box center [1024, 338] width 77 height 31
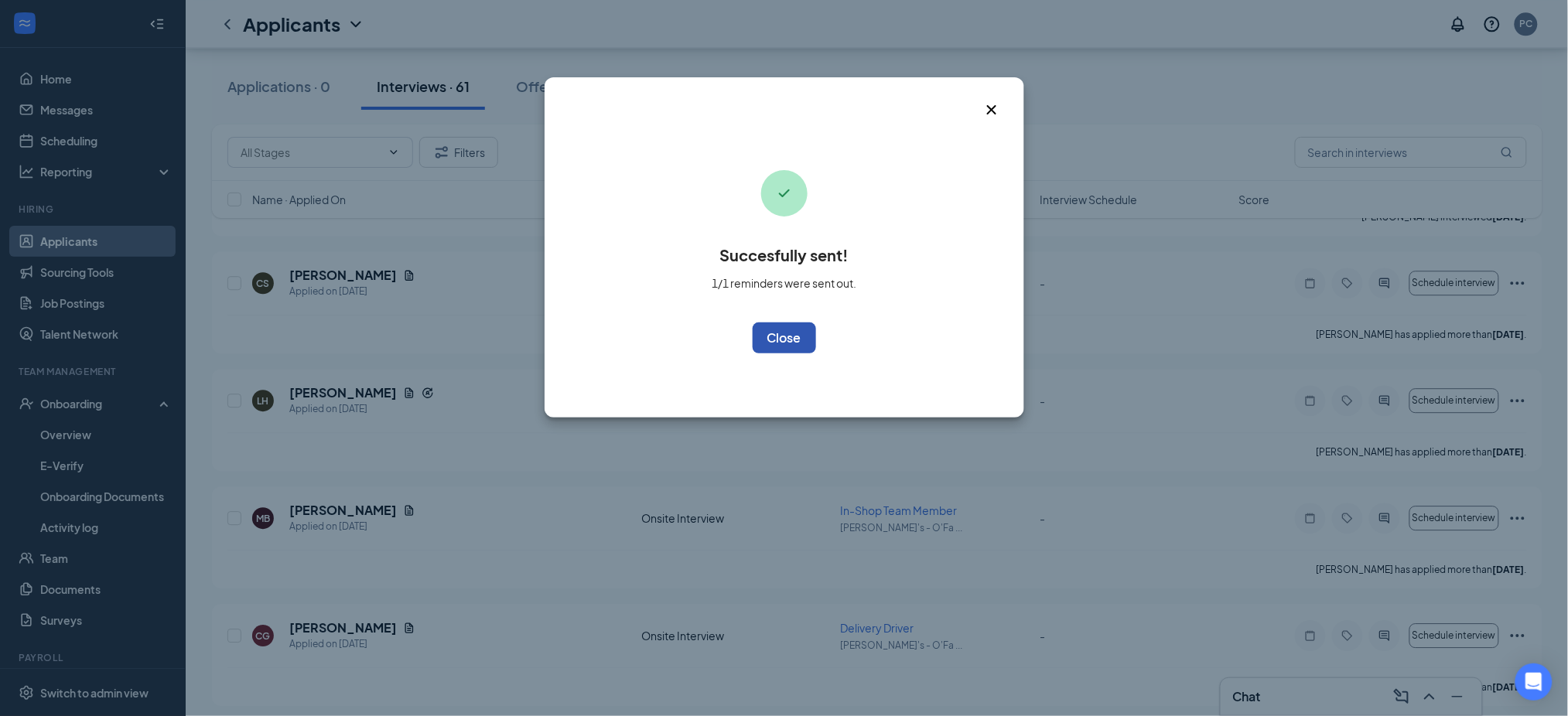
click at [795, 335] on button "OK" at bounding box center [784, 338] width 63 height 31
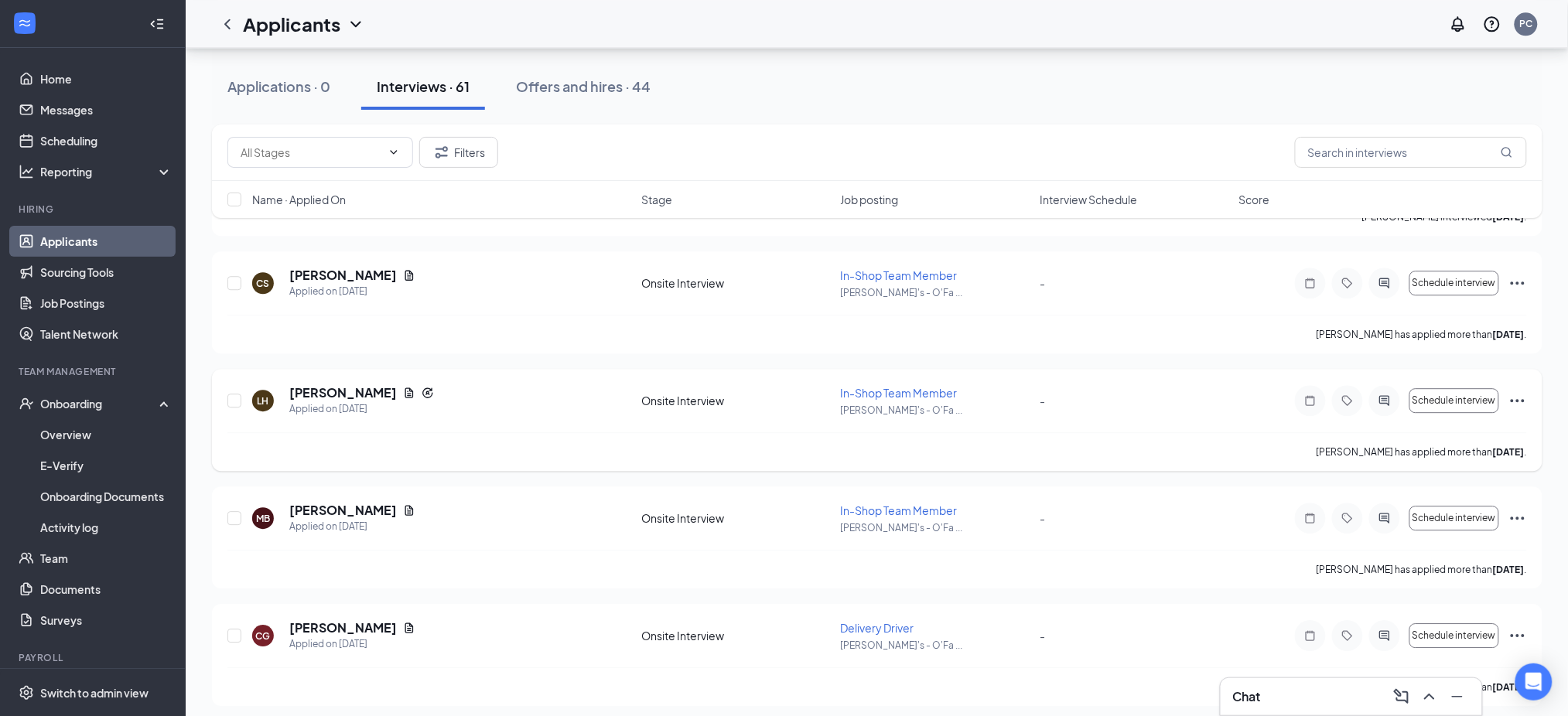
click at [1515, 399] on icon "Ellipses" at bounding box center [1517, 400] width 19 height 19
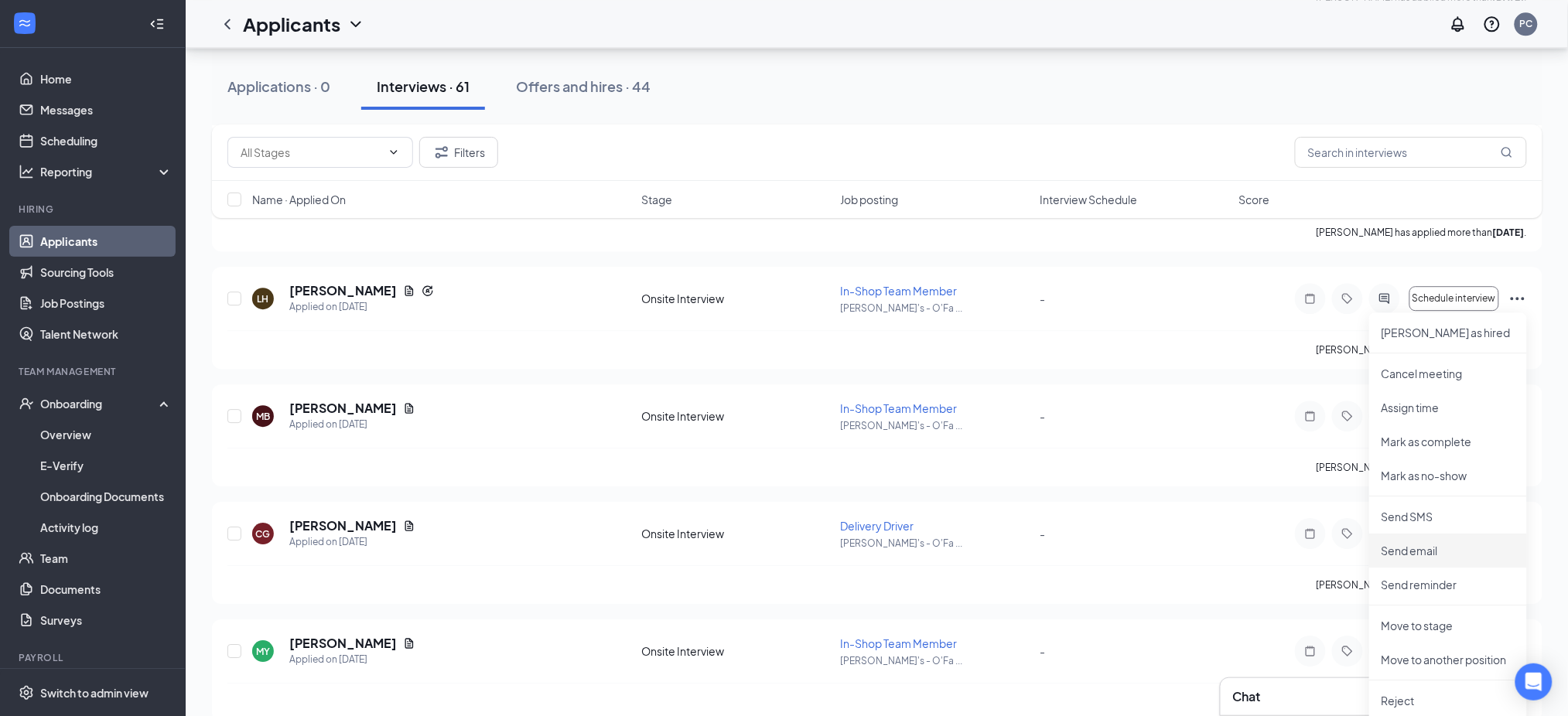
scroll to position [1444, 0]
click at [1423, 580] on p "Send reminder" at bounding box center [1447, 584] width 133 height 16
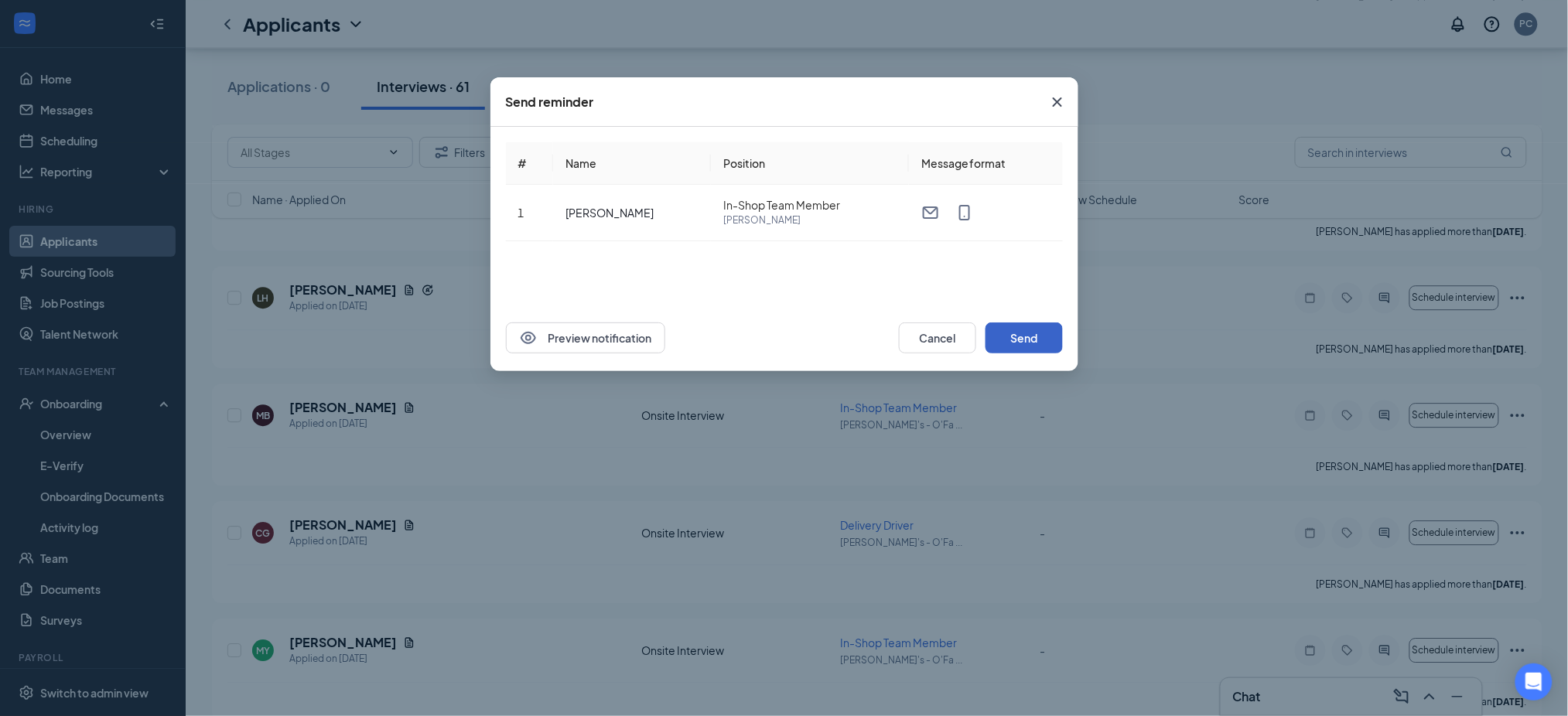
click at [1025, 341] on button "Send" at bounding box center [1024, 338] width 77 height 31
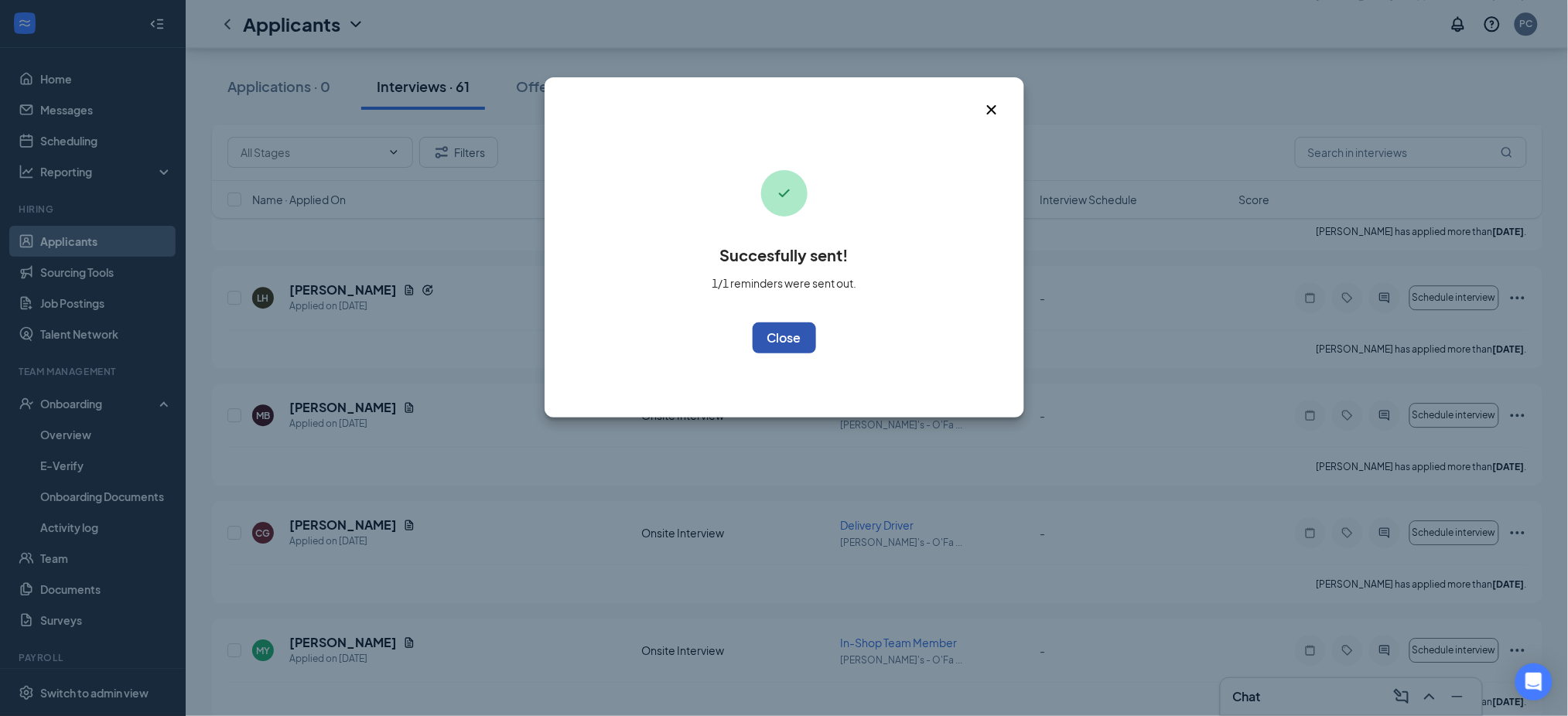
click at [798, 330] on button "OK" at bounding box center [784, 338] width 63 height 31
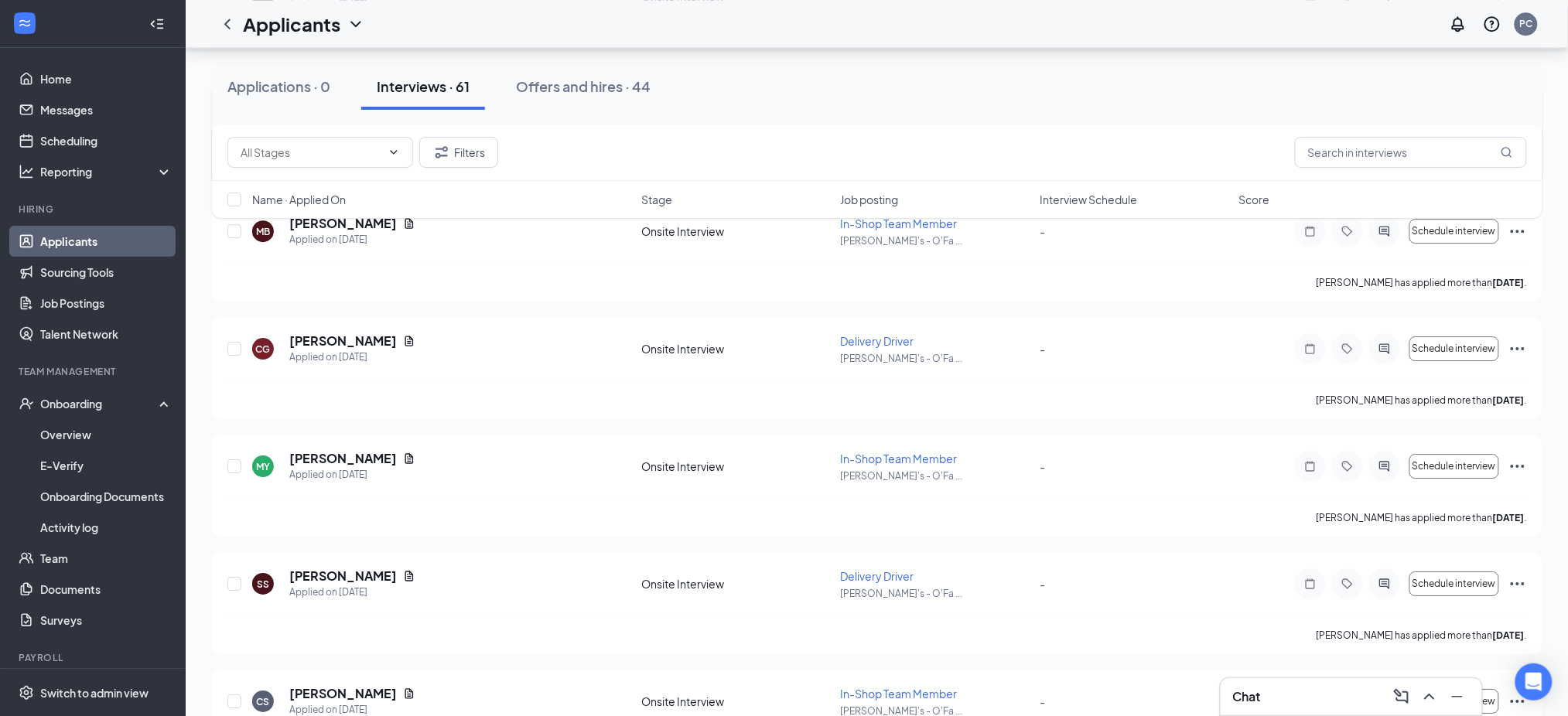
scroll to position [1650, 0]
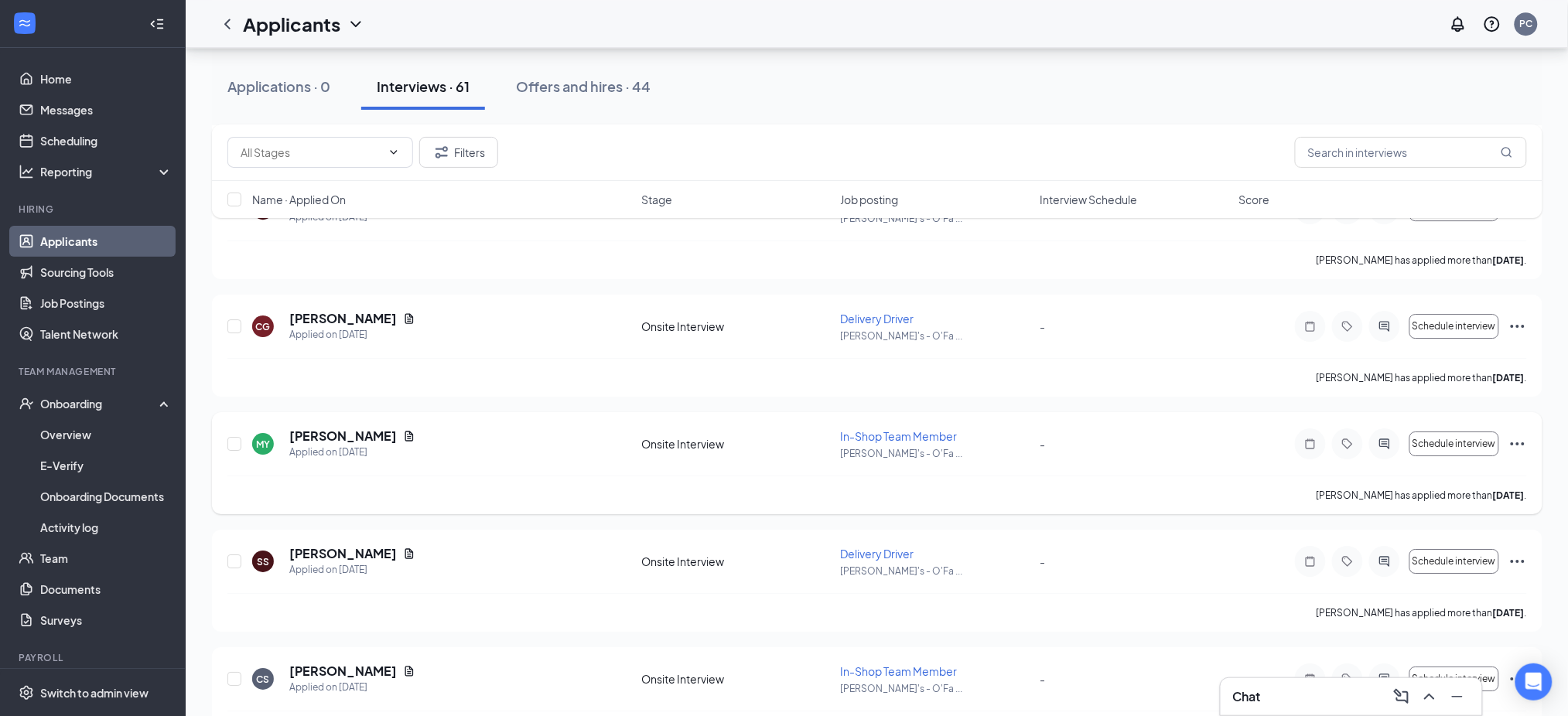
click at [1513, 445] on icon "Ellipses" at bounding box center [1517, 444] width 19 height 19
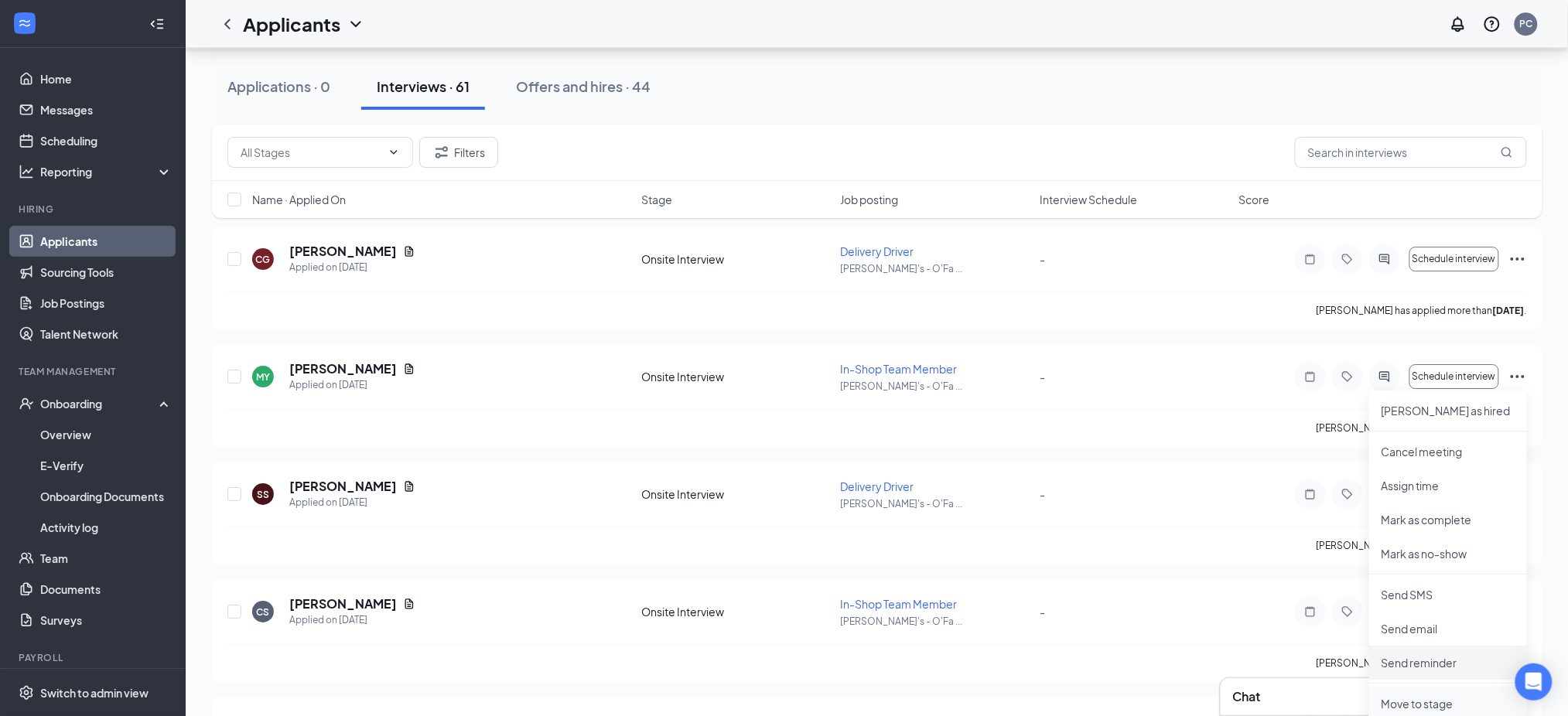
scroll to position [1753, 0]
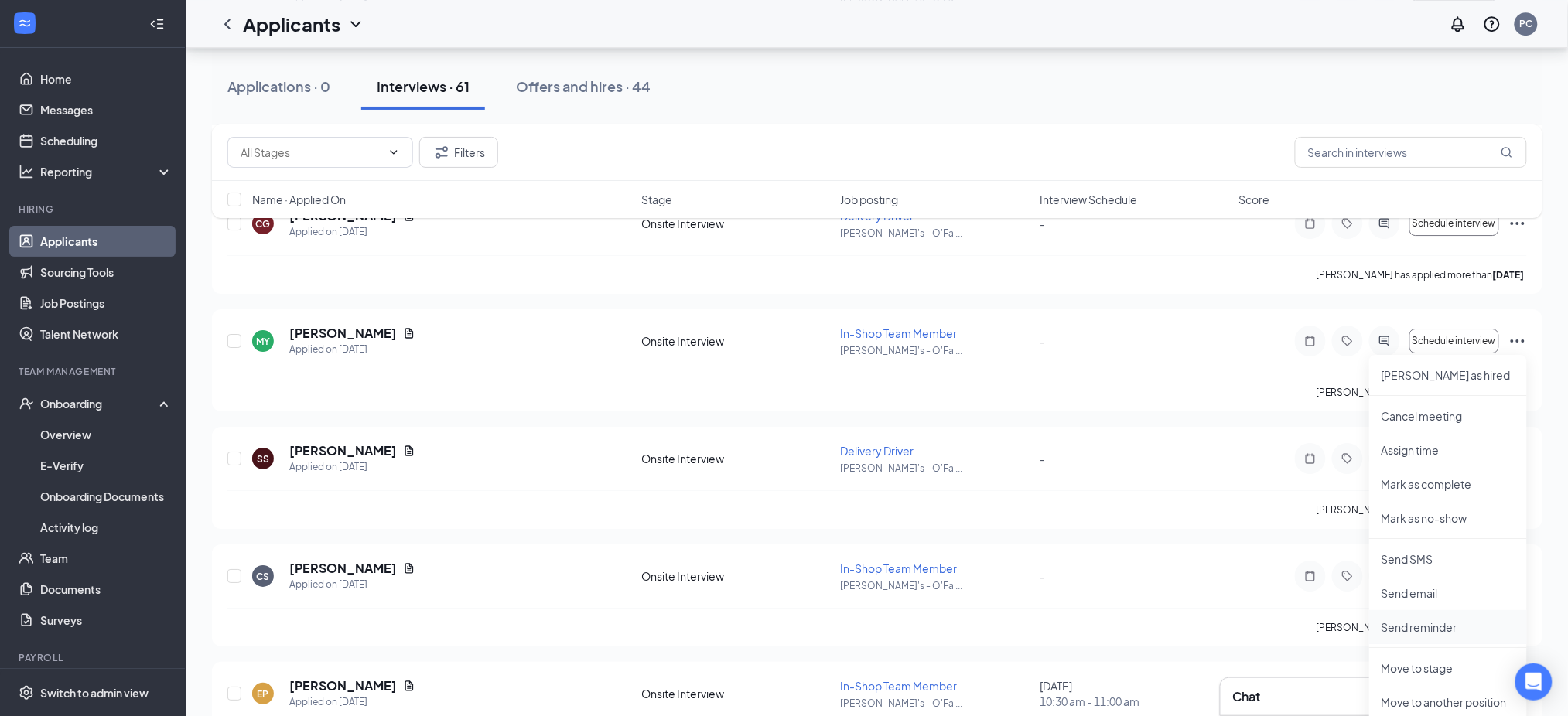
click at [1418, 627] on p "Send reminder" at bounding box center [1447, 627] width 133 height 16
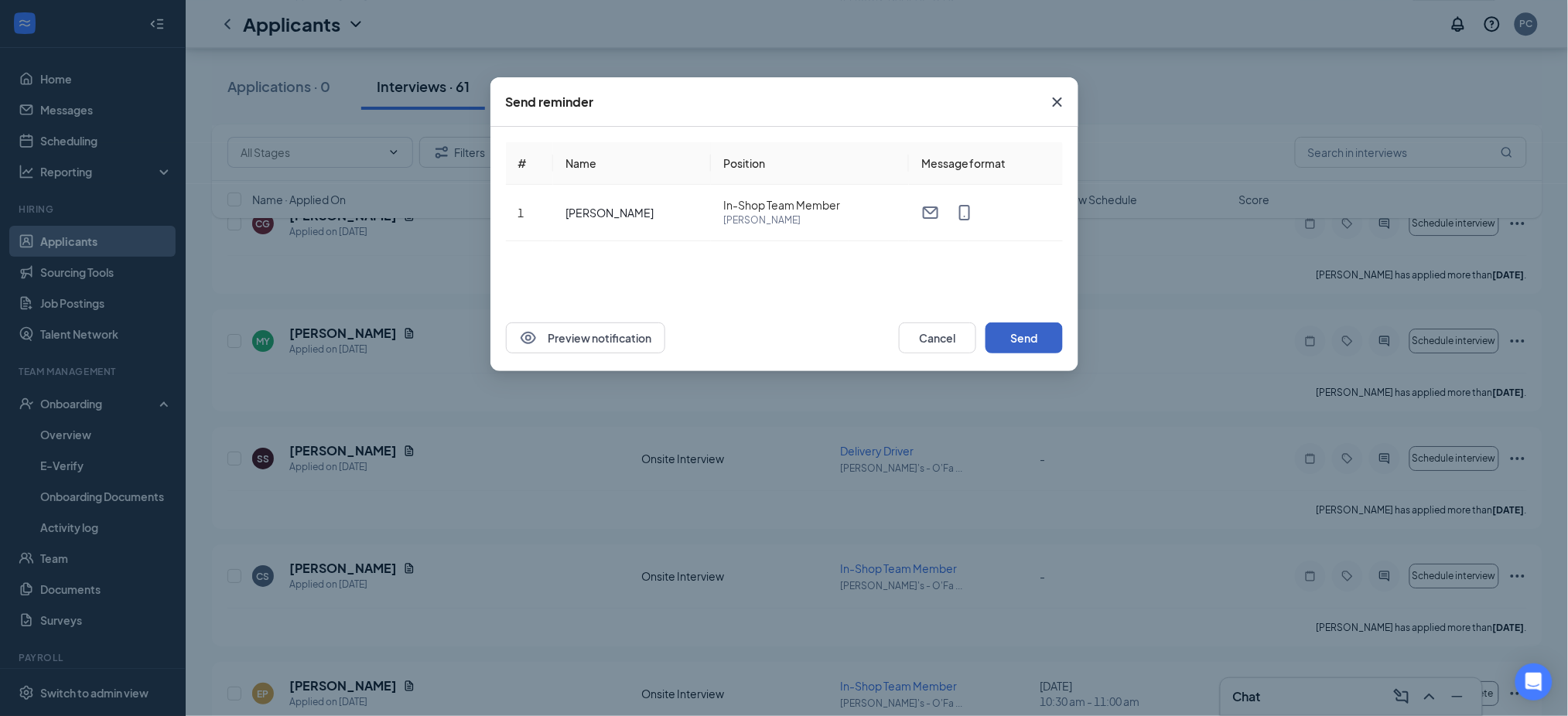
click at [1024, 334] on button "Send" at bounding box center [1024, 338] width 77 height 31
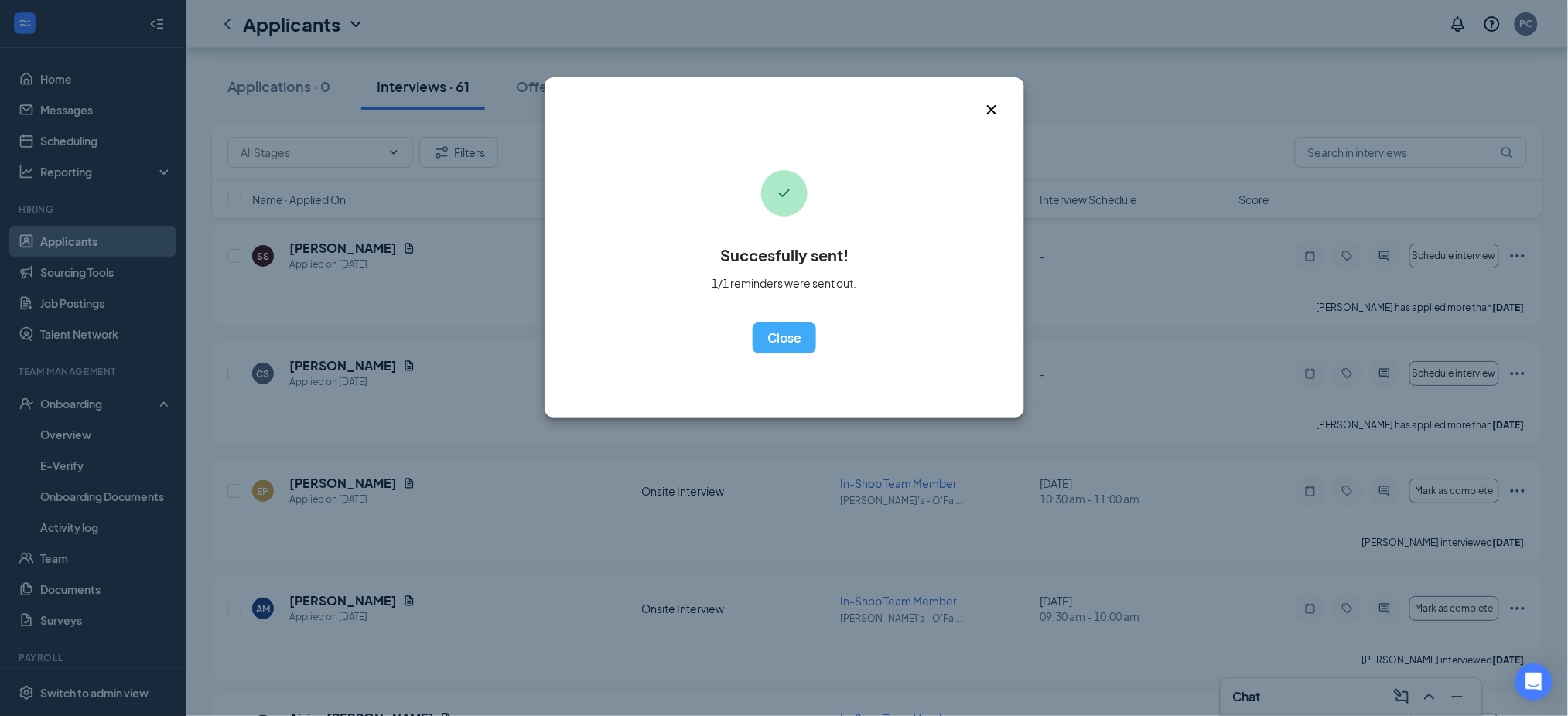
scroll to position [1959, 0]
click at [749, 350] on div "OK" at bounding box center [784, 338] width 145 height 31
click at [780, 344] on button "OK" at bounding box center [784, 338] width 63 height 31
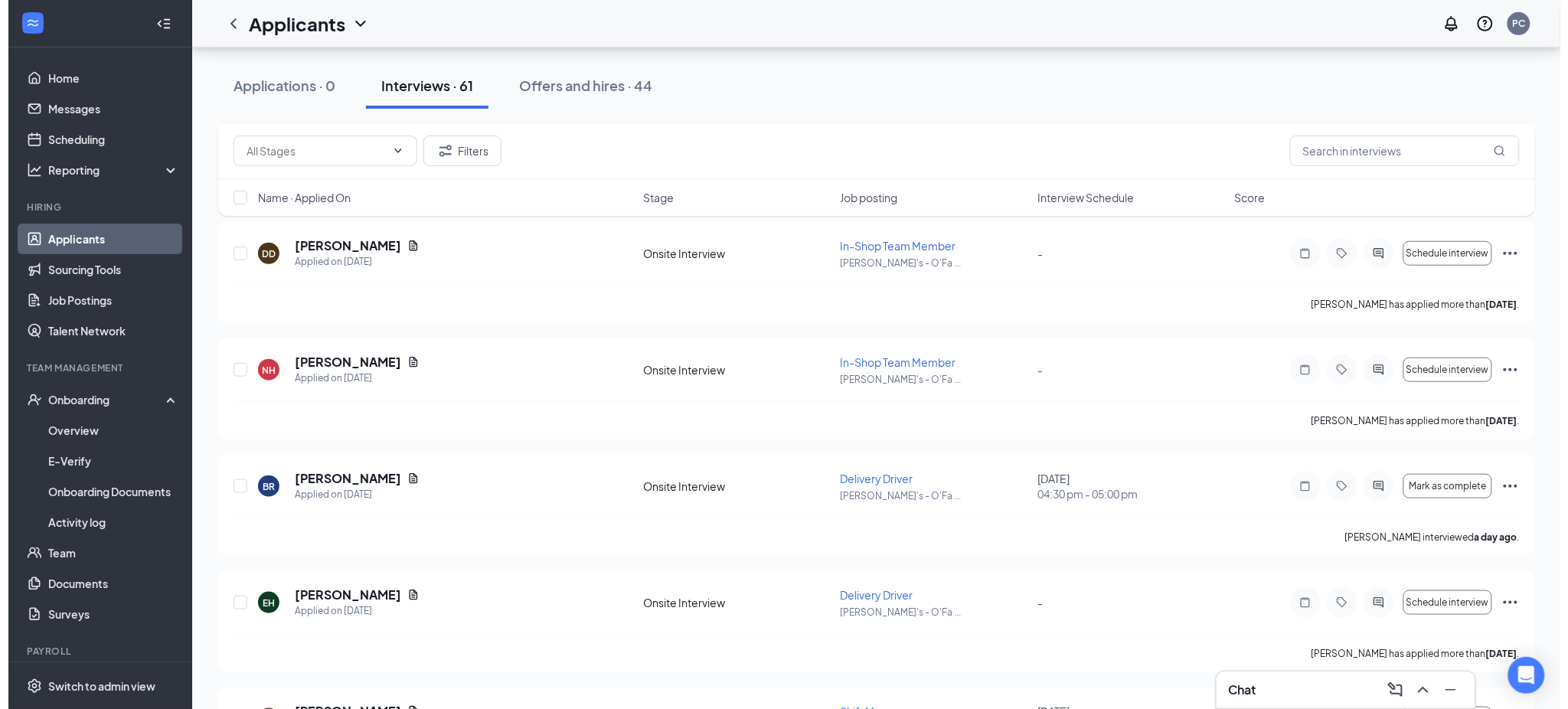
scroll to position [0, 0]
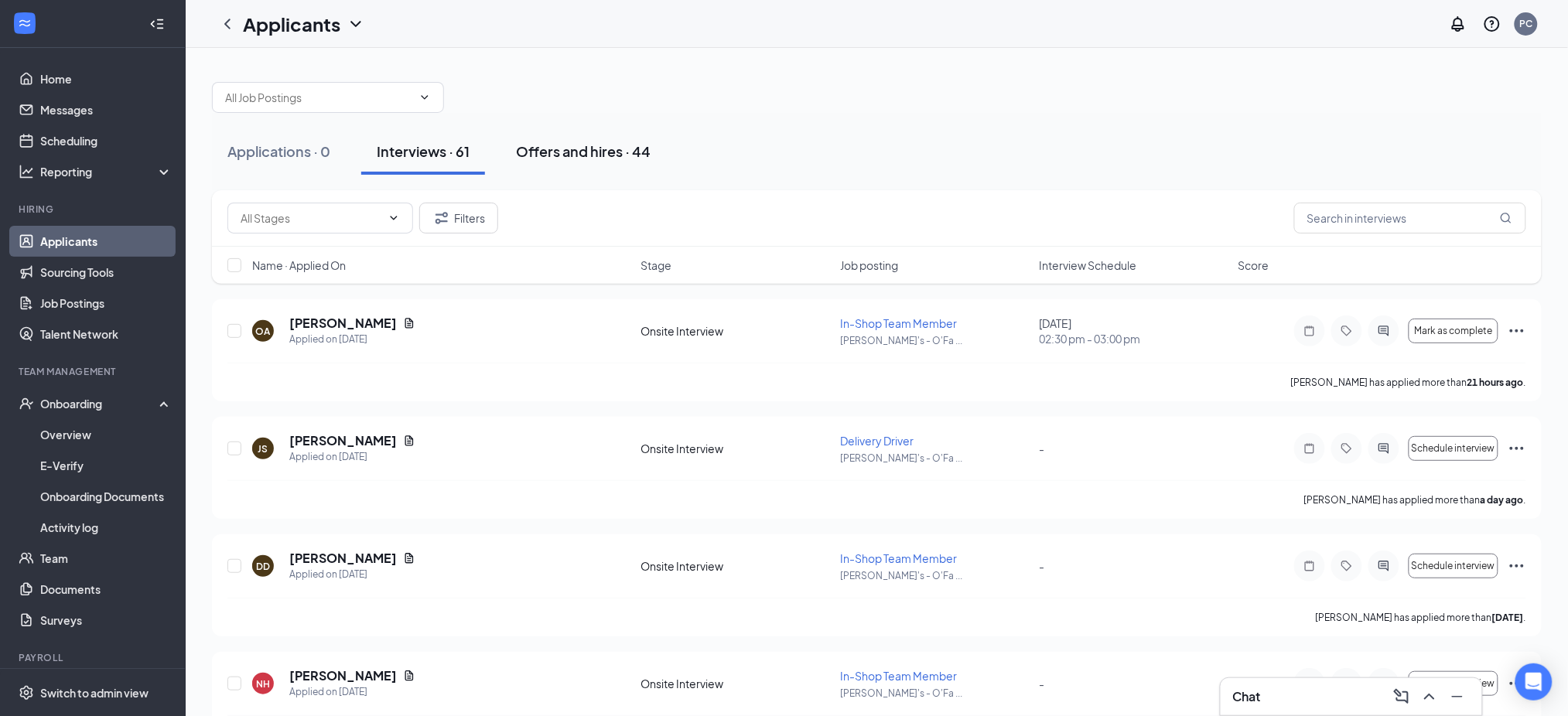
click at [542, 146] on div "Offers and hires · 44" at bounding box center [583, 151] width 135 height 19
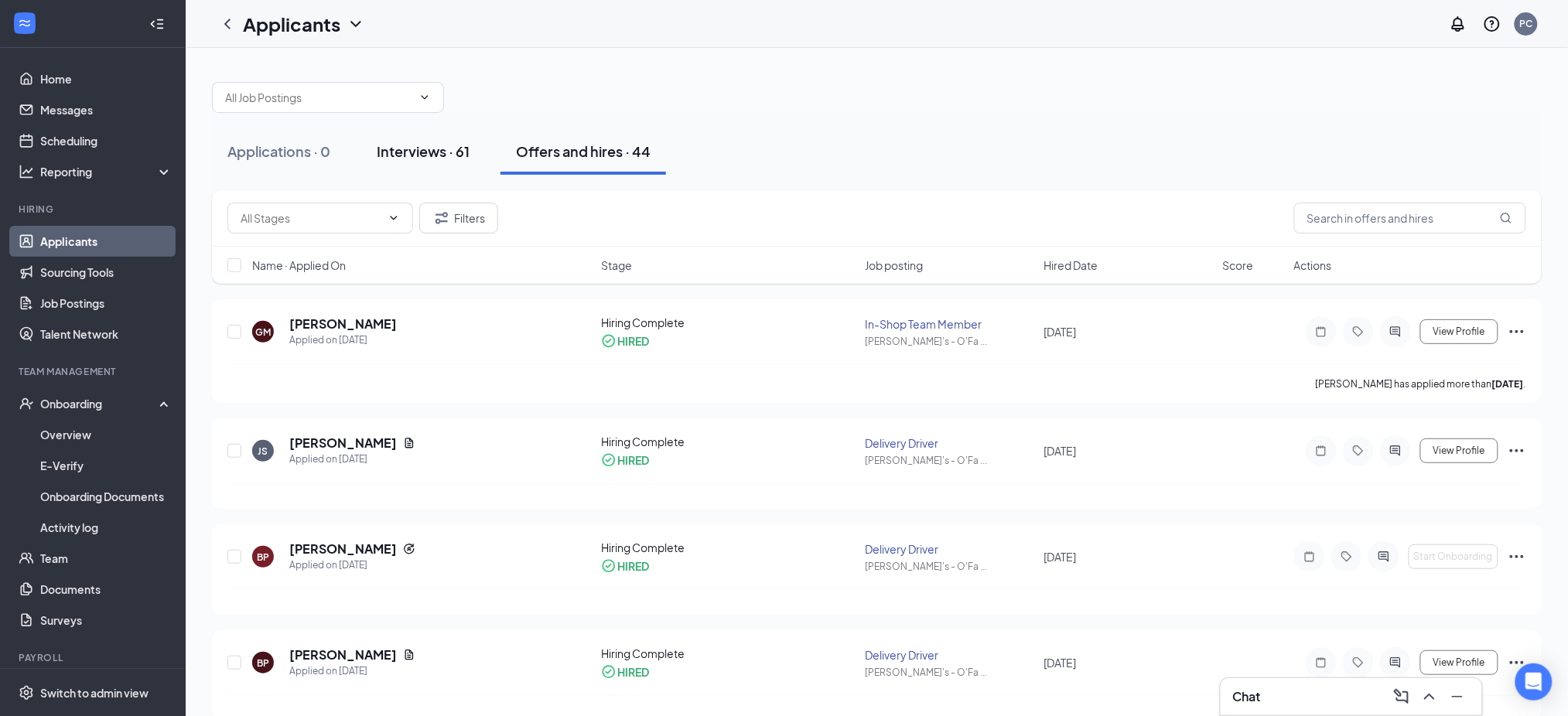
click at [446, 148] on div "Interviews · 61" at bounding box center [423, 151] width 93 height 19
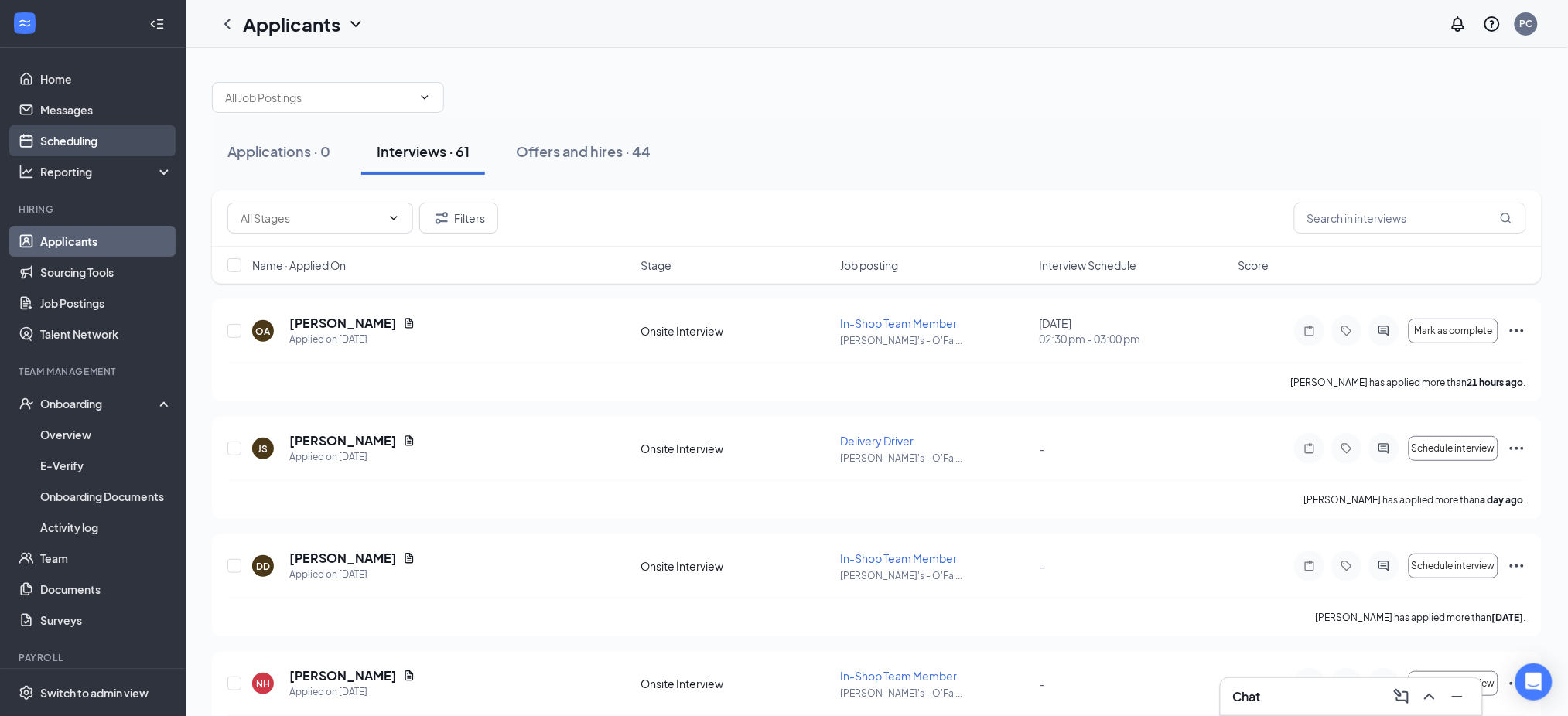
click at [76, 138] on link "Scheduling" at bounding box center [107, 141] width 132 height 31
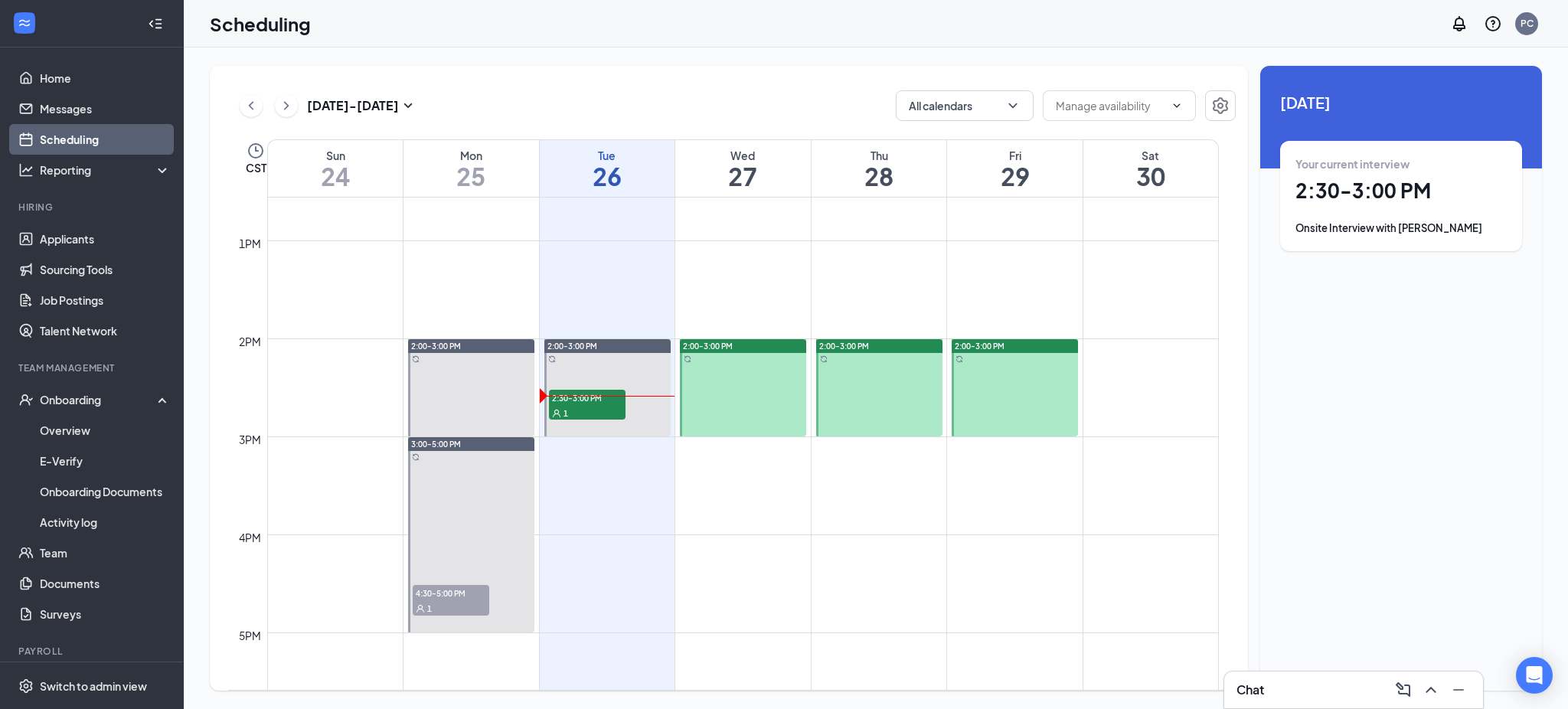
scroll to position [1264, 0]
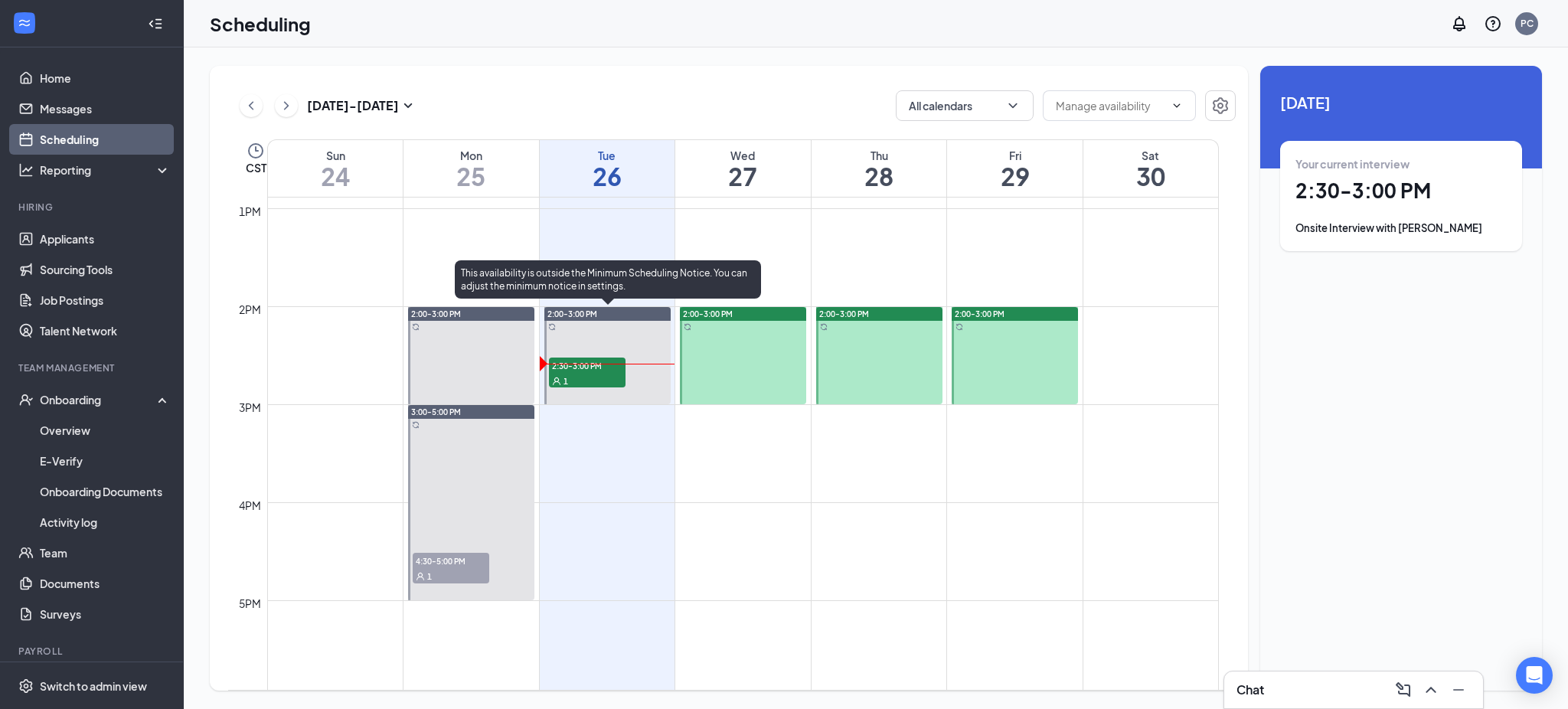
click at [587, 363] on span "2:30-3:00 PM" at bounding box center [587, 366] width 76 height 15
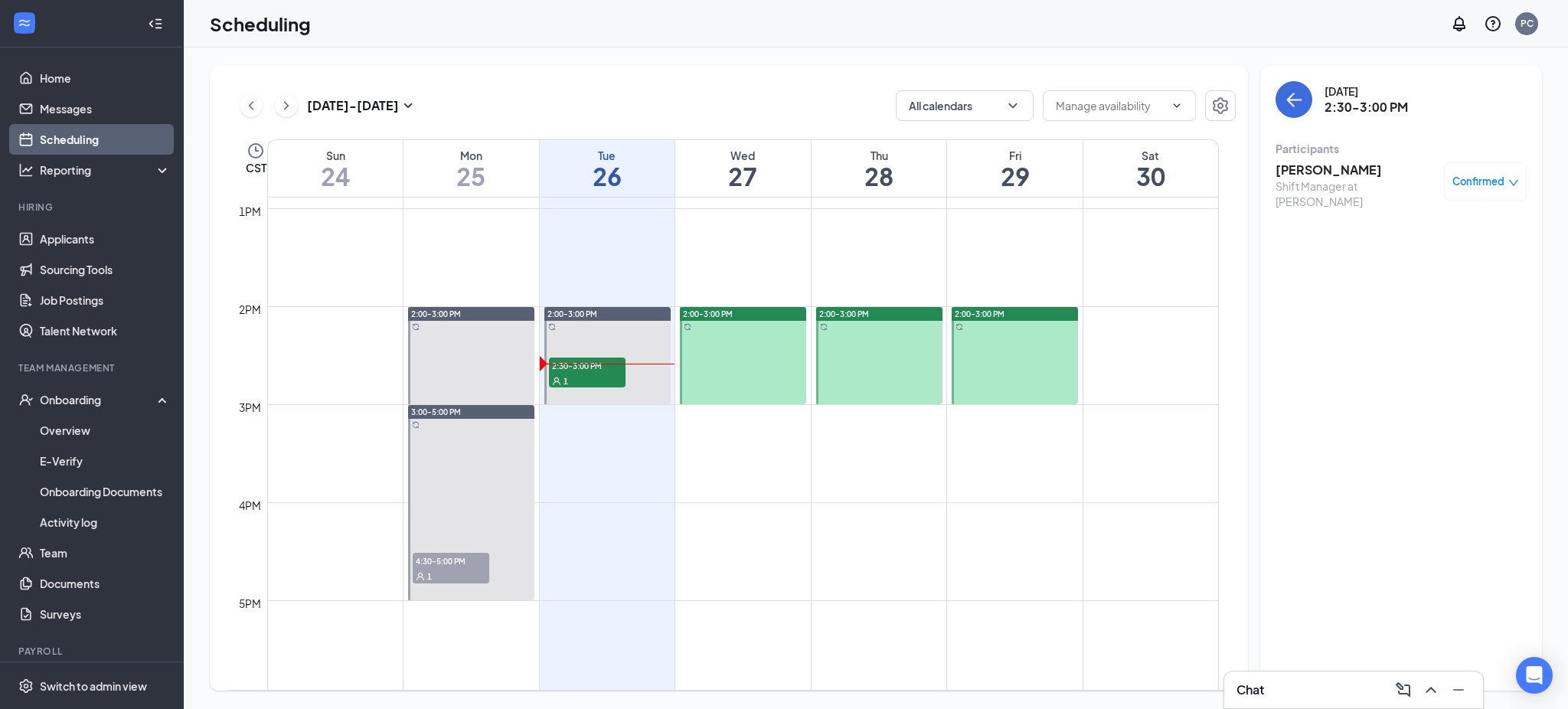
click at [1509, 183] on icon "down" at bounding box center [1514, 183] width 11 height 11
click at [1444, 278] on span "Mark as no-show" at bounding box center [1442, 278] width 85 height 17
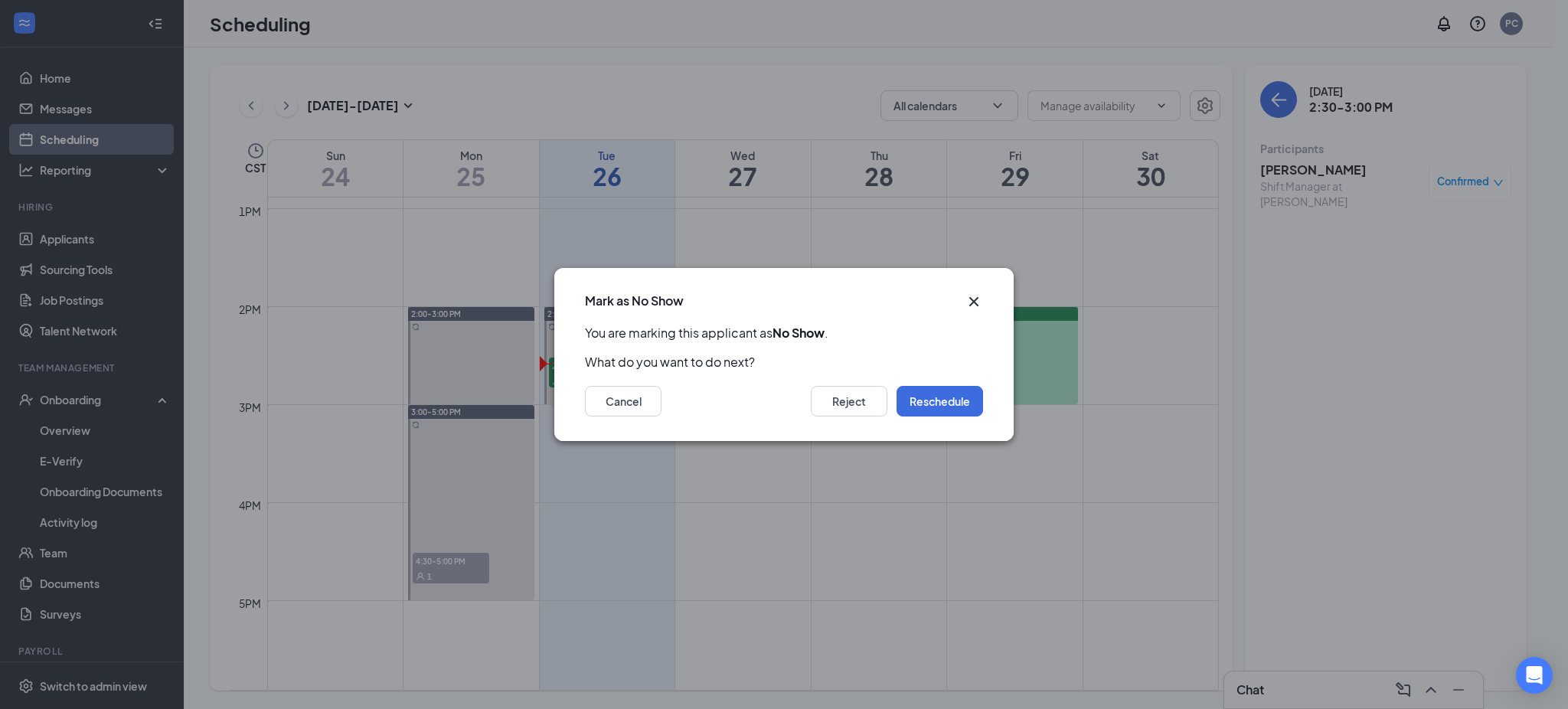
click at [983, 299] on div "Mark as No Show" at bounding box center [784, 296] width 460 height 56
click at [976, 301] on icon "Cross" at bounding box center [974, 302] width 19 height 19
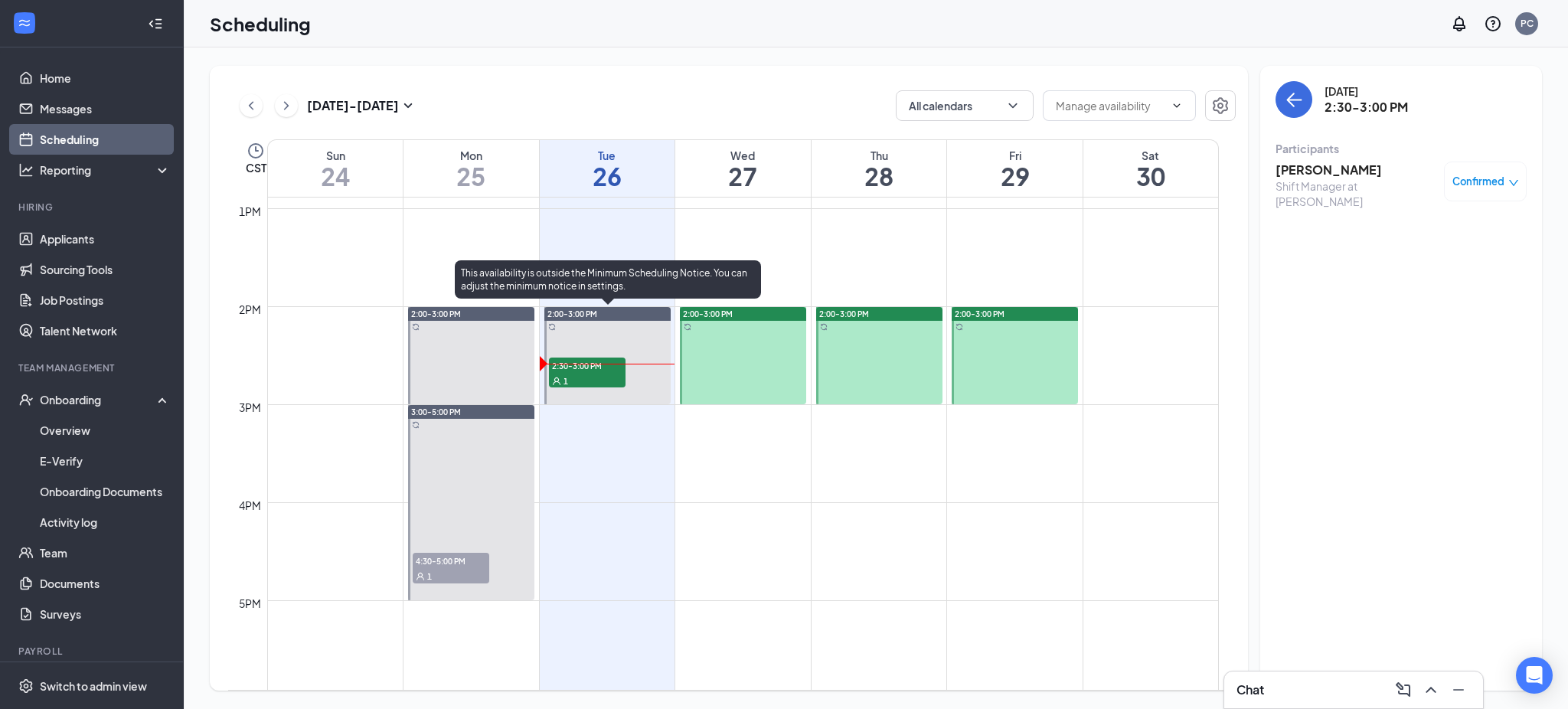
click at [596, 365] on span "2:30-3:00 PM" at bounding box center [587, 366] width 76 height 15
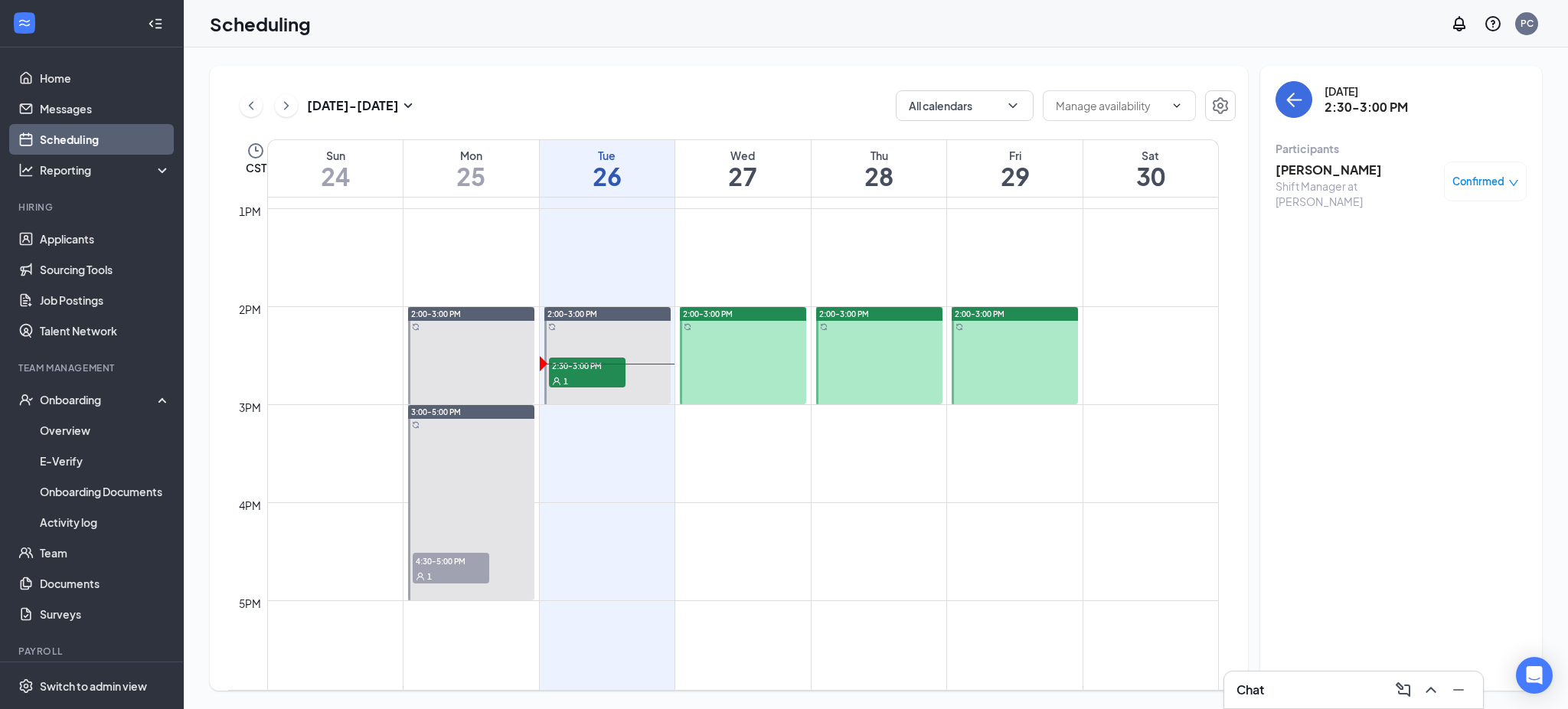
click at [1513, 178] on icon "down" at bounding box center [1514, 183] width 11 height 11
click at [1443, 275] on span "Mark as no-show" at bounding box center [1442, 278] width 85 height 17
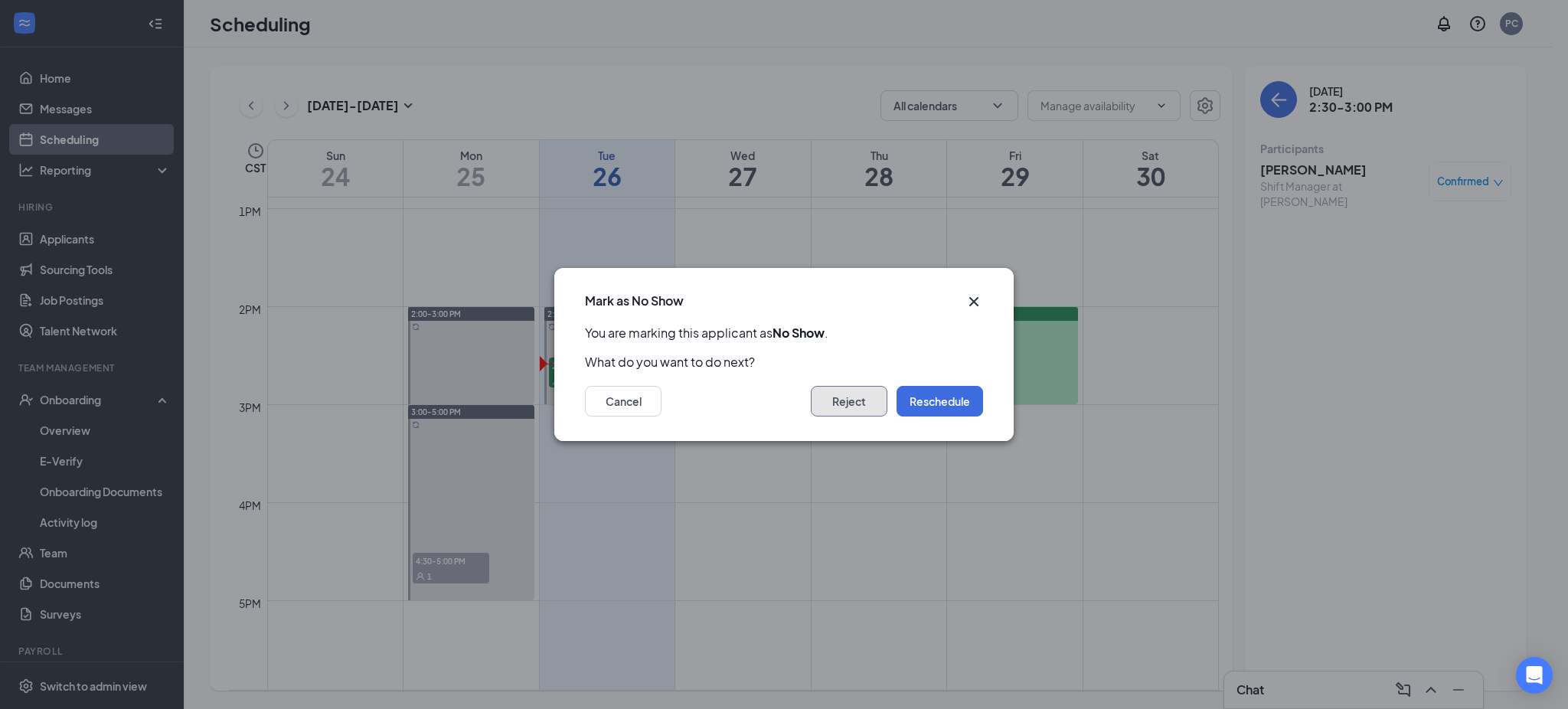
click at [867, 390] on button "Reject" at bounding box center [848, 401] width 76 height 31
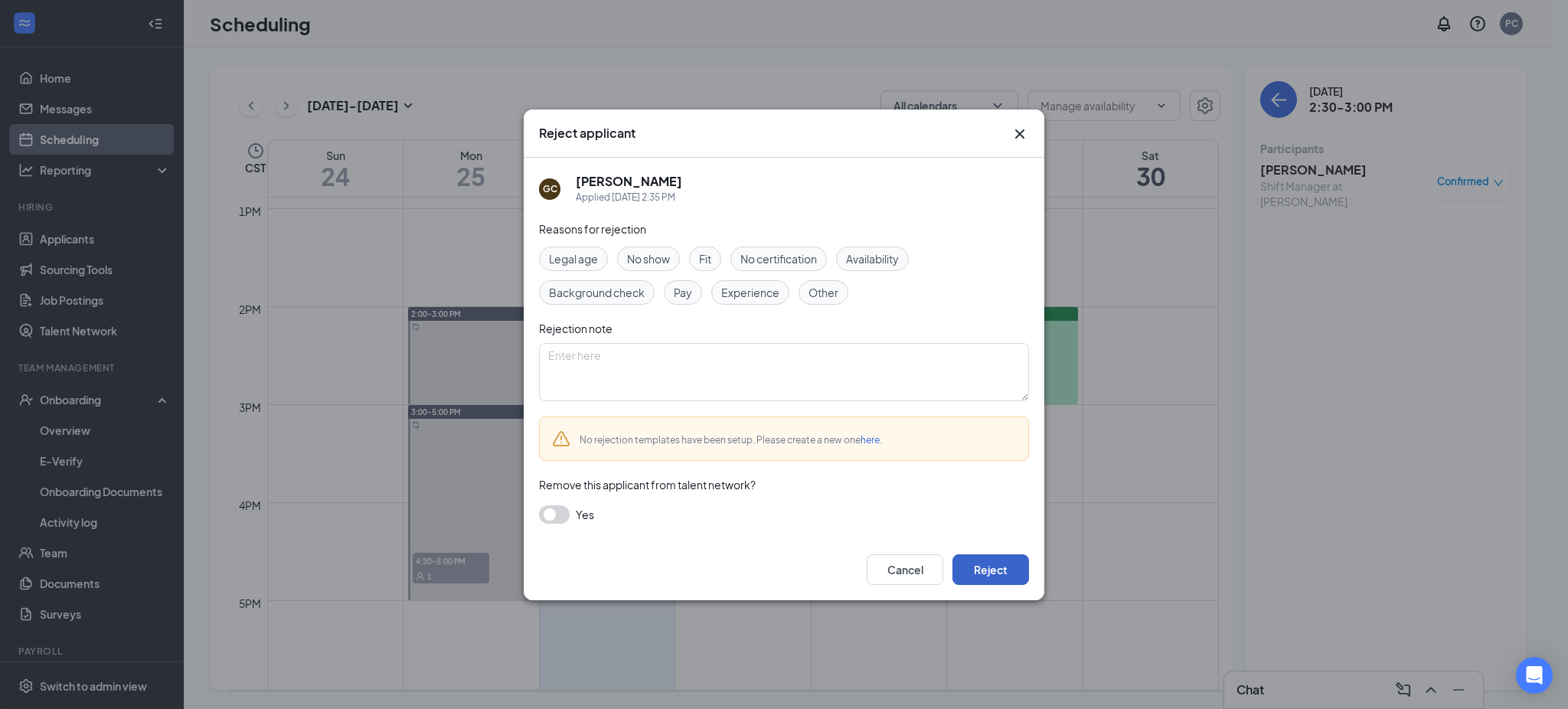
click at [993, 569] on button "Reject" at bounding box center [990, 570] width 76 height 31
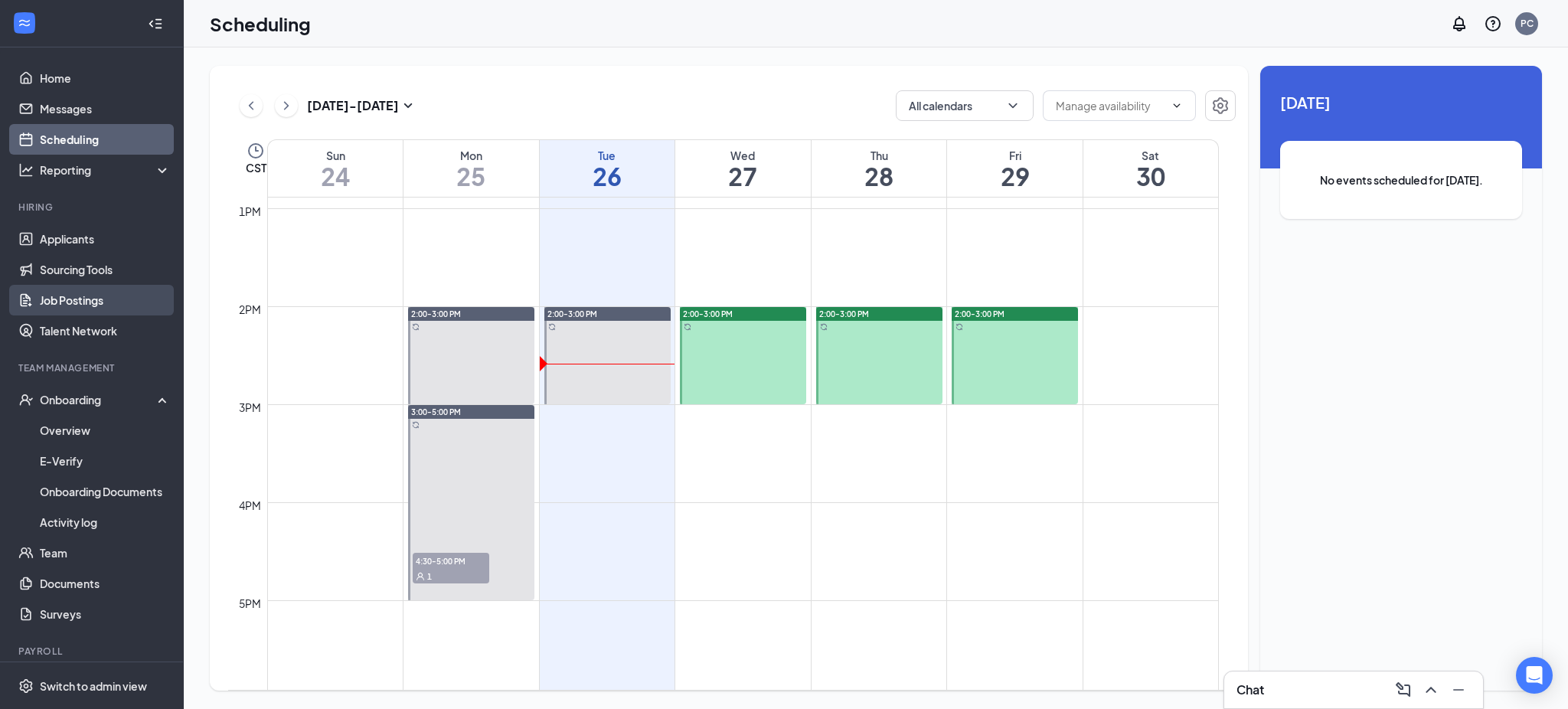
click at [79, 295] on link "Job Postings" at bounding box center [106, 300] width 131 height 31
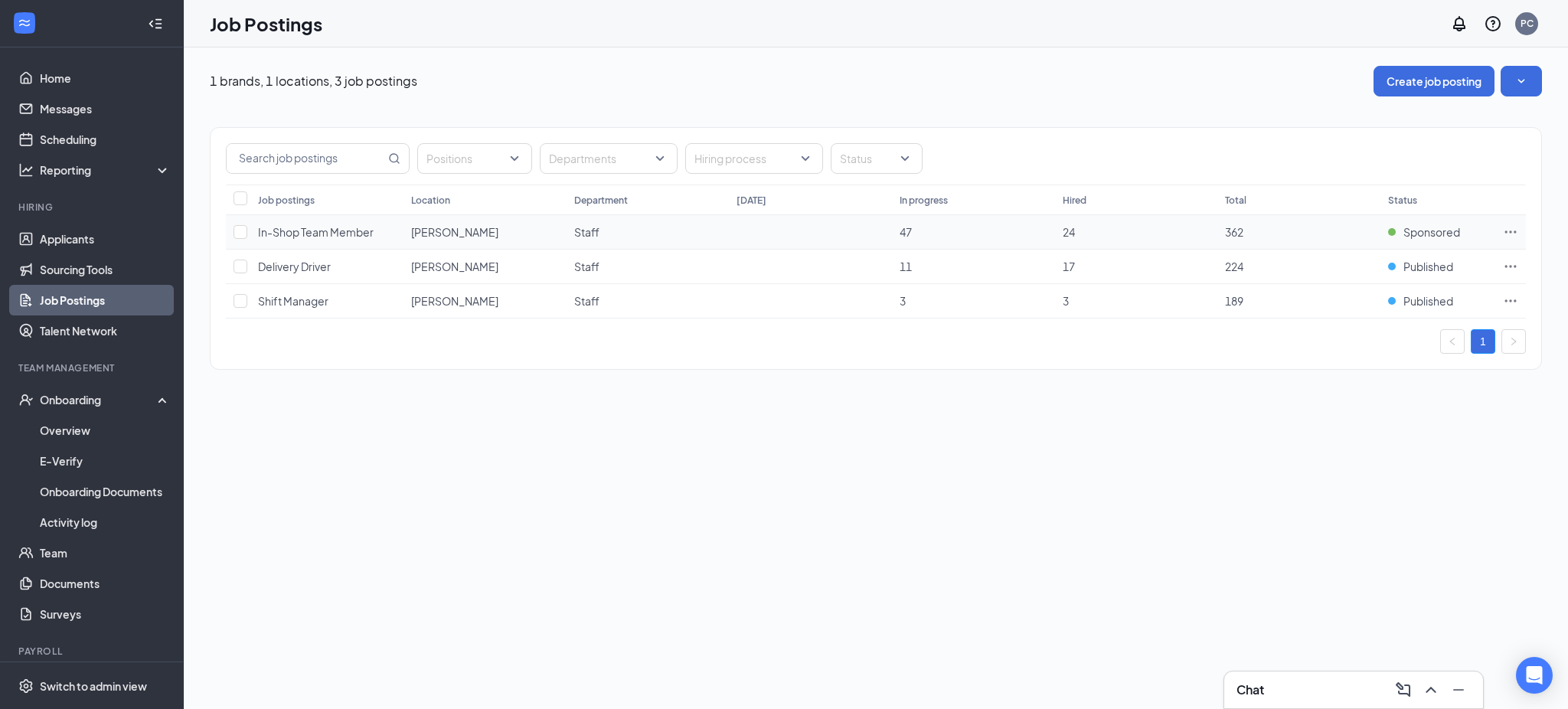
click at [248, 227] on td at bounding box center [238, 232] width 25 height 35
drag, startPoint x: 246, startPoint y: 234, endPoint x: 246, endPoint y: 251, distance: 17.0
click at [246, 242] on td at bounding box center [238, 232] width 25 height 35
drag, startPoint x: 242, startPoint y: 225, endPoint x: 248, endPoint y: 247, distance: 22.8
click at [242, 227] on input "checkbox" at bounding box center [241, 232] width 14 height 14
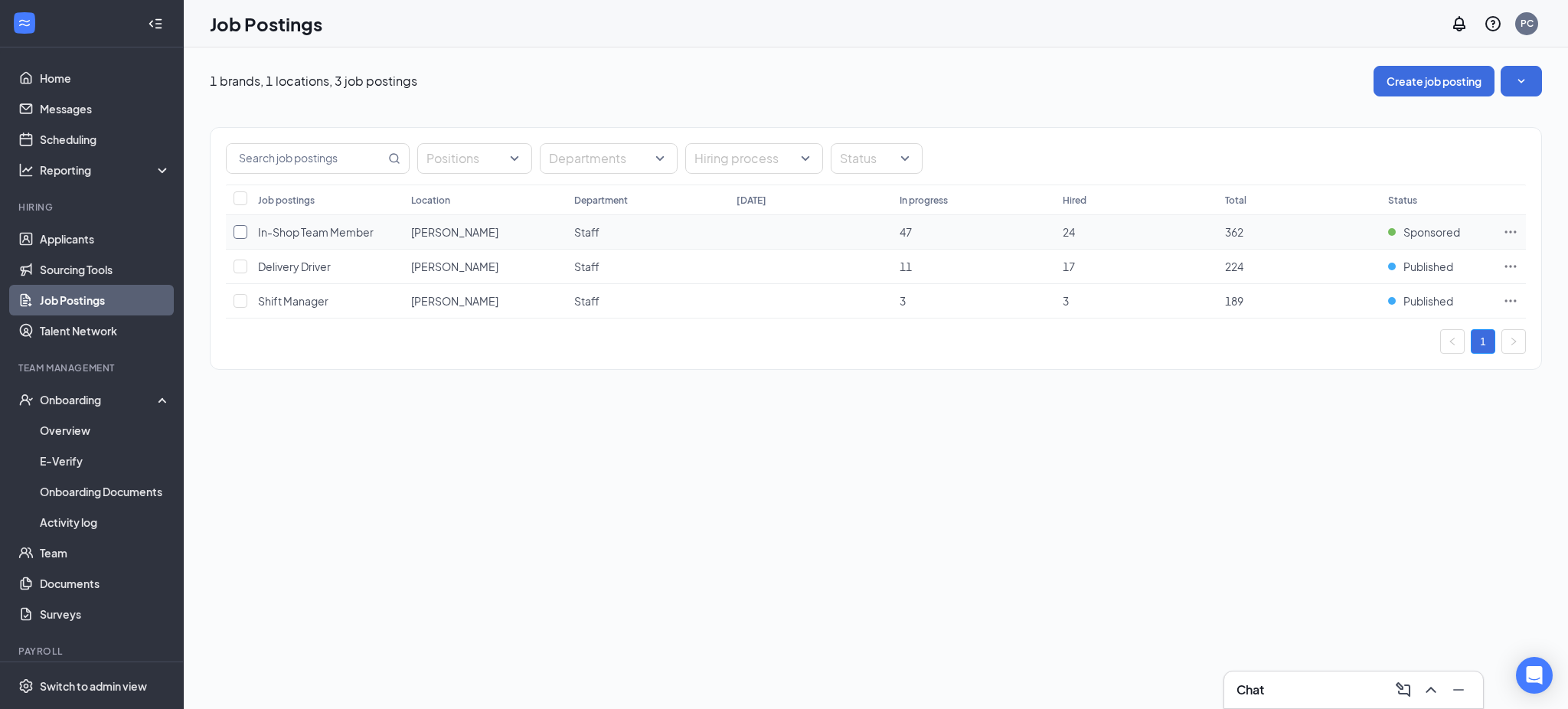
checkbox input "true"
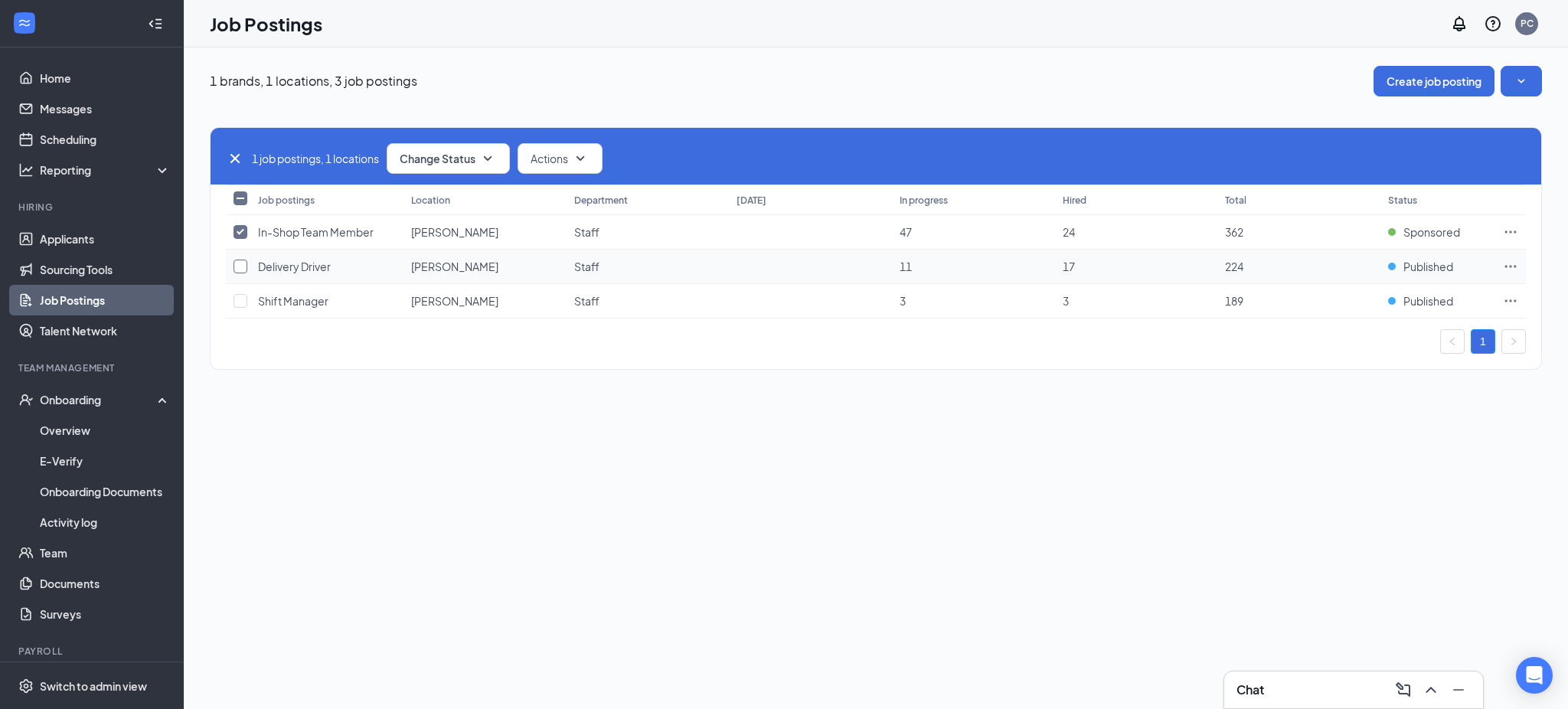
click at [241, 266] on input "checkbox" at bounding box center [241, 267] width 14 height 14
checkbox input "true"
click at [482, 156] on button "Change Status" at bounding box center [448, 159] width 123 height 31
click at [437, 199] on span "Publish" at bounding box center [421, 201] width 36 height 17
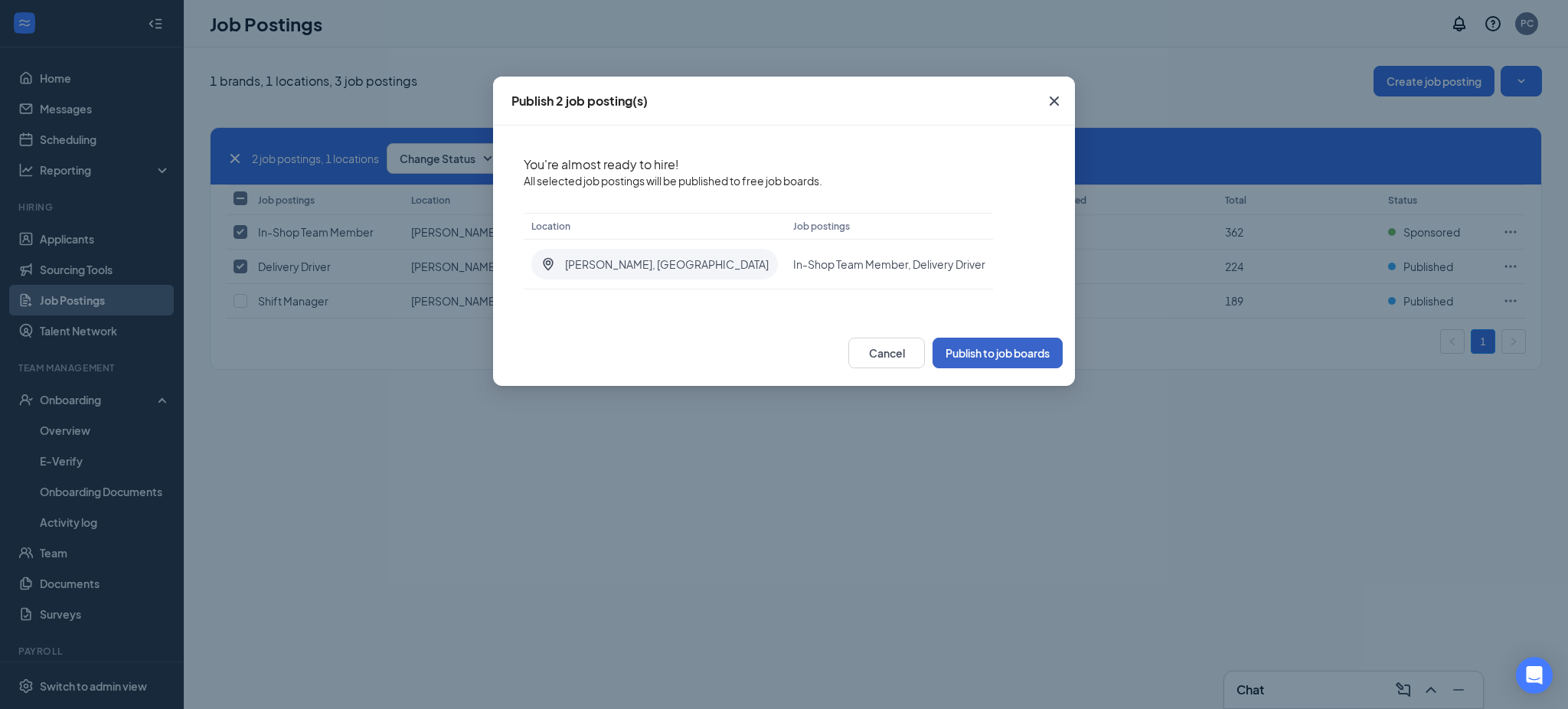
click at [984, 355] on button "Publish to job boards" at bounding box center [997, 353] width 130 height 31
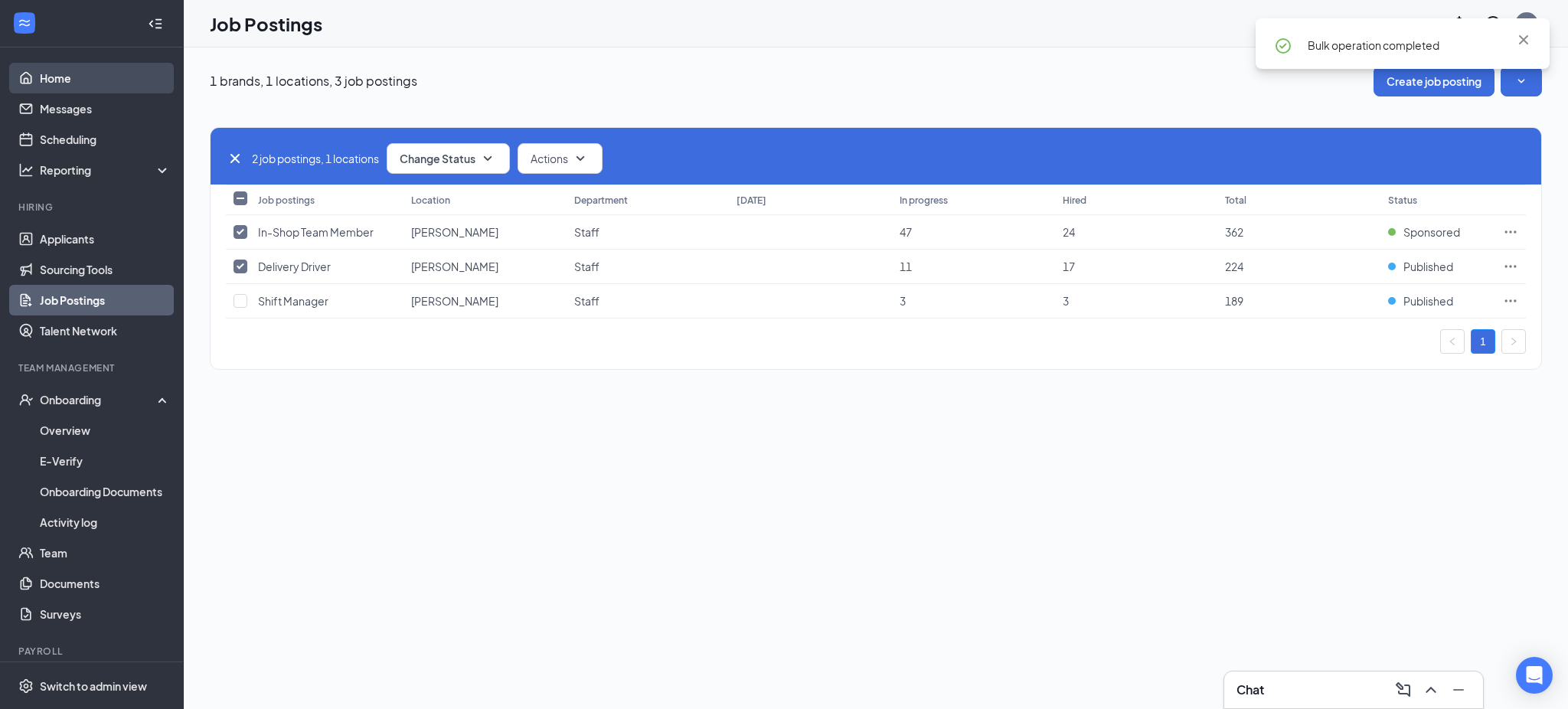
click at [57, 83] on link "Home" at bounding box center [106, 78] width 131 height 31
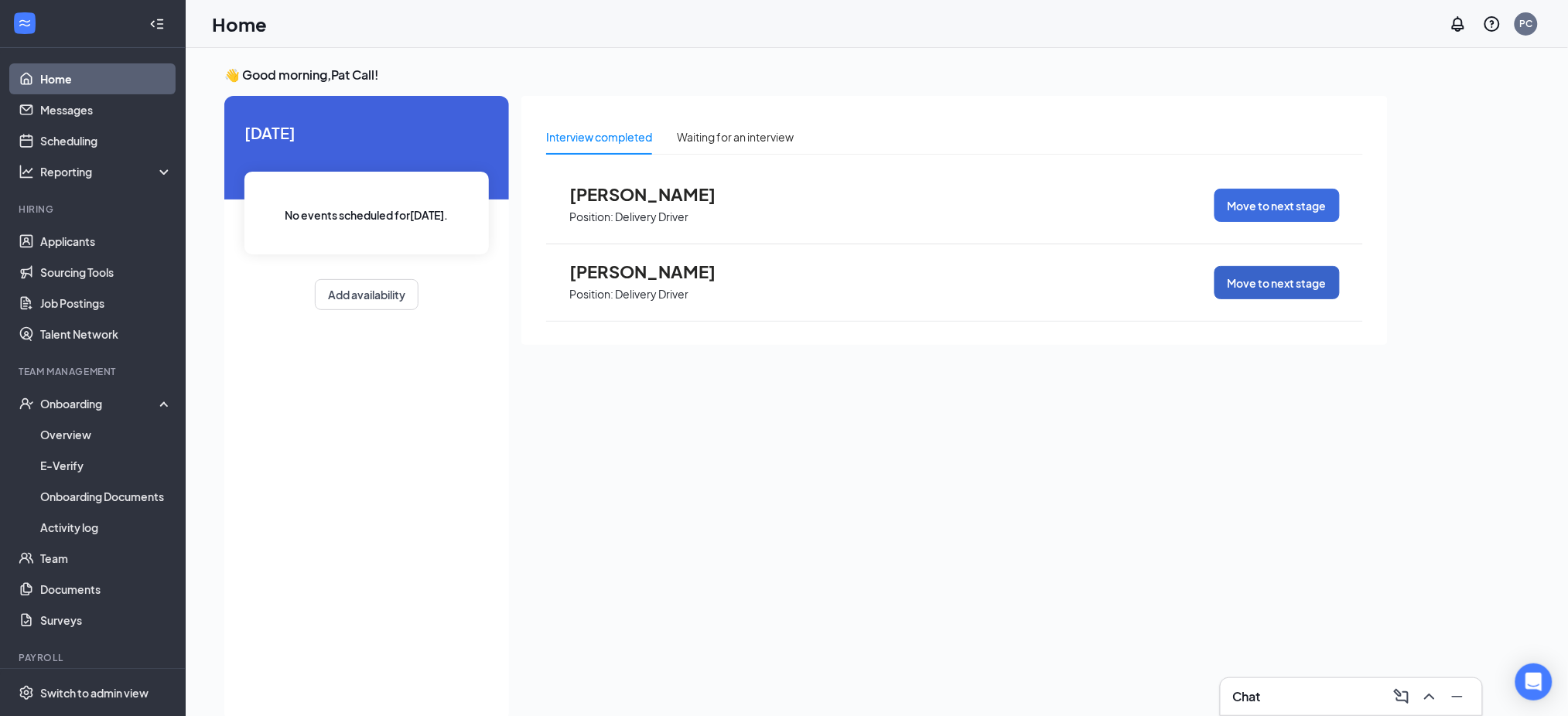
click at [1260, 289] on button "Move to next stage" at bounding box center [1277, 283] width 125 height 34
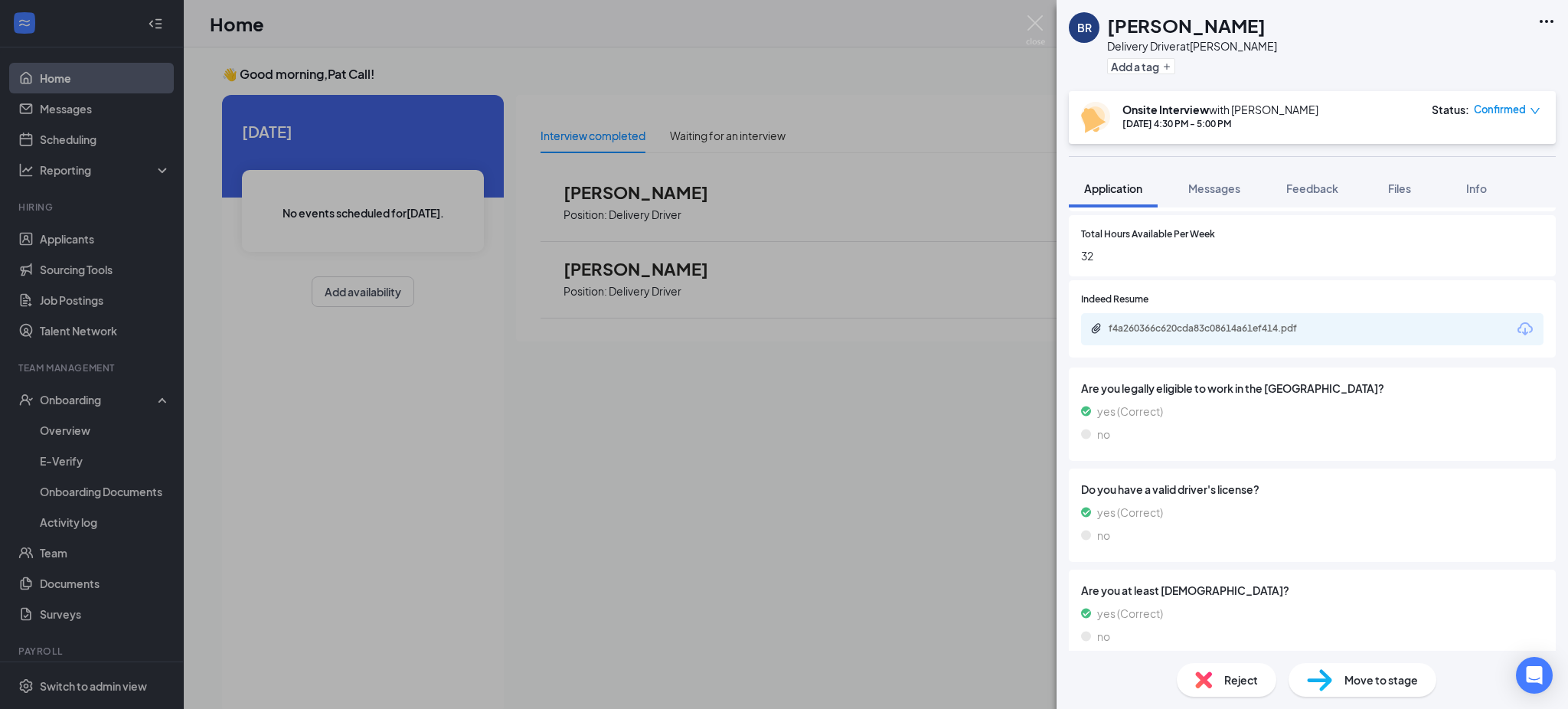
scroll to position [658, 0]
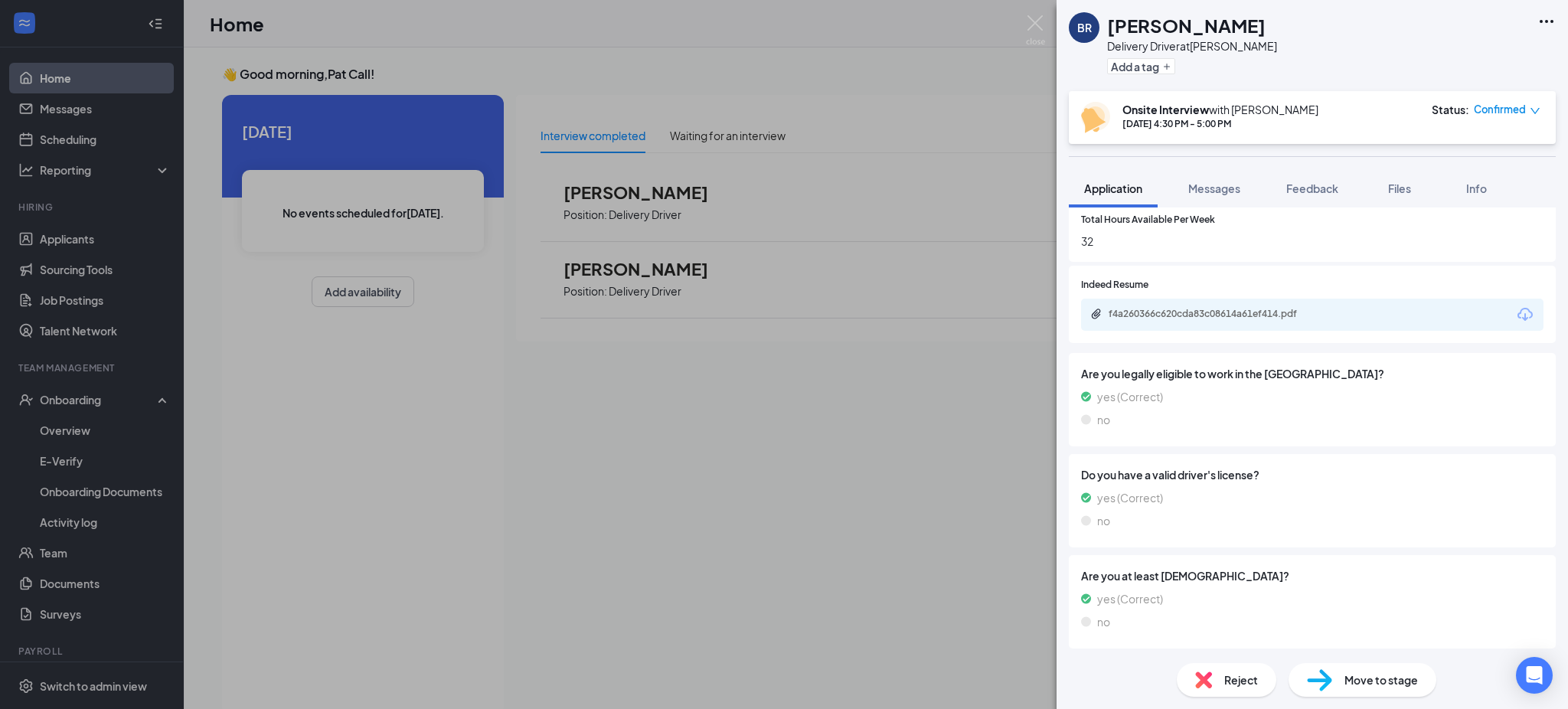
click at [1391, 683] on span "Move to stage" at bounding box center [1381, 680] width 73 height 17
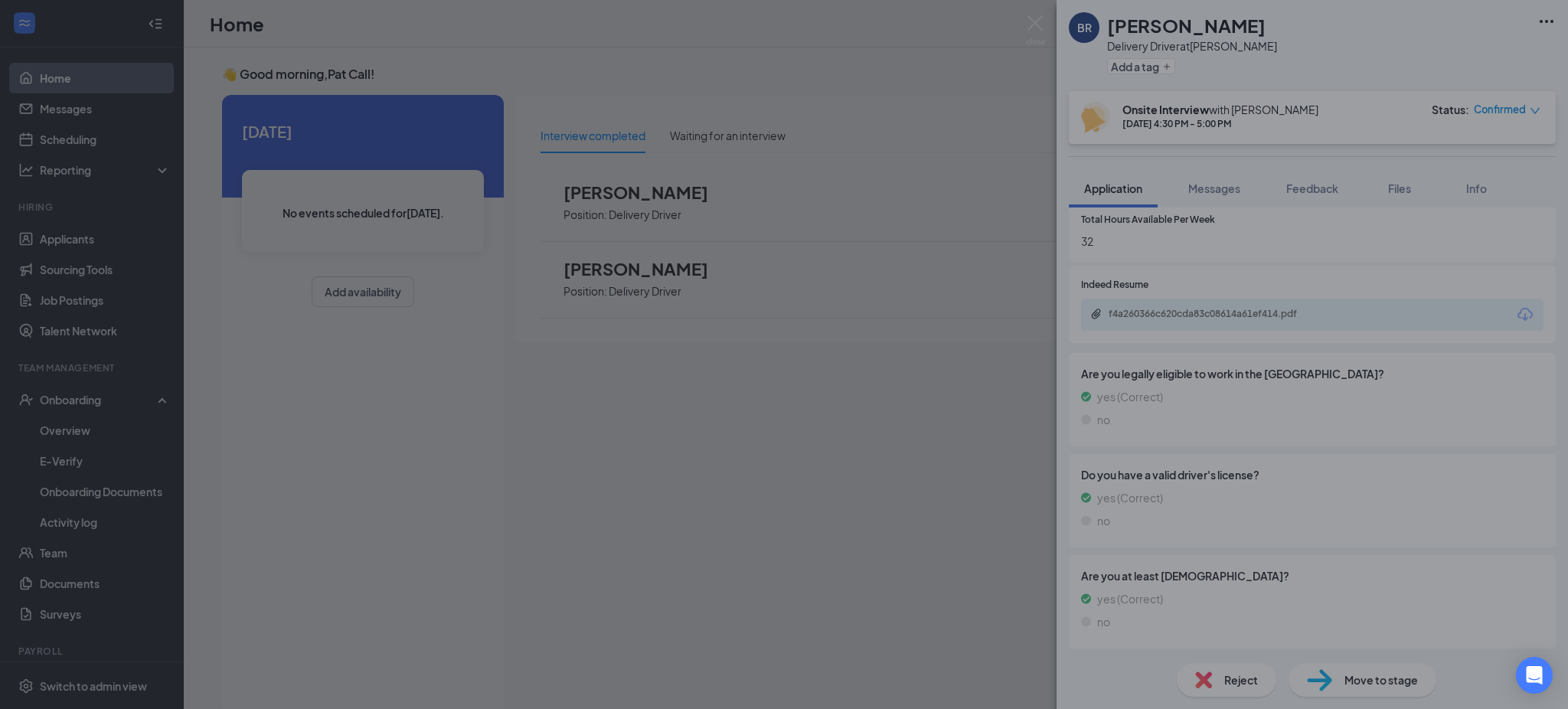
scroll to position [653, 0]
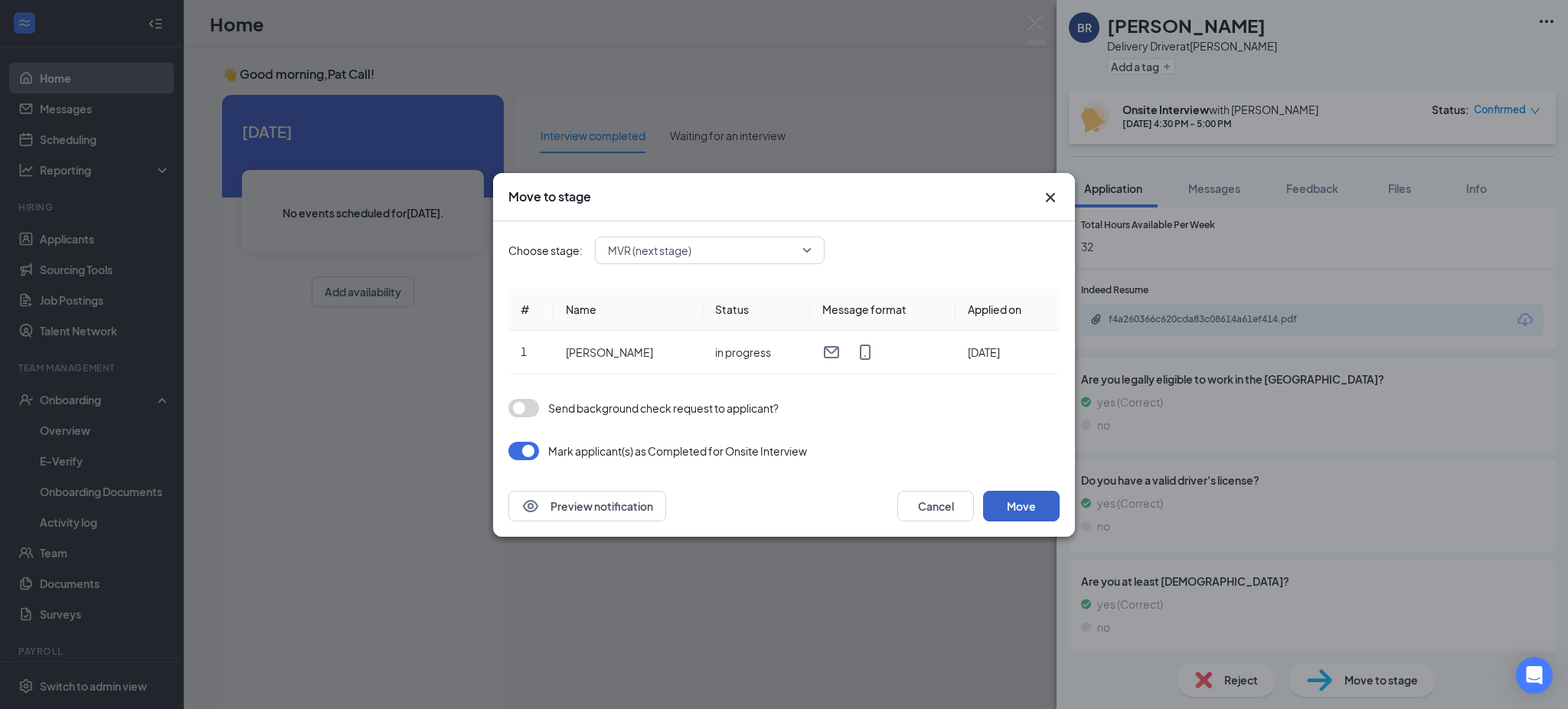
click at [996, 501] on button "Move" at bounding box center [1021, 506] width 76 height 31
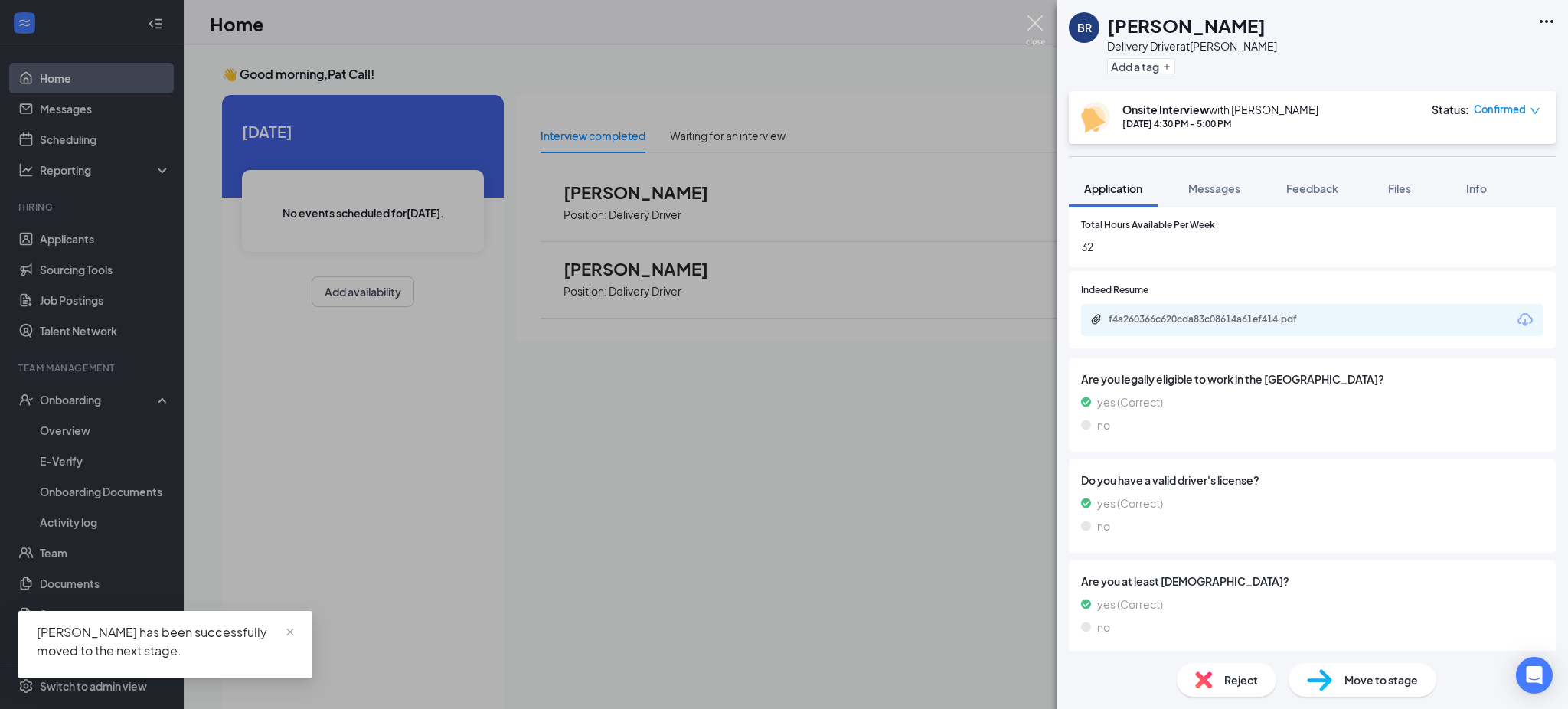
click at [1037, 17] on img at bounding box center [1035, 30] width 19 height 30
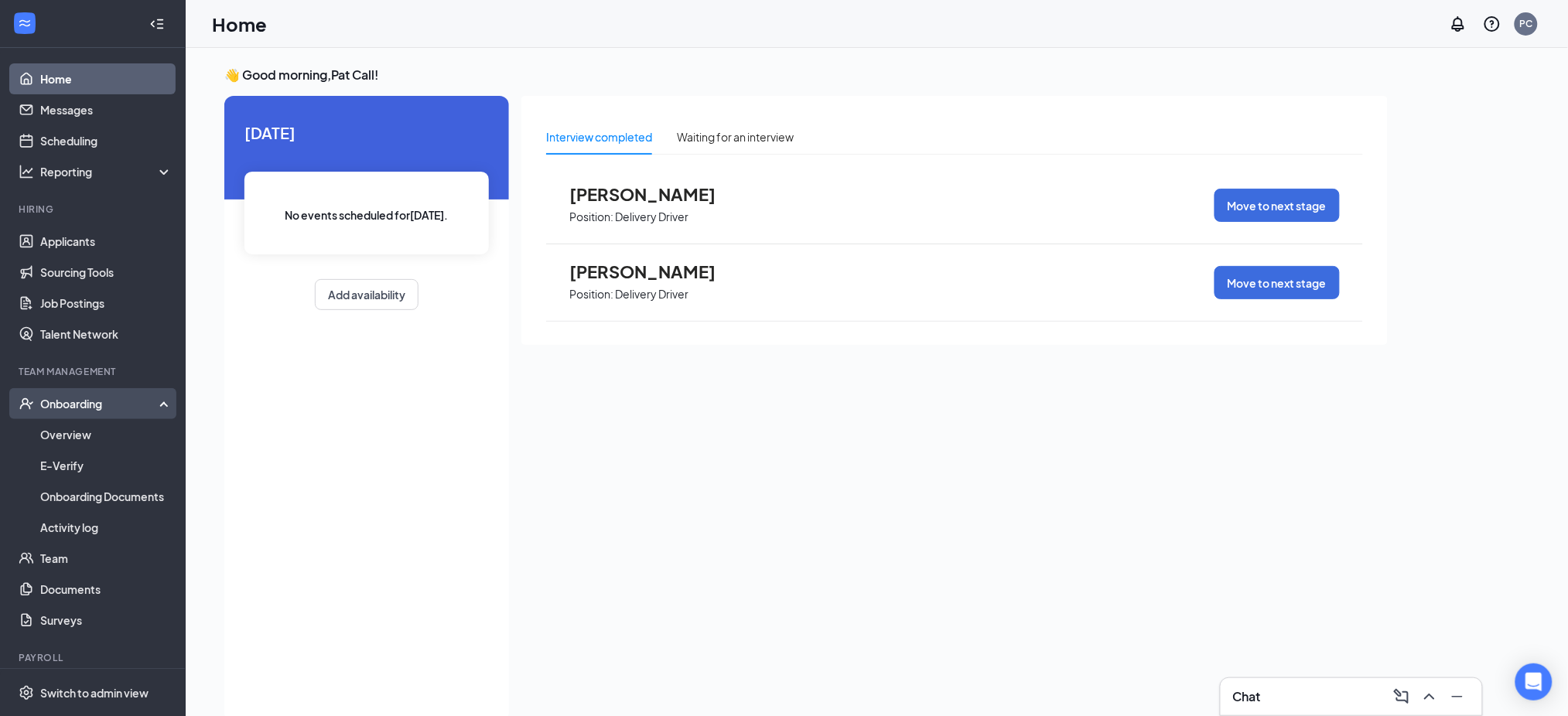
click at [93, 392] on div "Onboarding" at bounding box center [93, 404] width 185 height 31
click at [90, 399] on div "Onboarding" at bounding box center [100, 404] width 119 height 16
click at [72, 432] on link "Overview" at bounding box center [107, 435] width 132 height 31
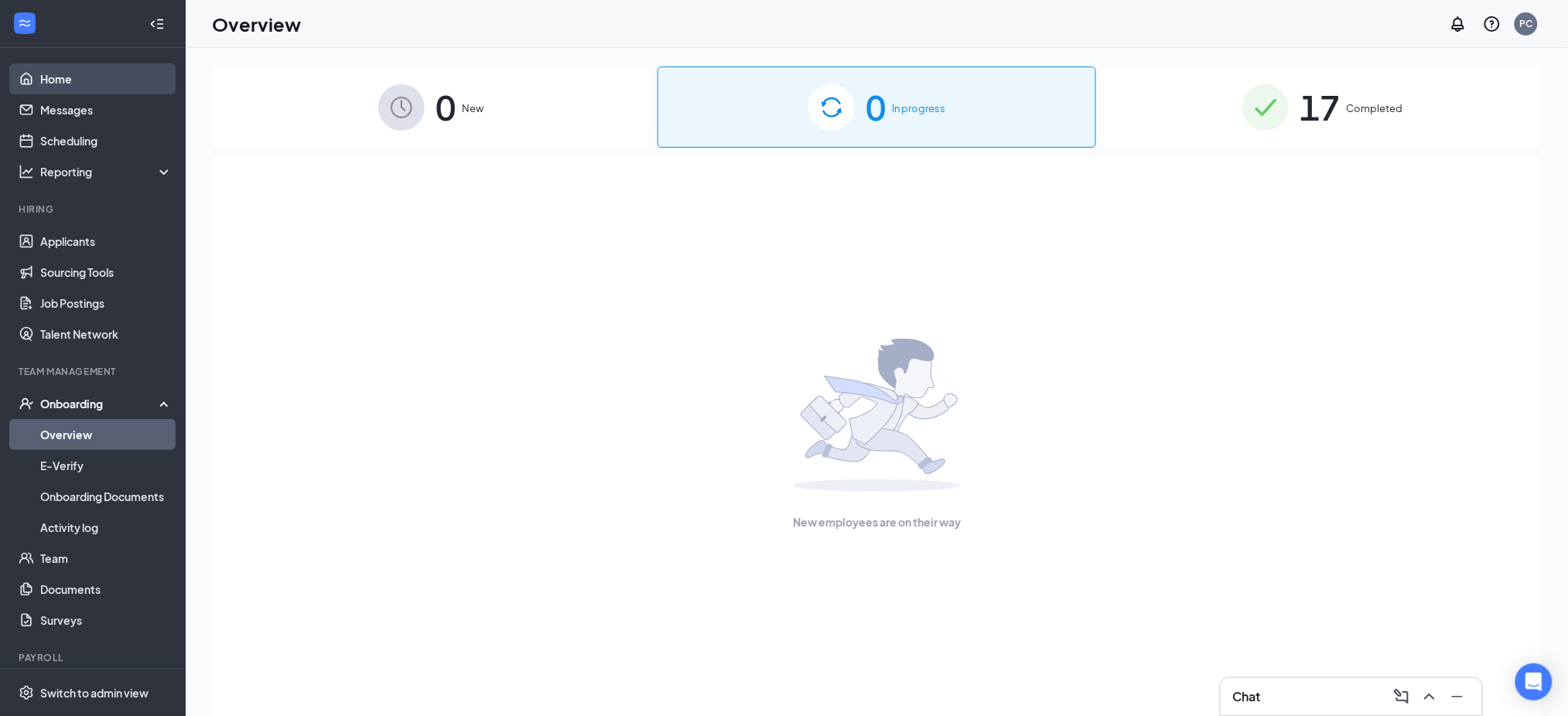
click at [62, 77] on link "Home" at bounding box center [107, 79] width 132 height 31
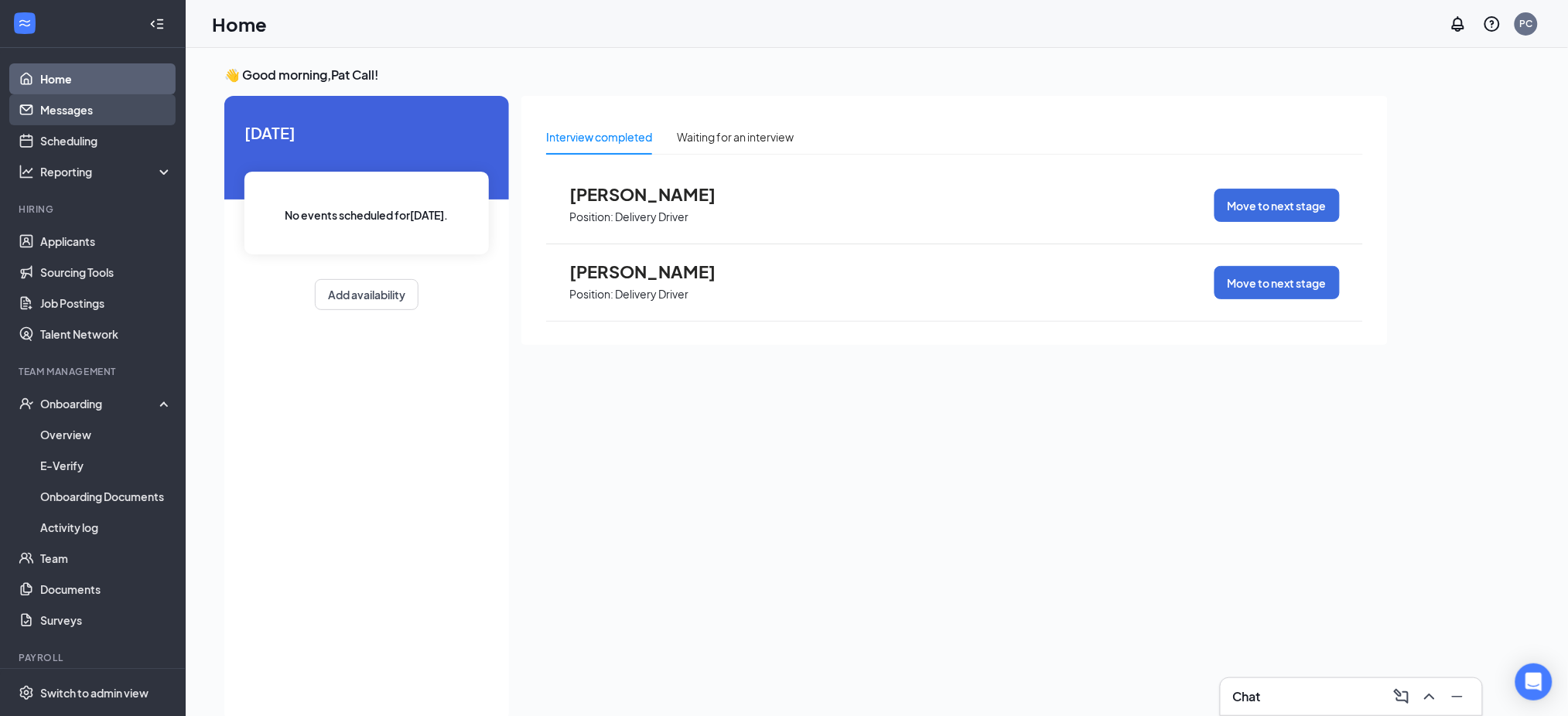
click at [72, 118] on link "Messages" at bounding box center [107, 110] width 132 height 31
